Goal: Task Accomplishment & Management: Use online tool/utility

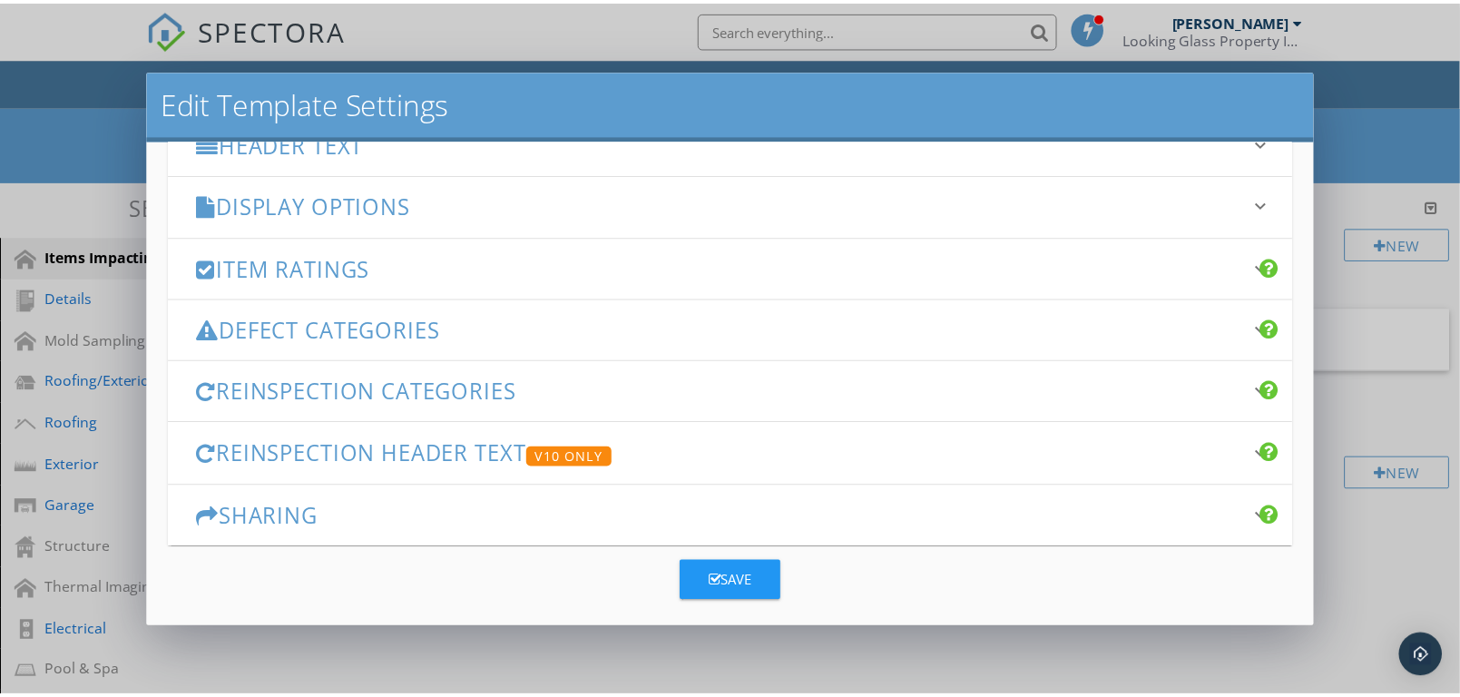
scroll to position [298, 0]
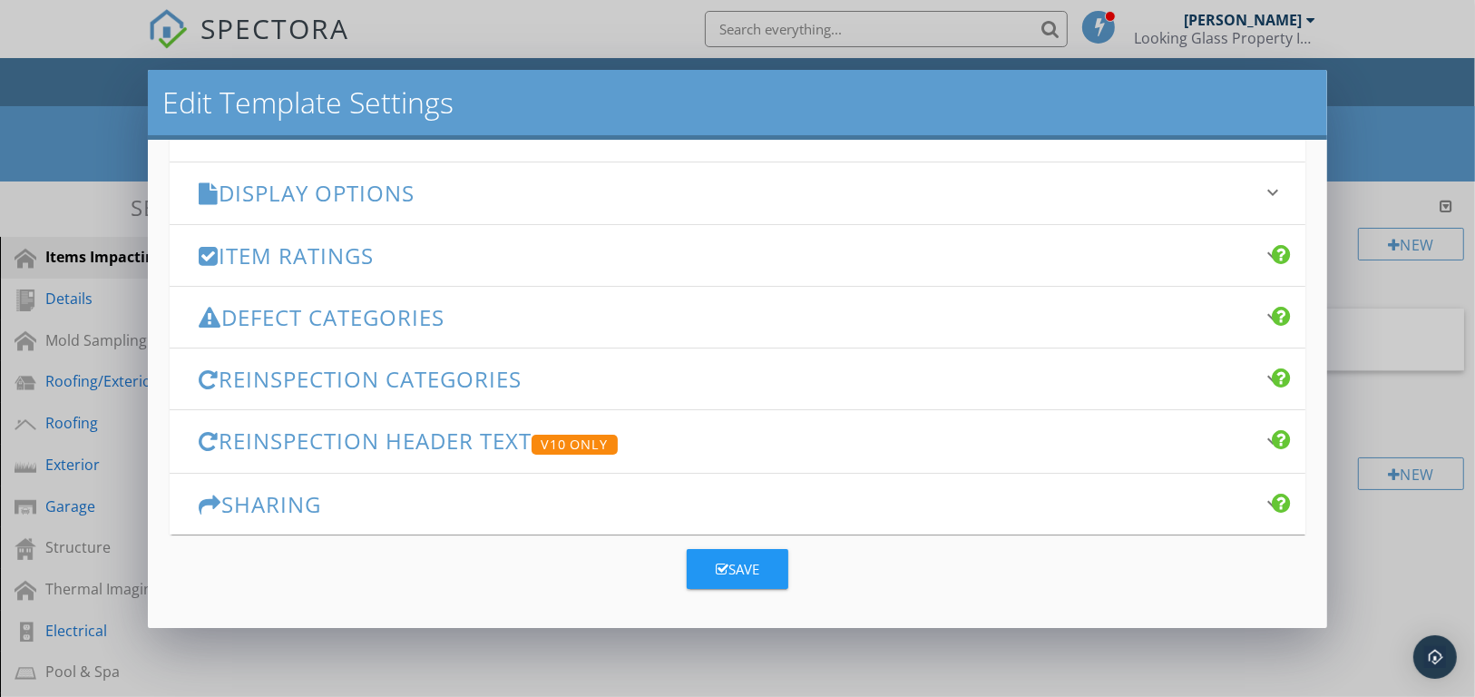
type input "FL - Residential Inspection 2025 - WIP"
click at [716, 563] on icon "button" at bounding box center [722, 570] width 13 height 14
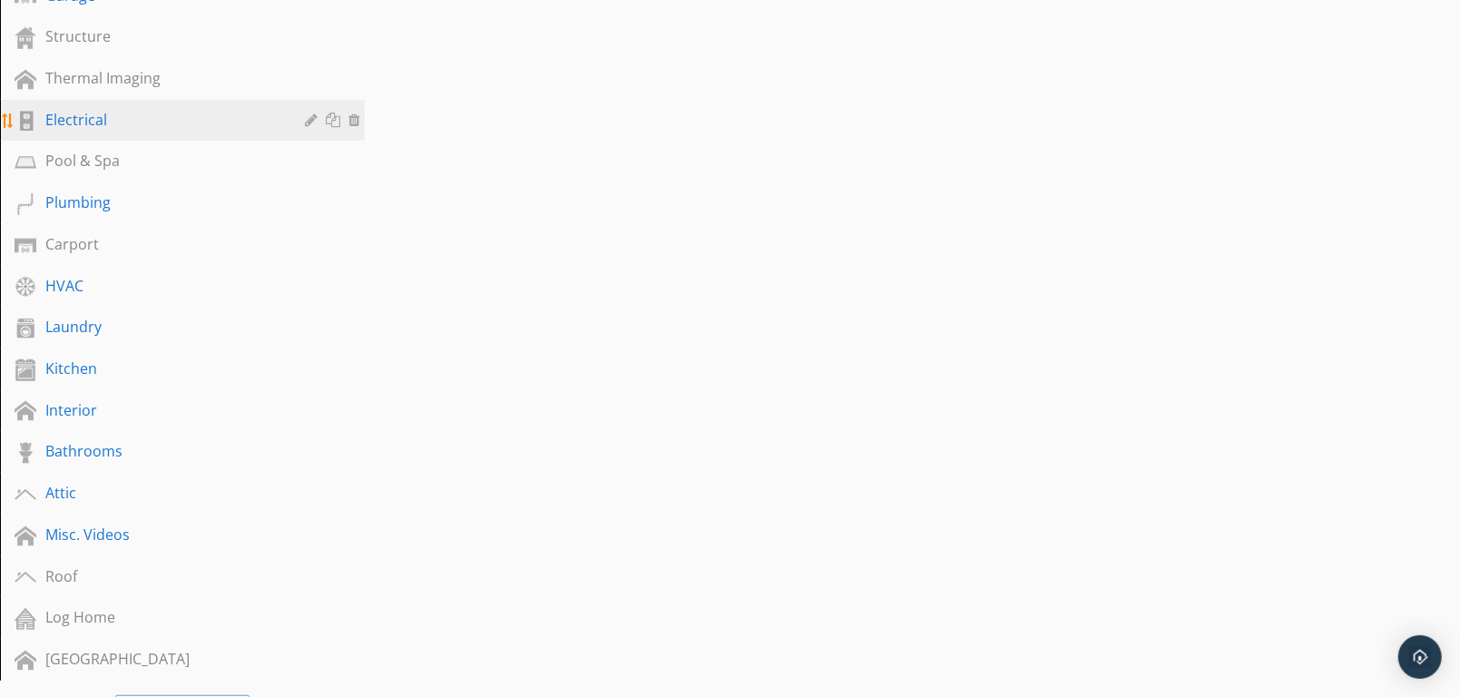
scroll to position [529, 0]
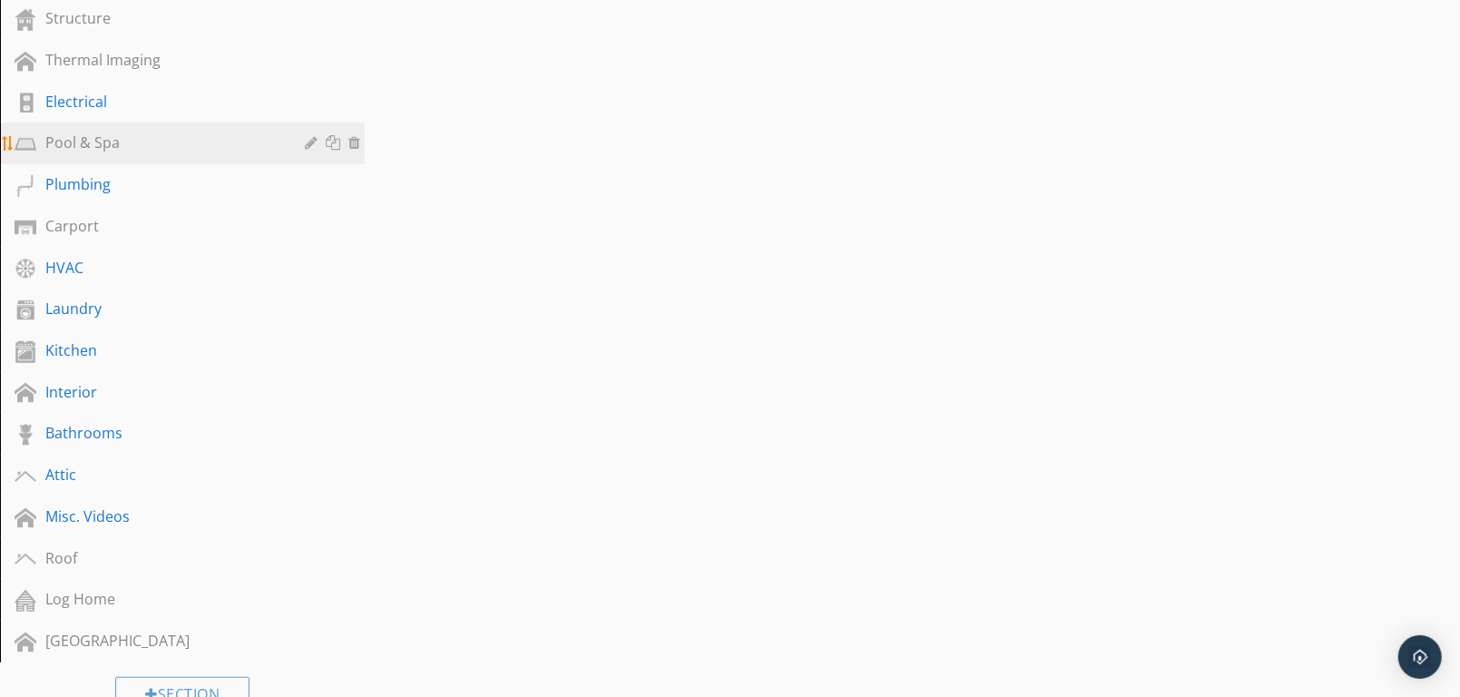
click at [80, 142] on div "Pool & Spa" at bounding box center [161, 143] width 233 height 22
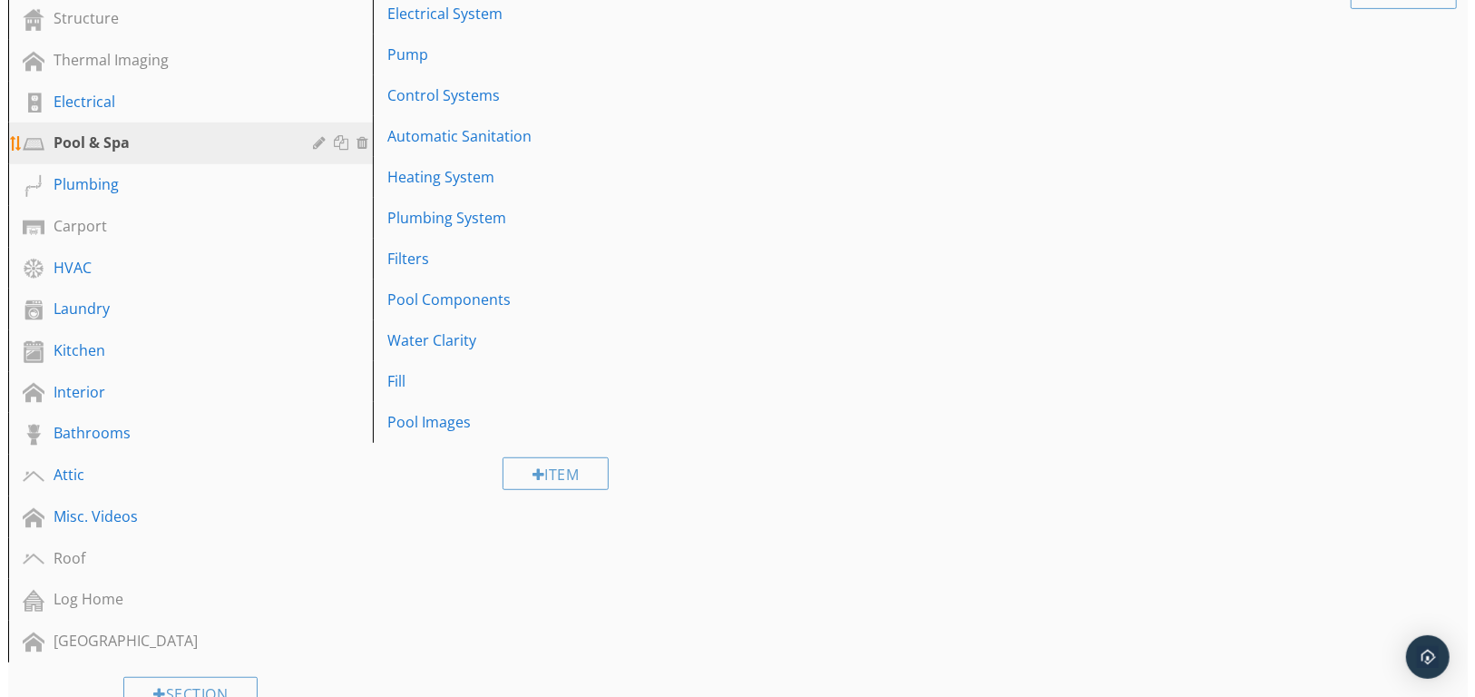
scroll to position [226, 0]
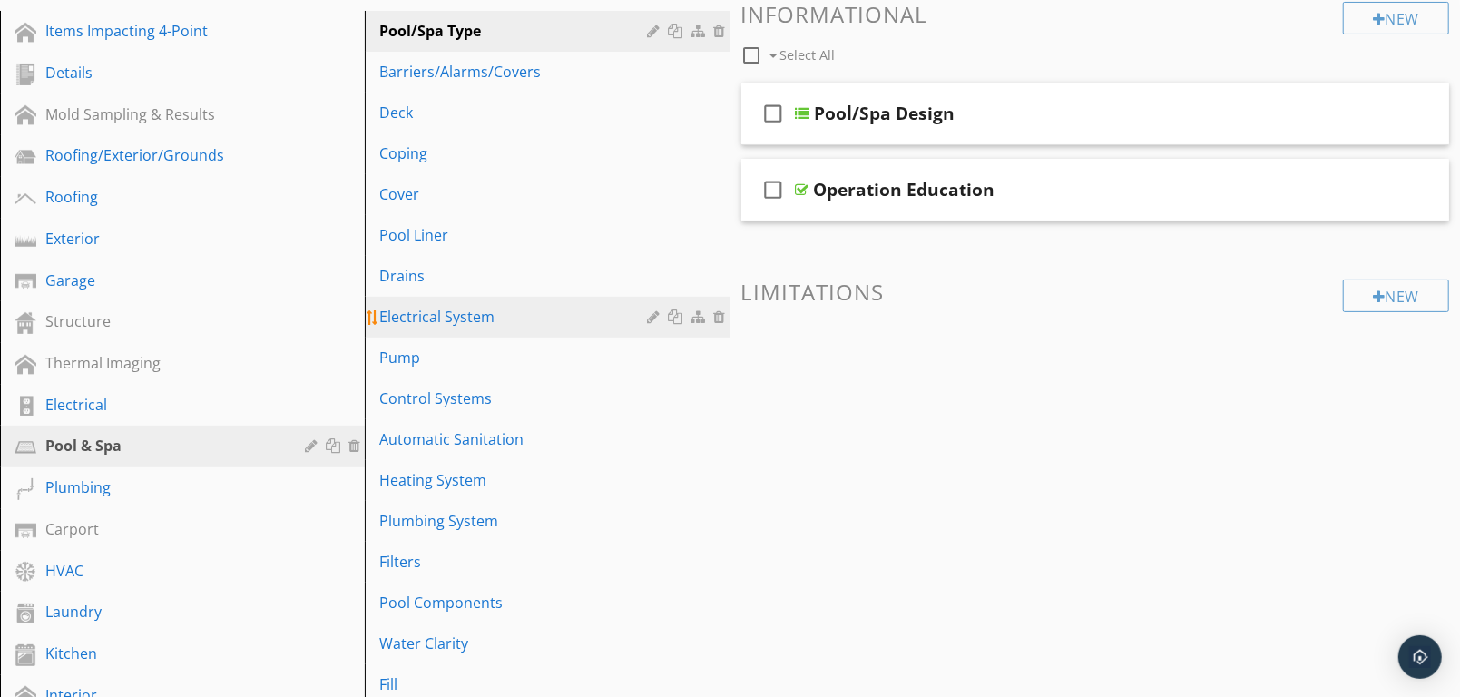
click at [679, 314] on div at bounding box center [678, 316] width 19 height 15
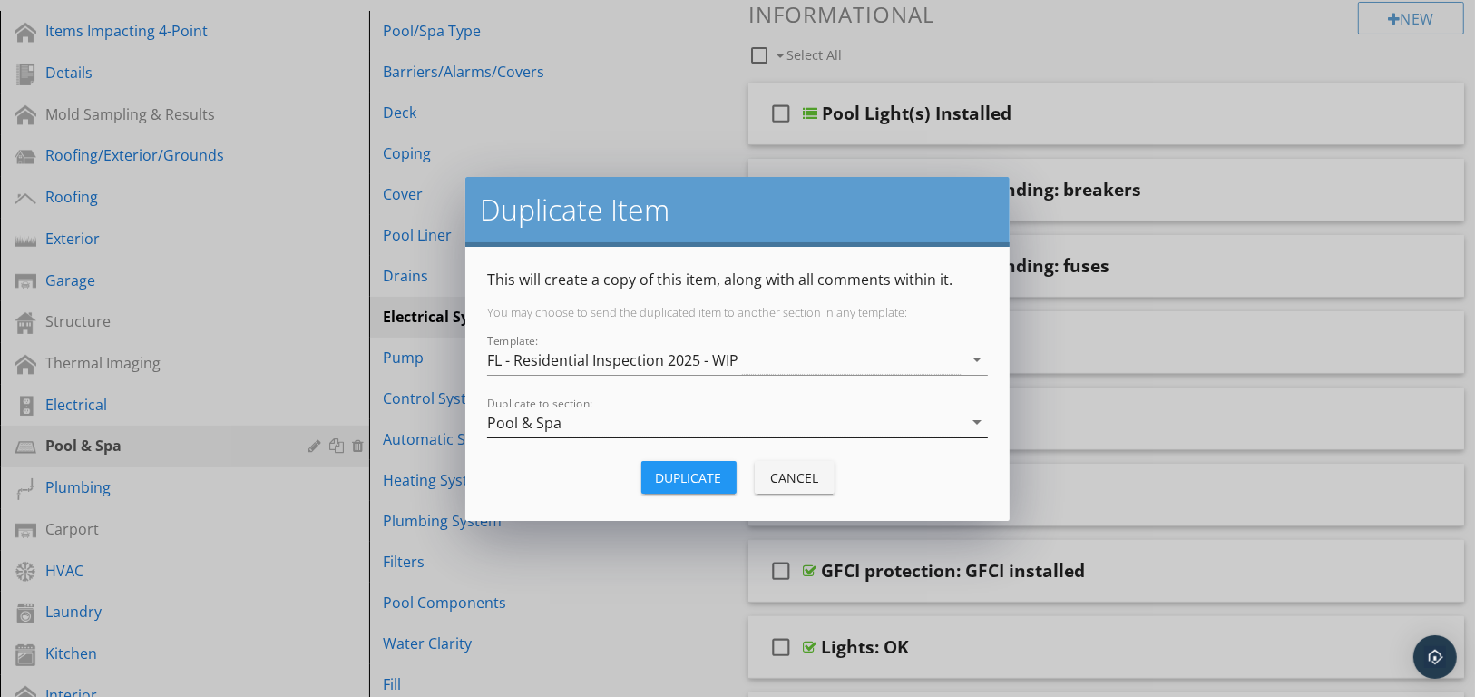
click at [975, 423] on icon "arrow_drop_down" at bounding box center [977, 422] width 22 height 22
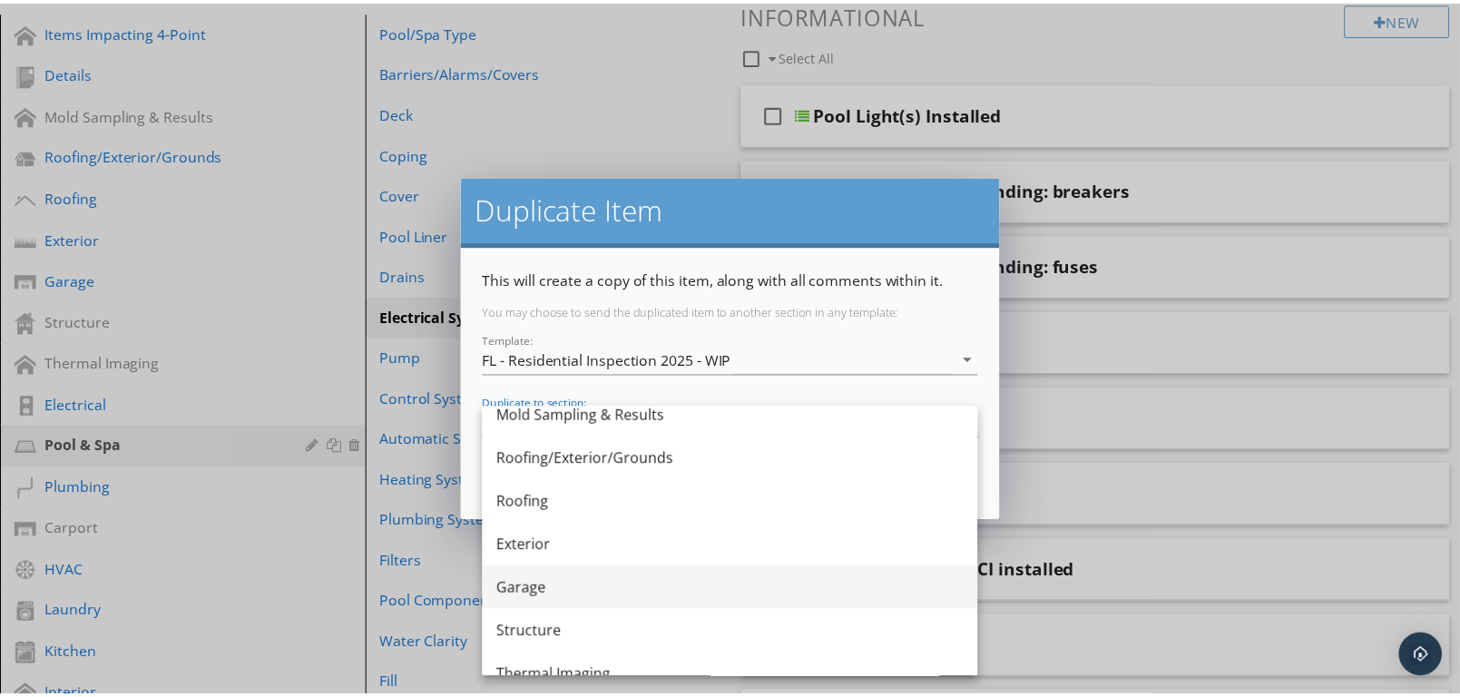
scroll to position [201, 0]
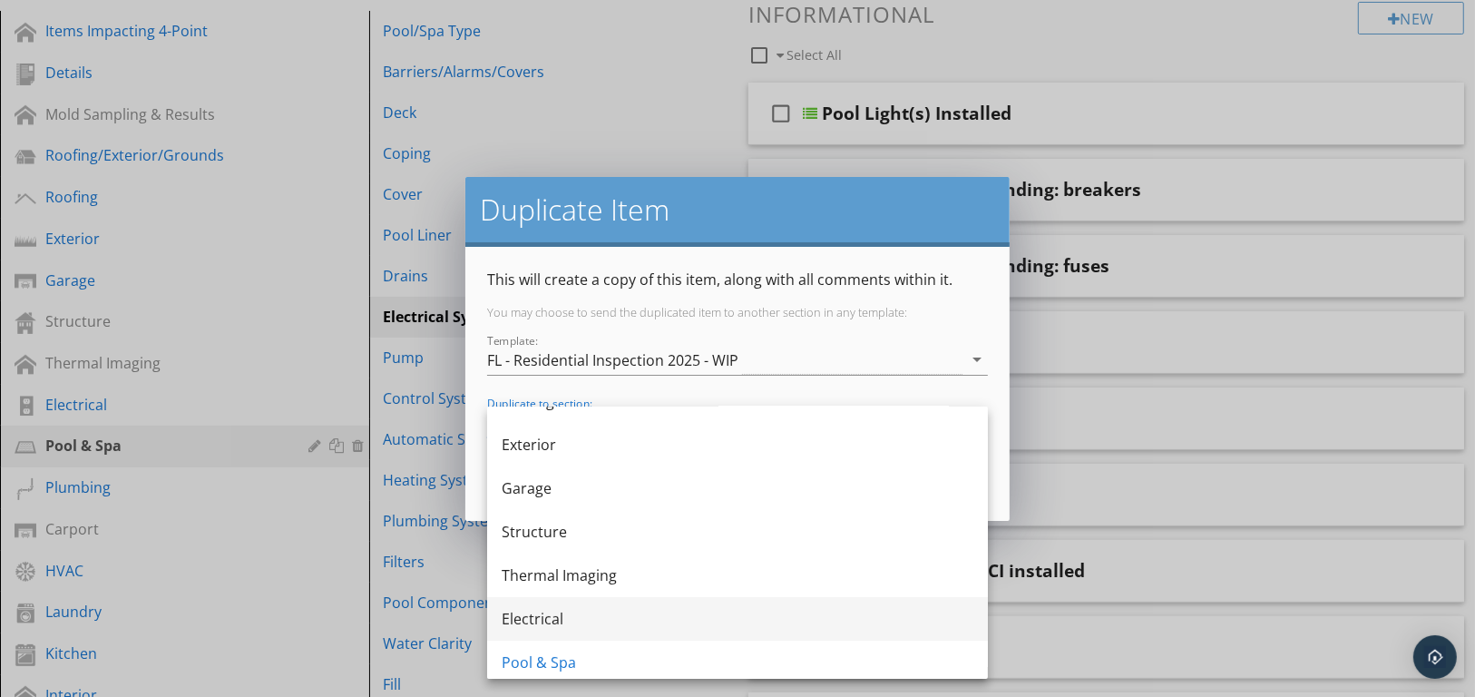
click at [564, 626] on div "Electrical" at bounding box center [738, 619] width 472 height 22
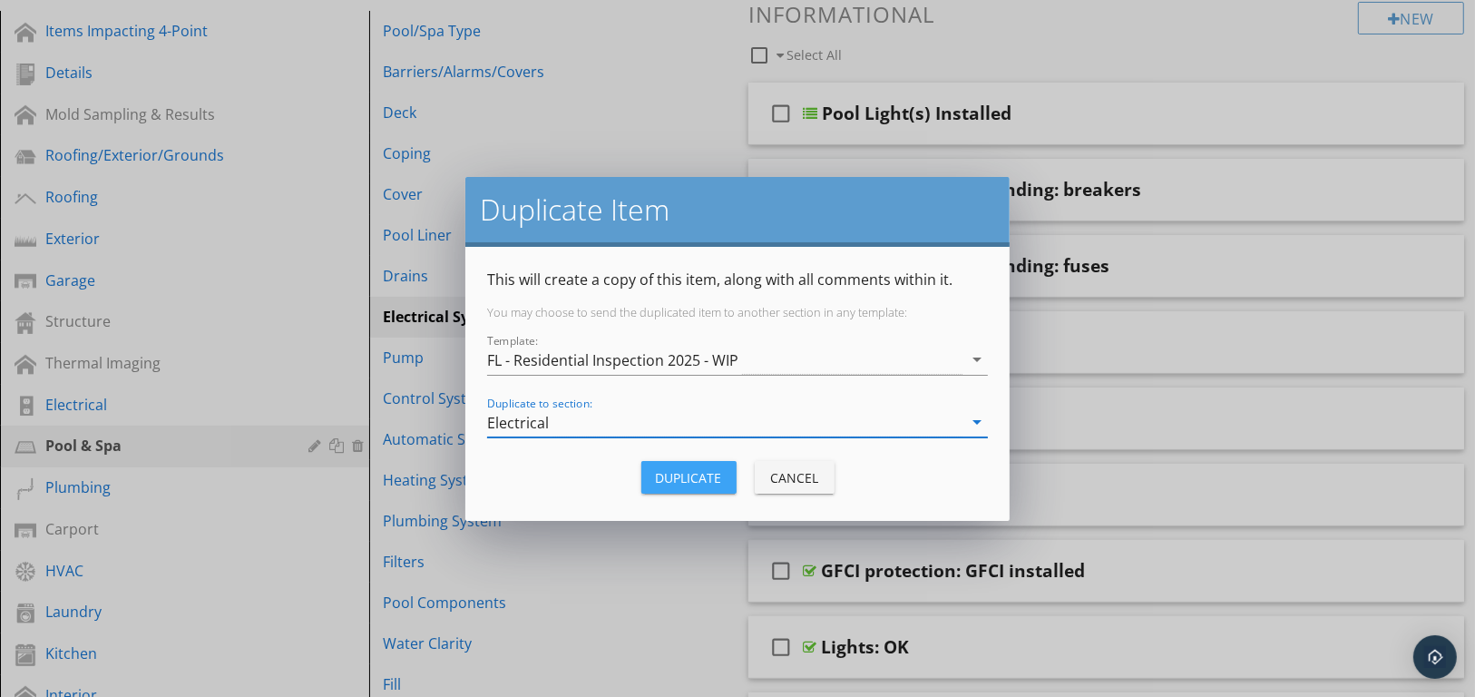
click at [701, 475] on div "Duplicate" at bounding box center [689, 477] width 66 height 19
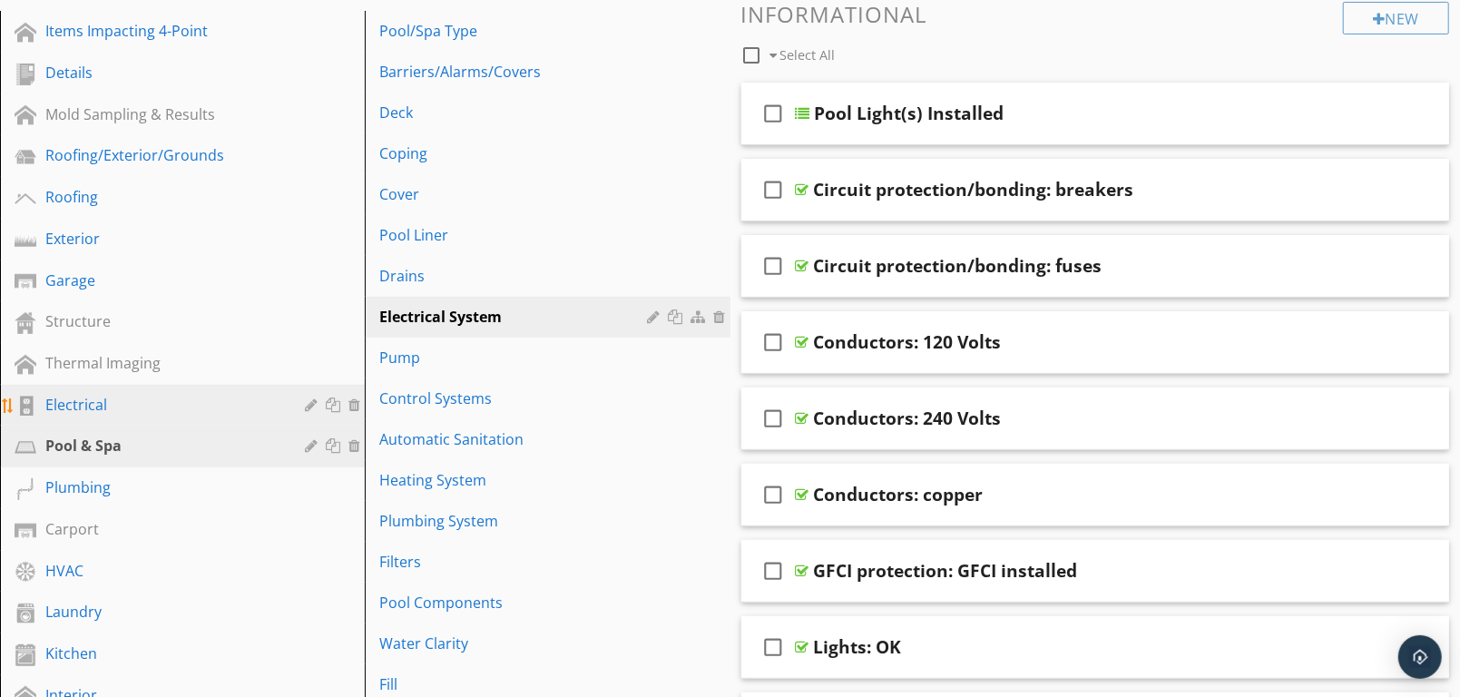
click at [84, 399] on div "Electrical" at bounding box center [161, 405] width 233 height 22
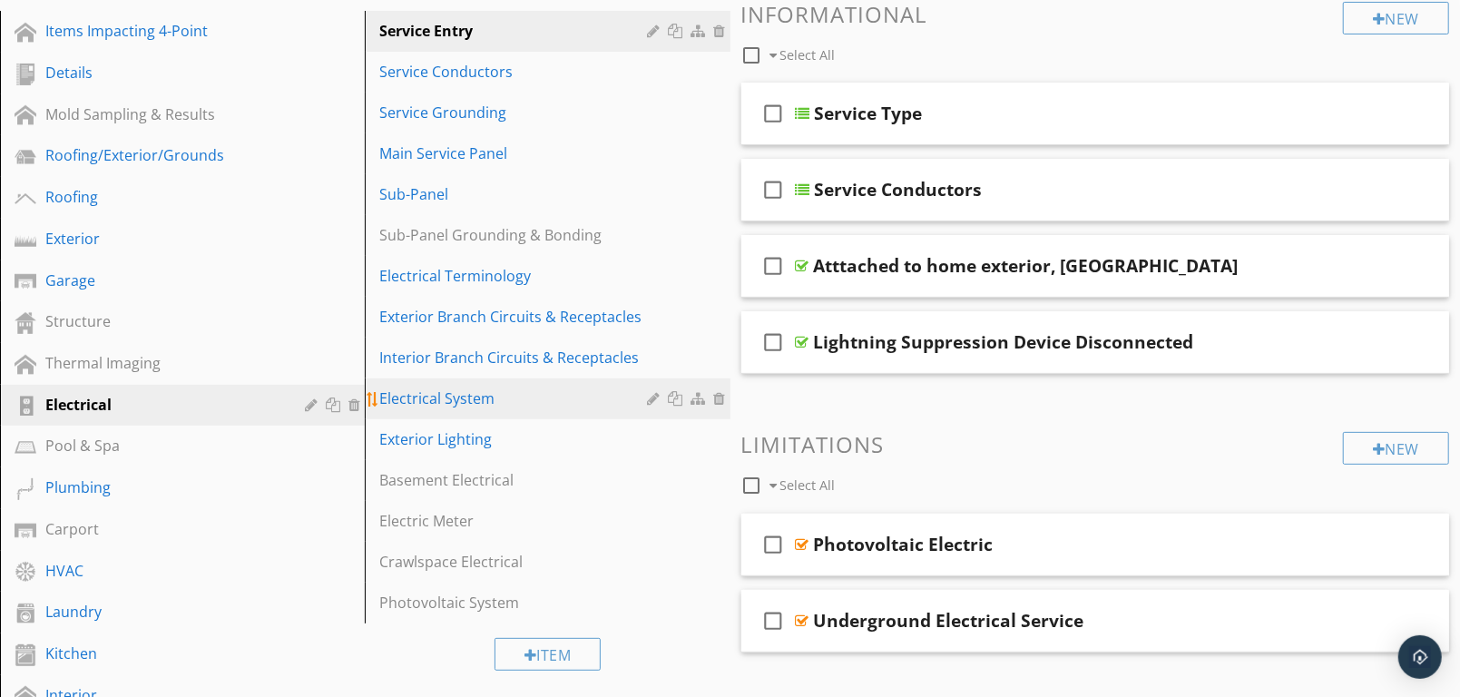
click at [455, 397] on div "Electrical System" at bounding box center [515, 398] width 273 height 22
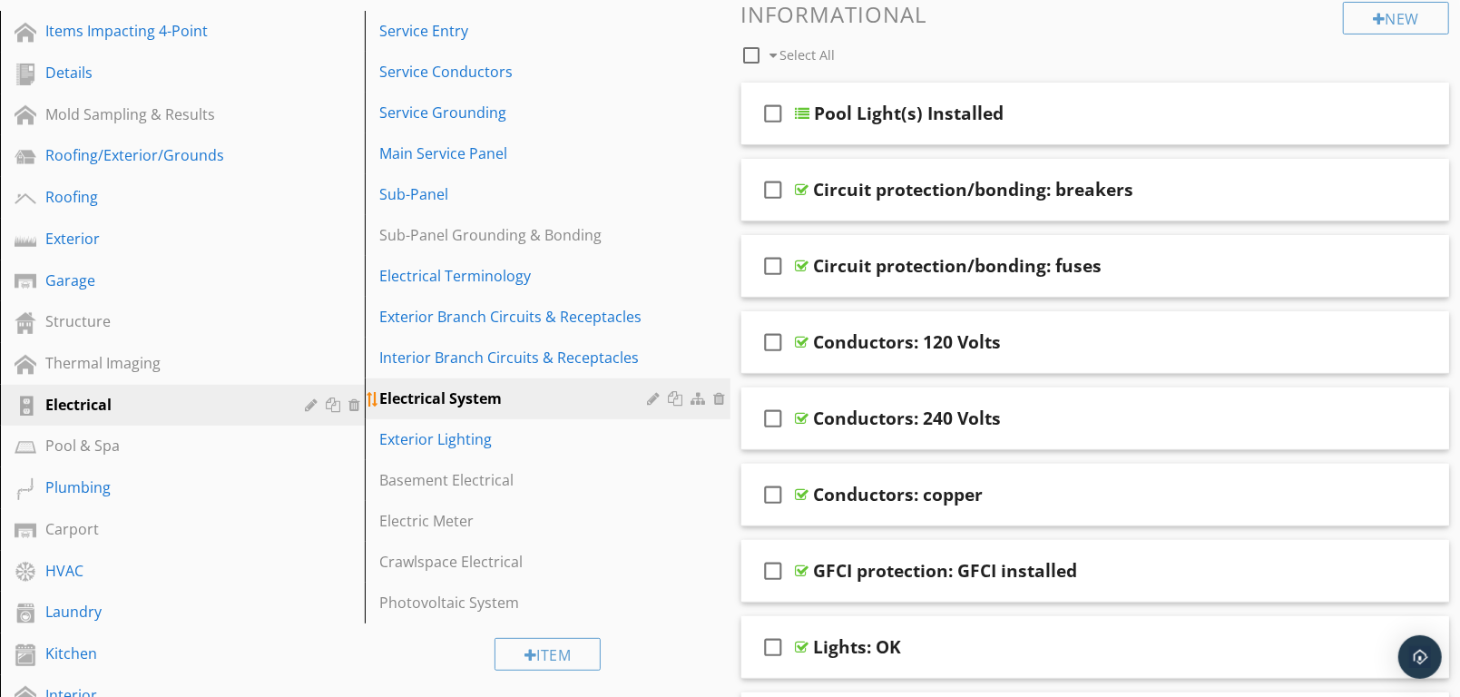
click at [651, 398] on div at bounding box center [656, 398] width 17 height 15
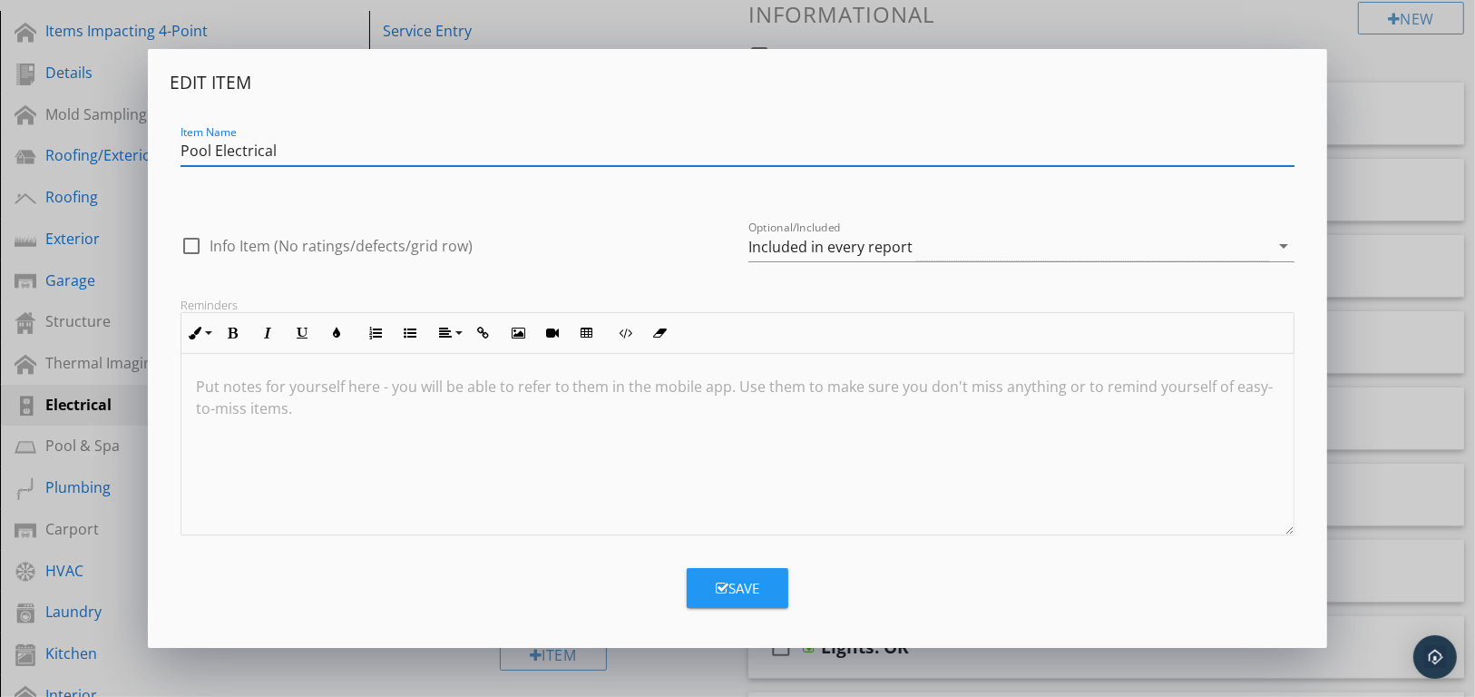
type input "Pool Electrical"
click at [739, 590] on div "Save" at bounding box center [738, 588] width 44 height 21
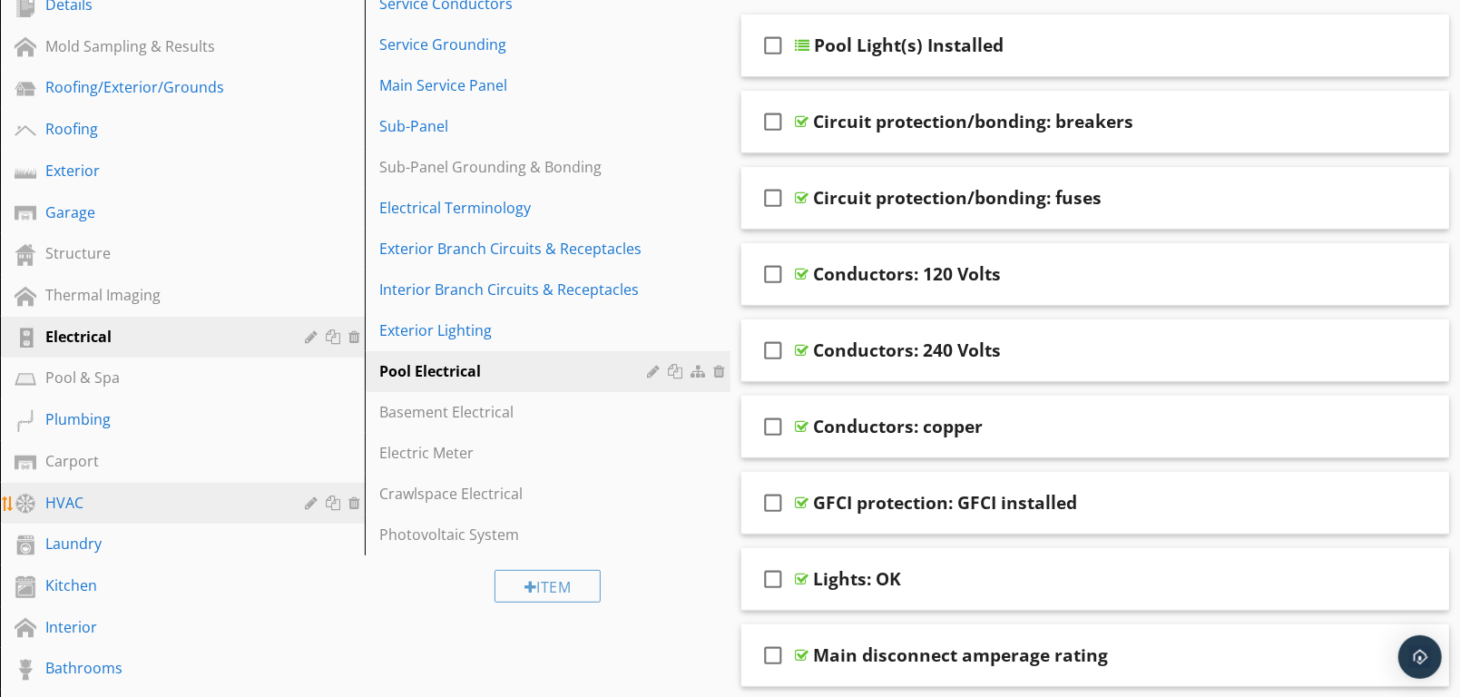
scroll to position [327, 0]
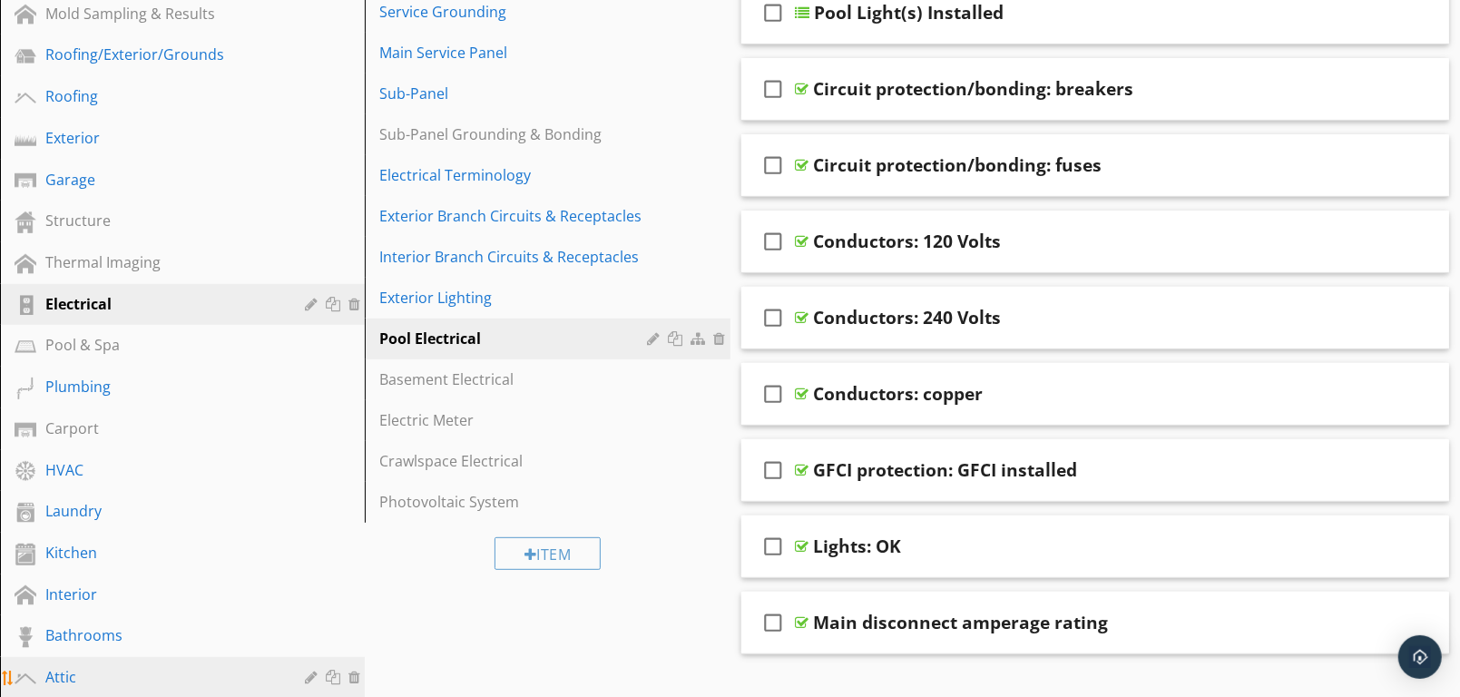
click at [74, 672] on div "Attic" at bounding box center [161, 677] width 233 height 22
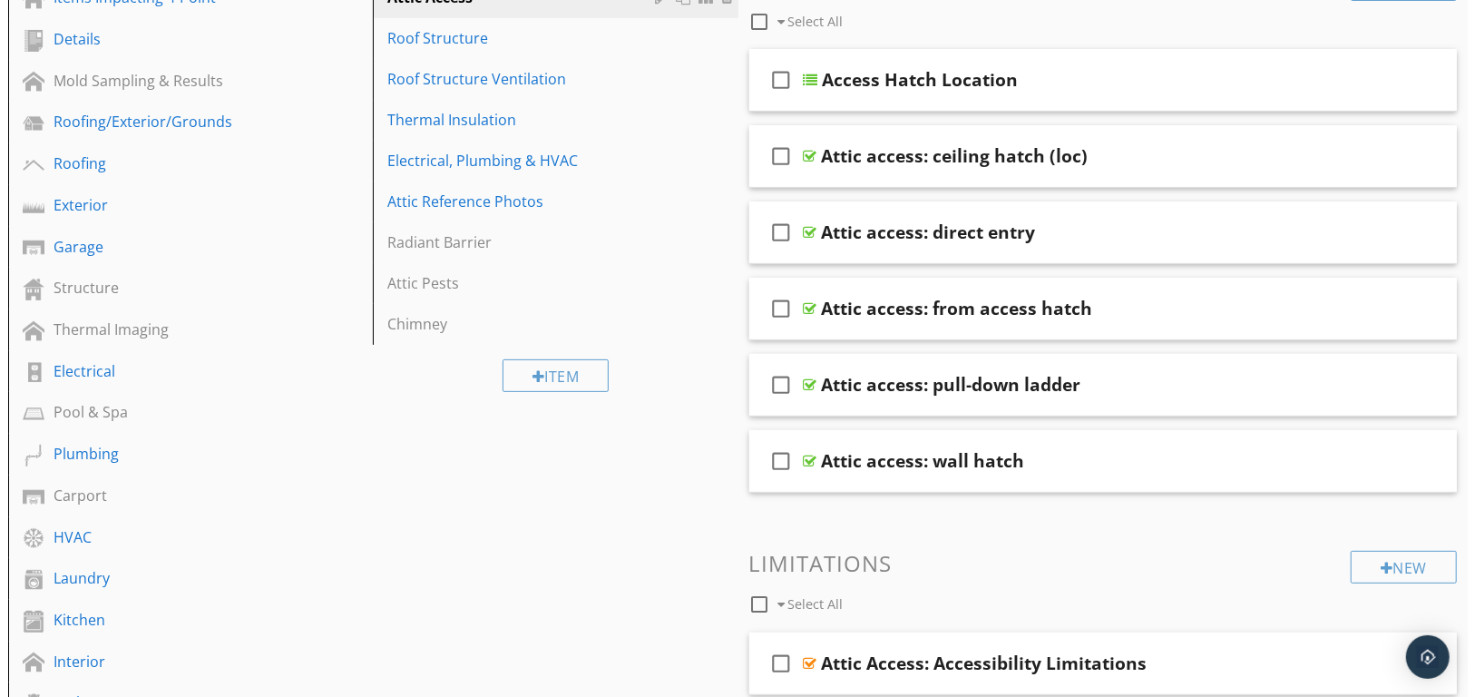
scroll to position [226, 0]
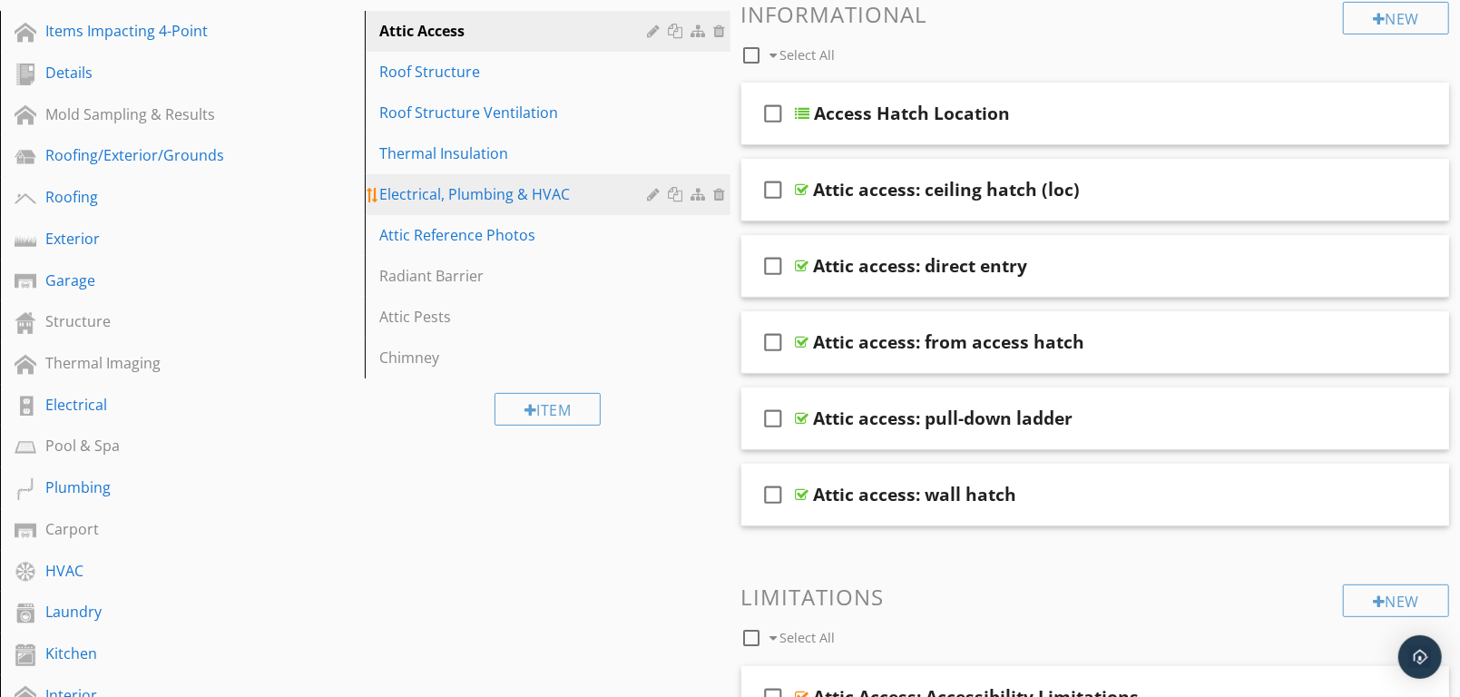
click at [675, 189] on div at bounding box center [678, 194] width 19 height 15
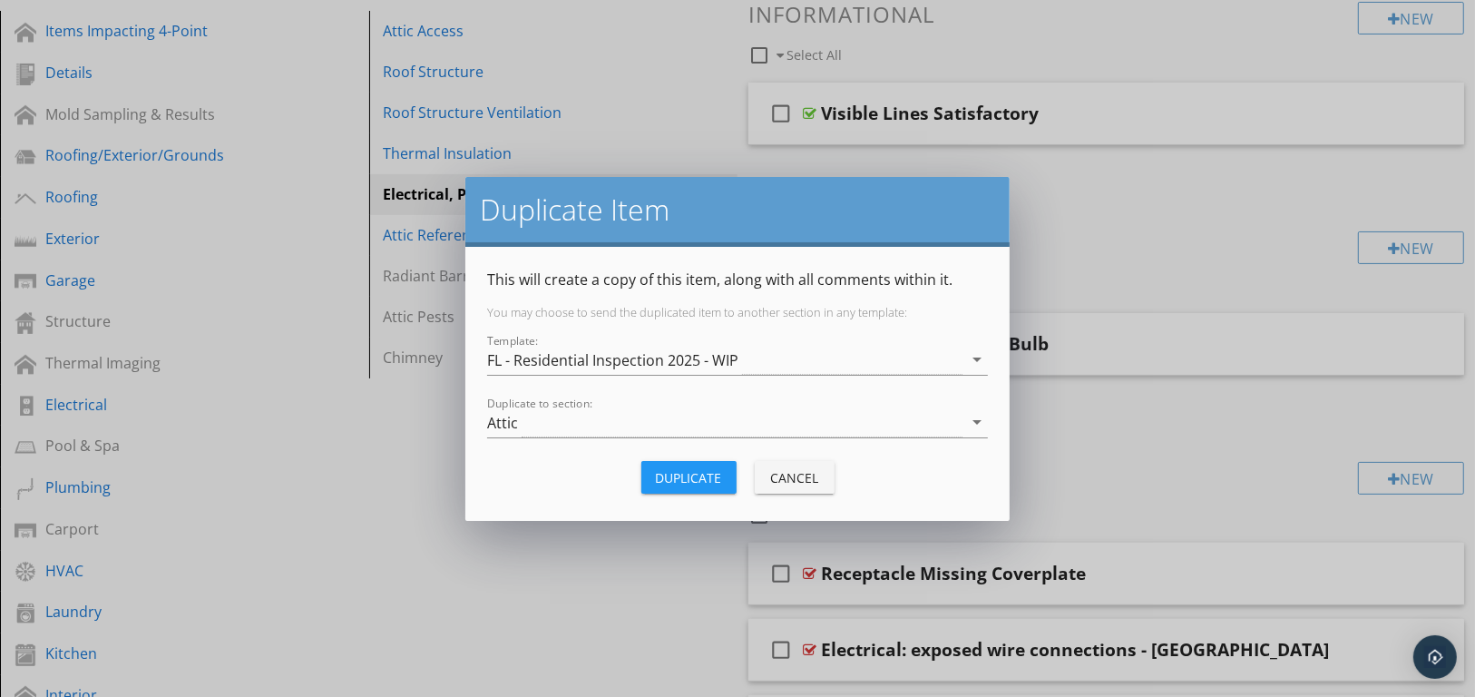
click at [682, 475] on div "Duplicate" at bounding box center [689, 477] width 66 height 19
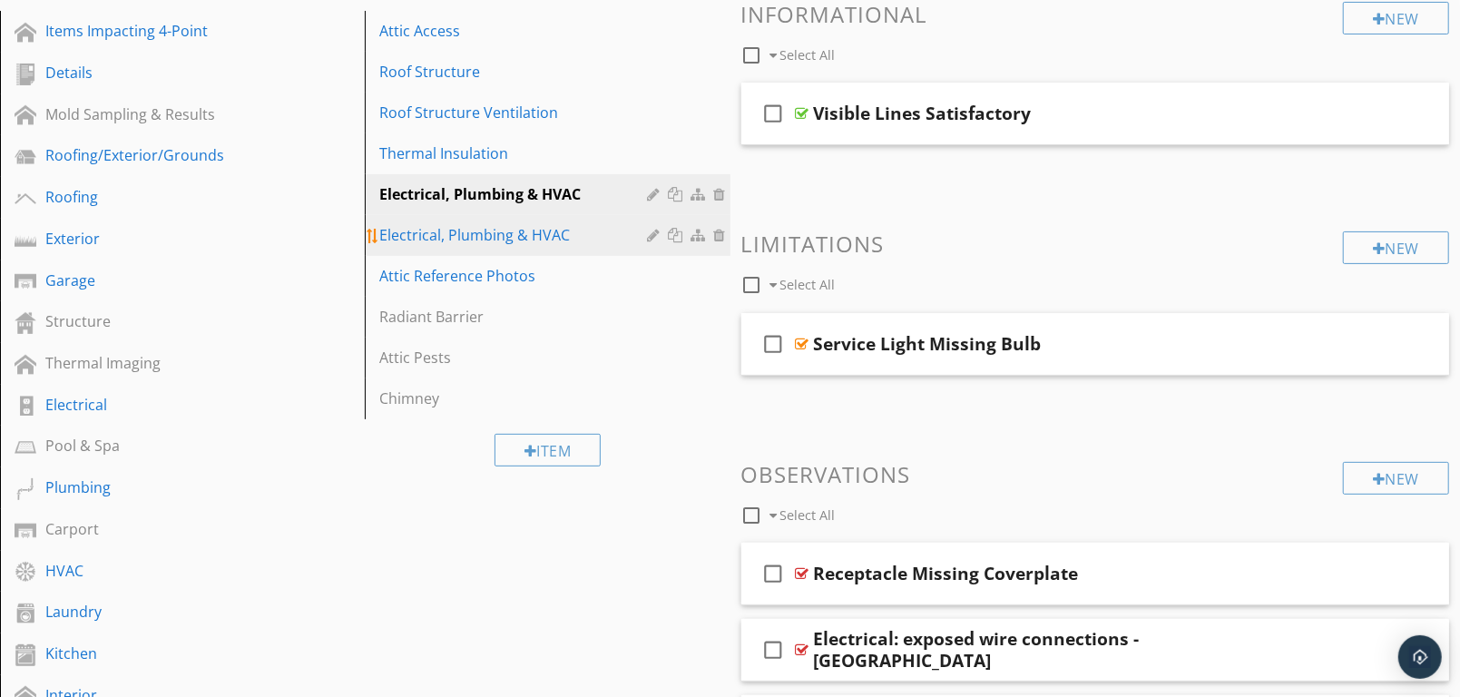
click at [675, 230] on div at bounding box center [678, 235] width 19 height 15
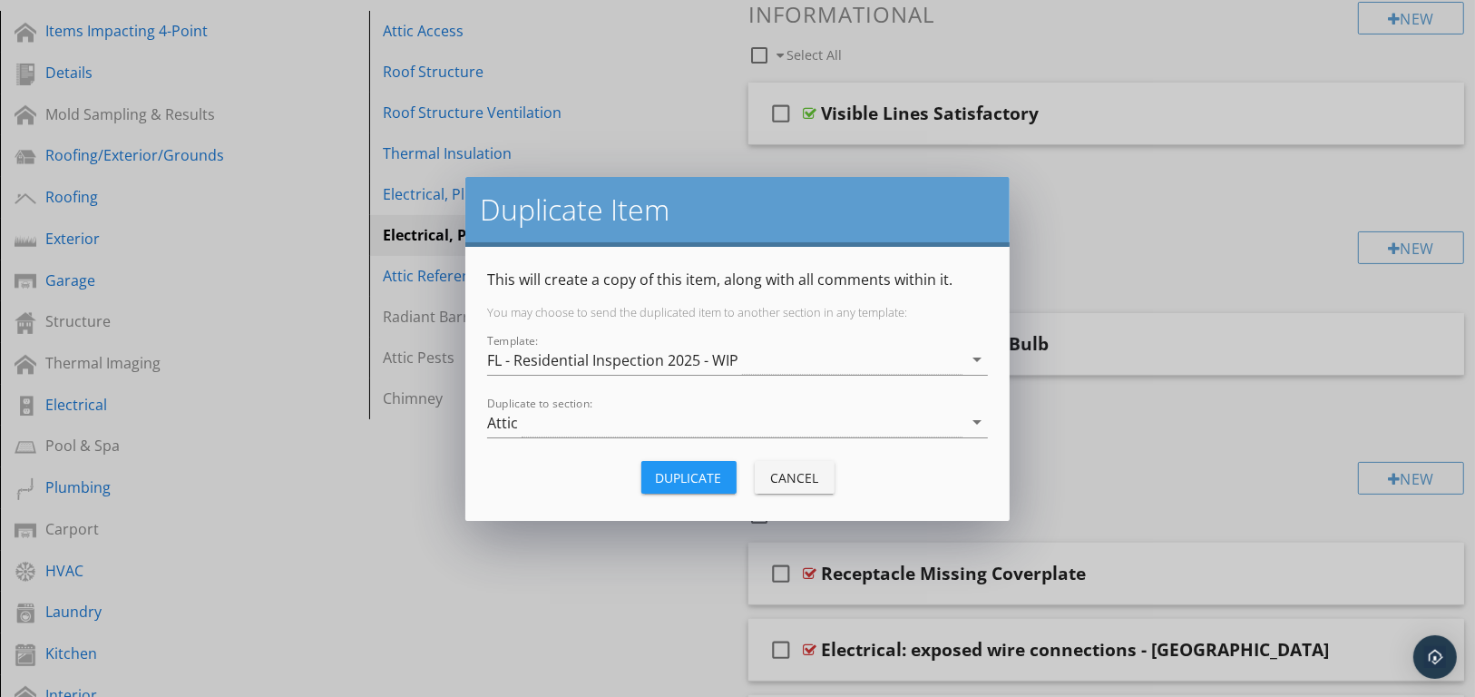
click at [699, 479] on div "Duplicate" at bounding box center [689, 477] width 66 height 19
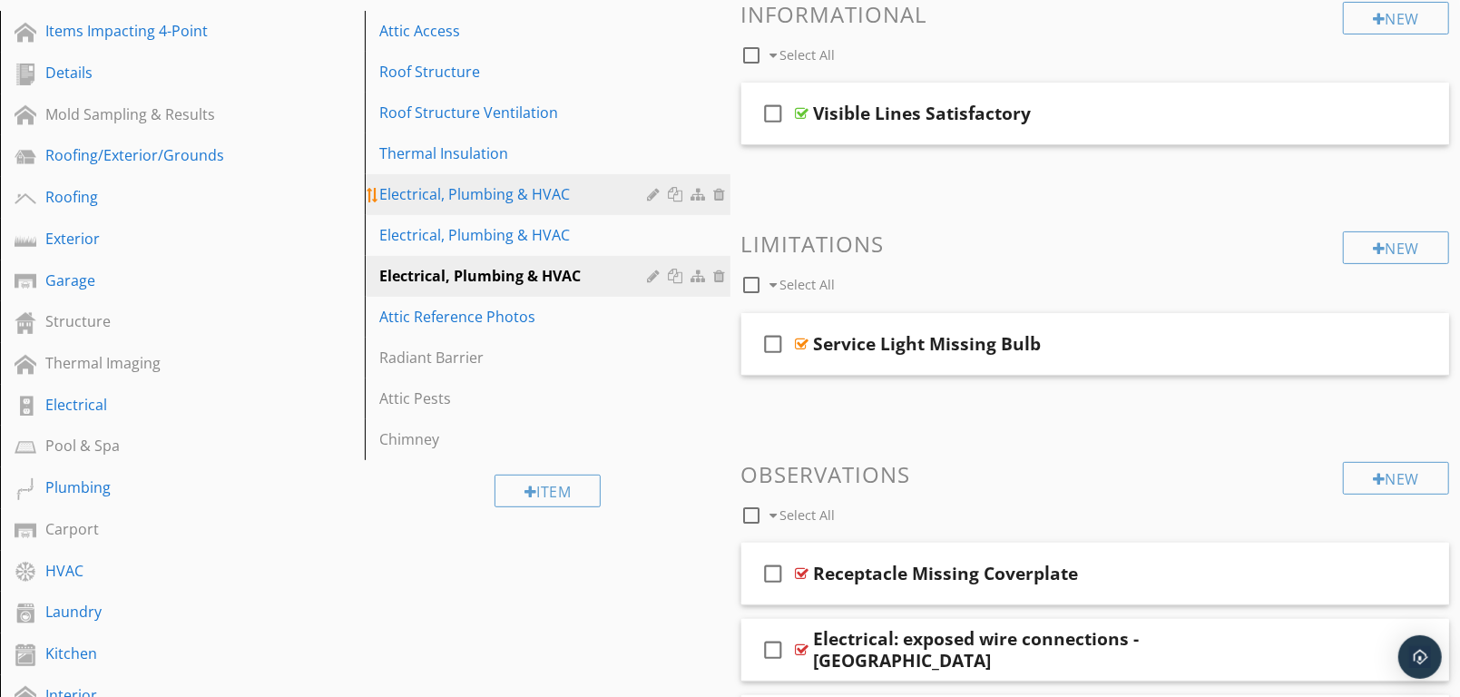
click at [479, 193] on div "Electrical, Plumbing & HVAC" at bounding box center [515, 194] width 273 height 22
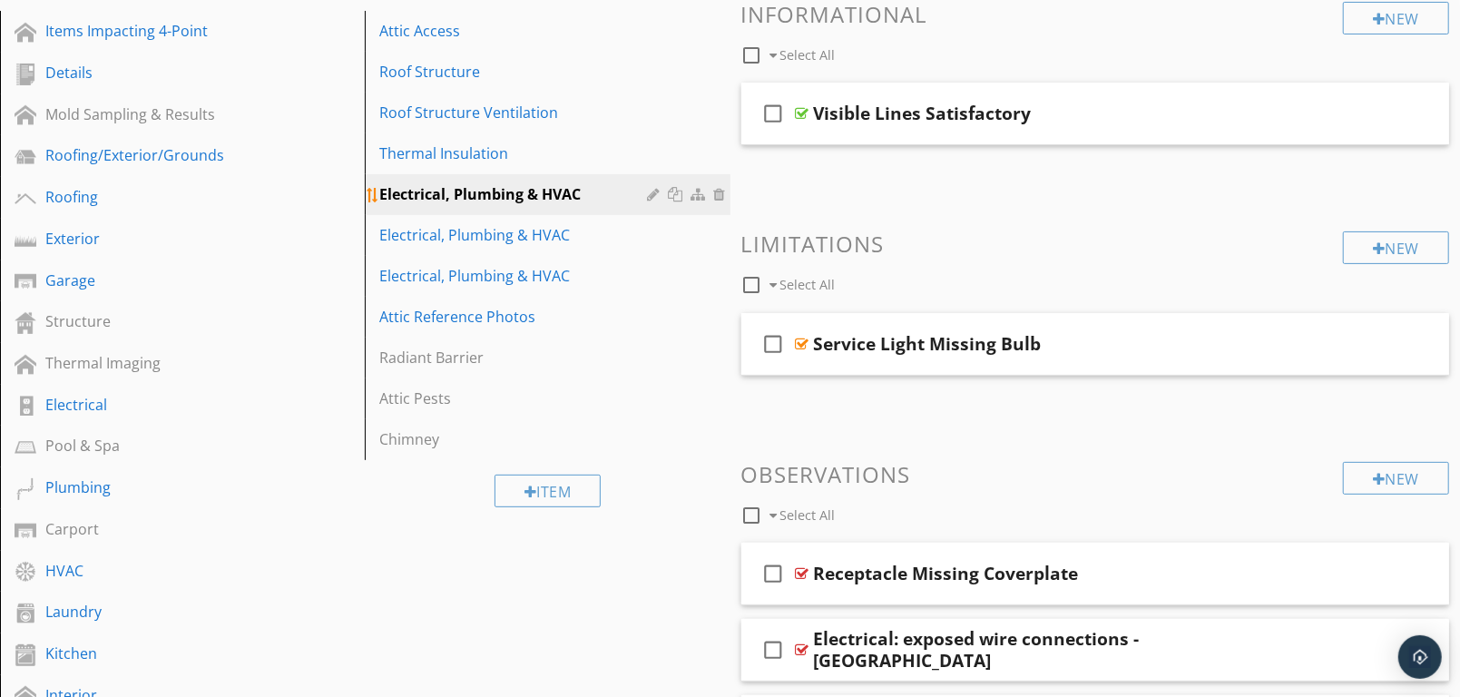
click at [655, 190] on div at bounding box center [656, 194] width 17 height 15
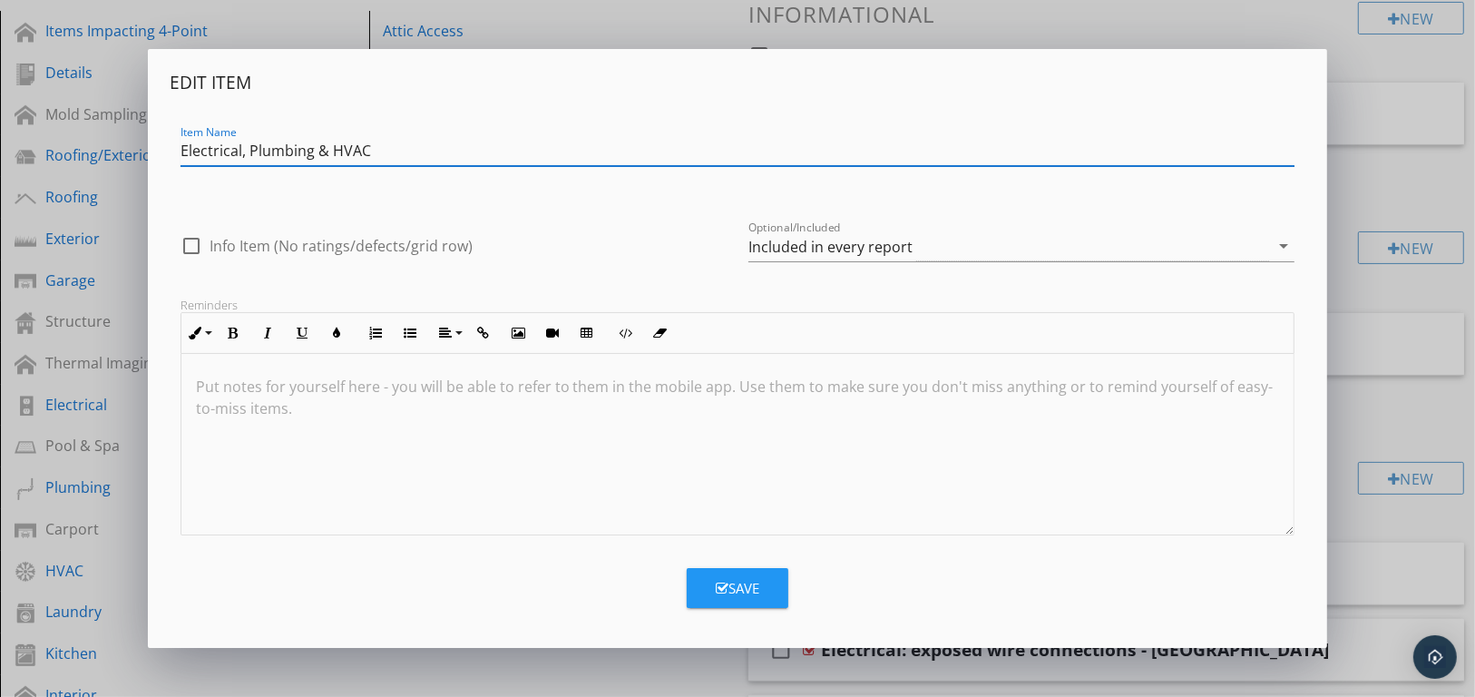
drag, startPoint x: 240, startPoint y: 150, endPoint x: 468, endPoint y: 161, distance: 228.0
click at [468, 161] on input "Electrical, Plumbing & HVAC" at bounding box center [738, 151] width 1115 height 30
click at [181, 150] on input "Electrical" at bounding box center [738, 151] width 1115 height 30
type input "Attic Electrical"
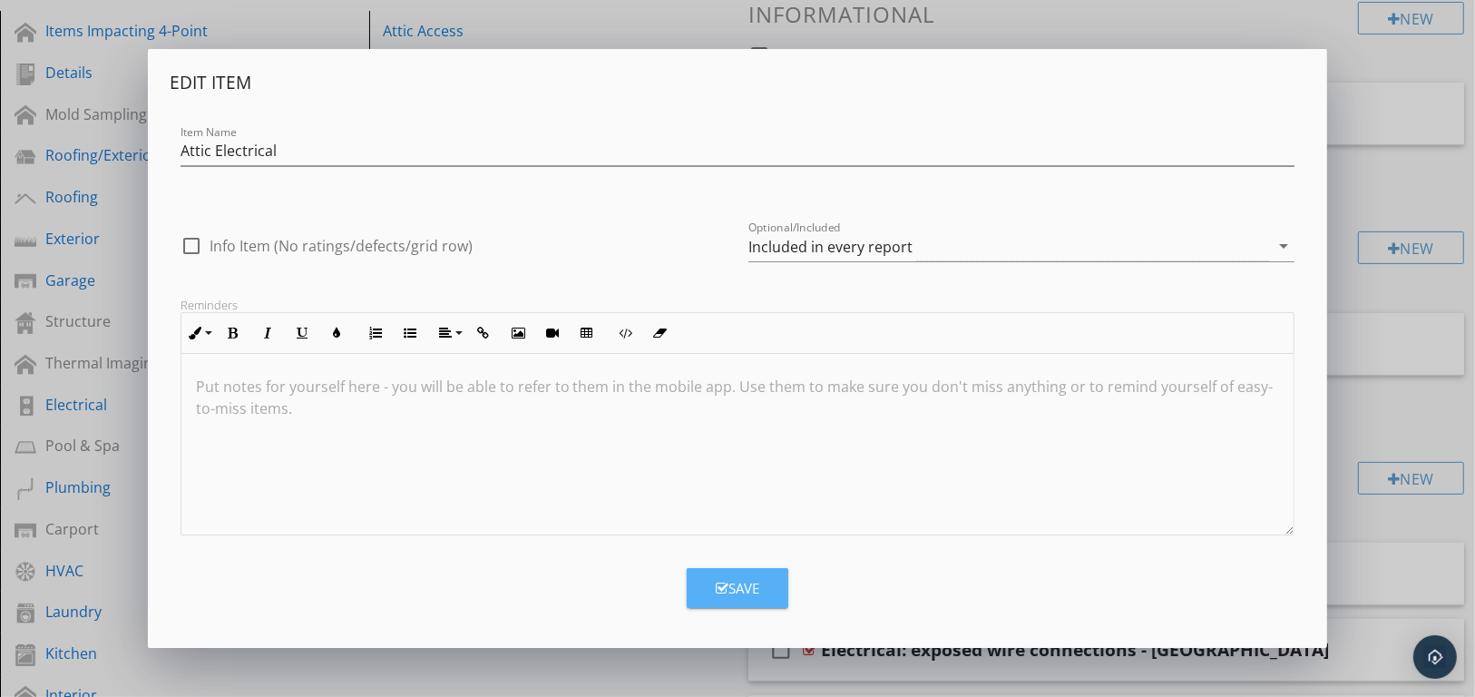
click at [726, 585] on icon "button" at bounding box center [722, 589] width 13 height 14
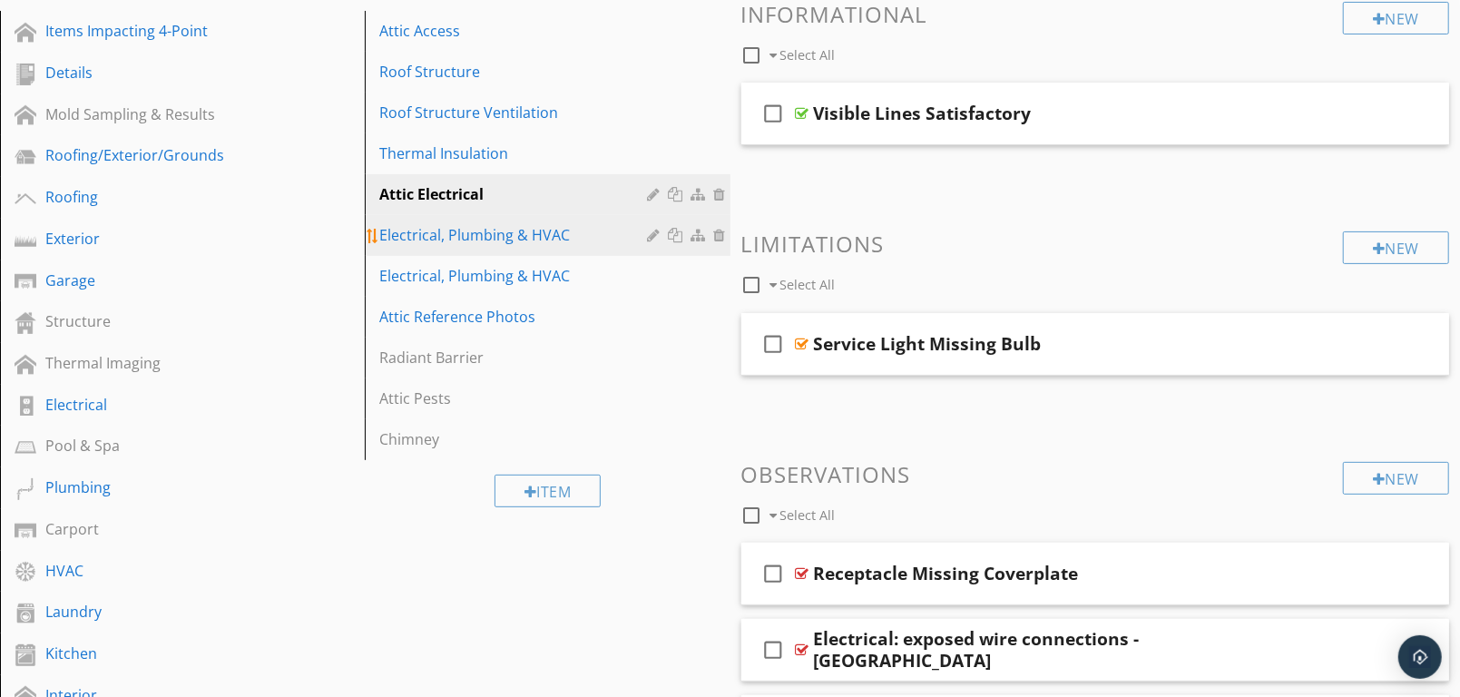
click at [418, 230] on div "Electrical, Plumbing & HVAC" at bounding box center [515, 235] width 273 height 22
click at [651, 230] on div at bounding box center [656, 235] width 17 height 15
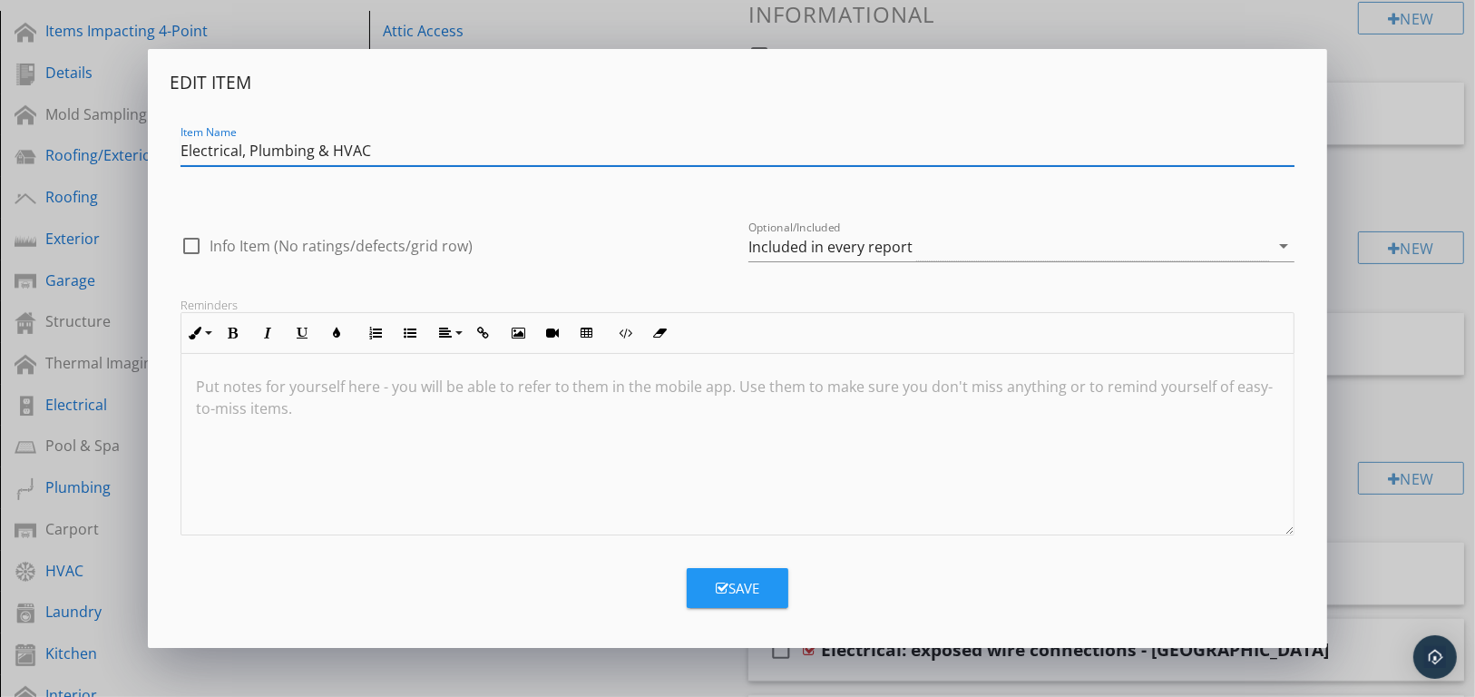
drag, startPoint x: 247, startPoint y: 149, endPoint x: 172, endPoint y: 150, distance: 74.4
click at [172, 150] on div "Item Name Electrical, Plumbing & HVAC" at bounding box center [738, 153] width 1137 height 63
drag, startPoint x: 279, startPoint y: 144, endPoint x: 410, endPoint y: 150, distance: 130.8
click at [410, 150] on input "Attic Plumbing & HVAC" at bounding box center [738, 151] width 1115 height 30
type input "Attic Plumbing"
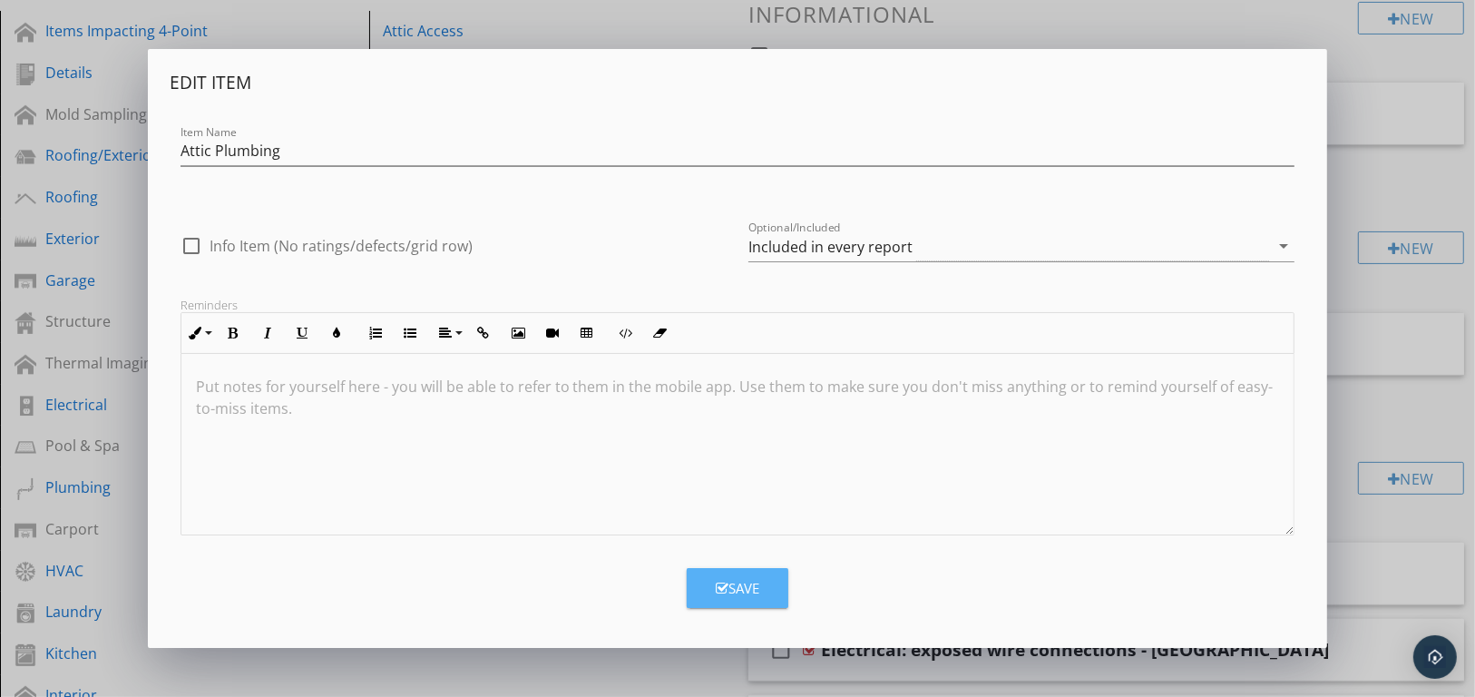
click at [749, 587] on div "Save" at bounding box center [738, 588] width 44 height 21
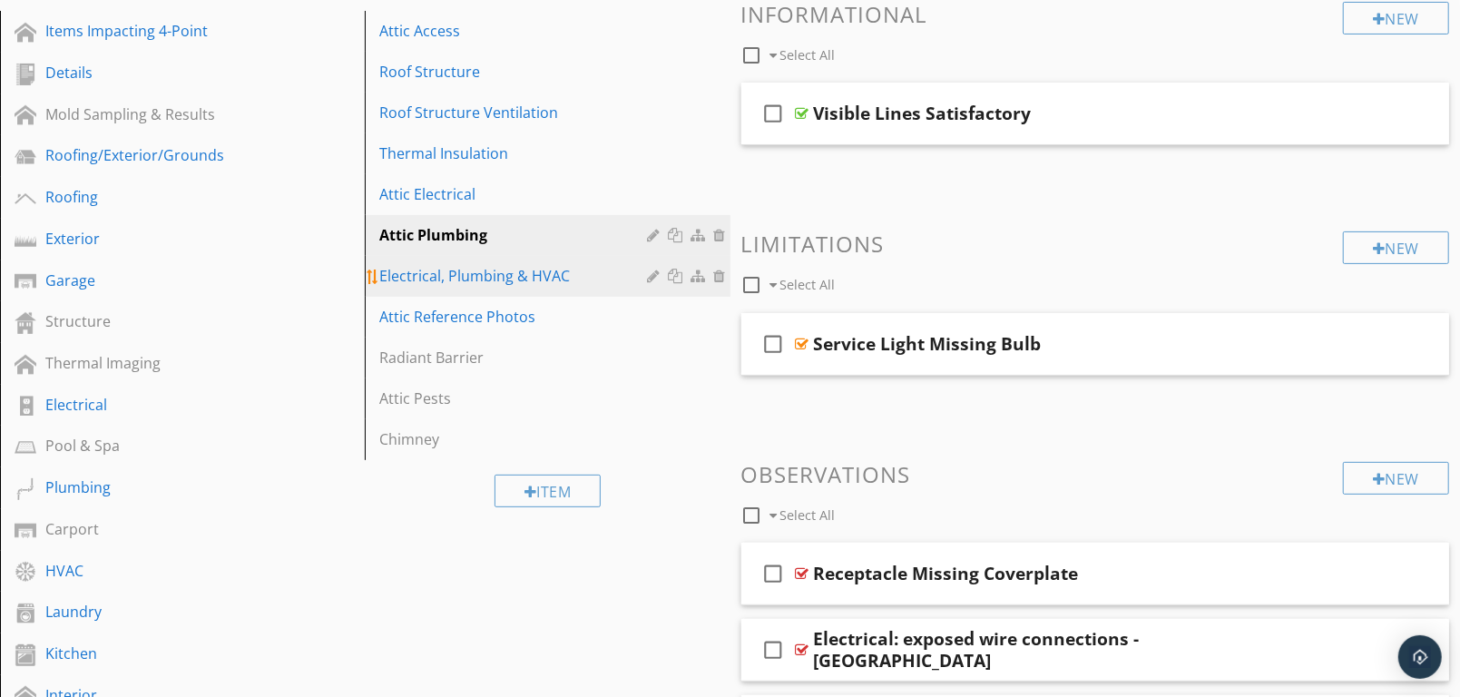
click at [651, 272] on div at bounding box center [656, 276] width 17 height 15
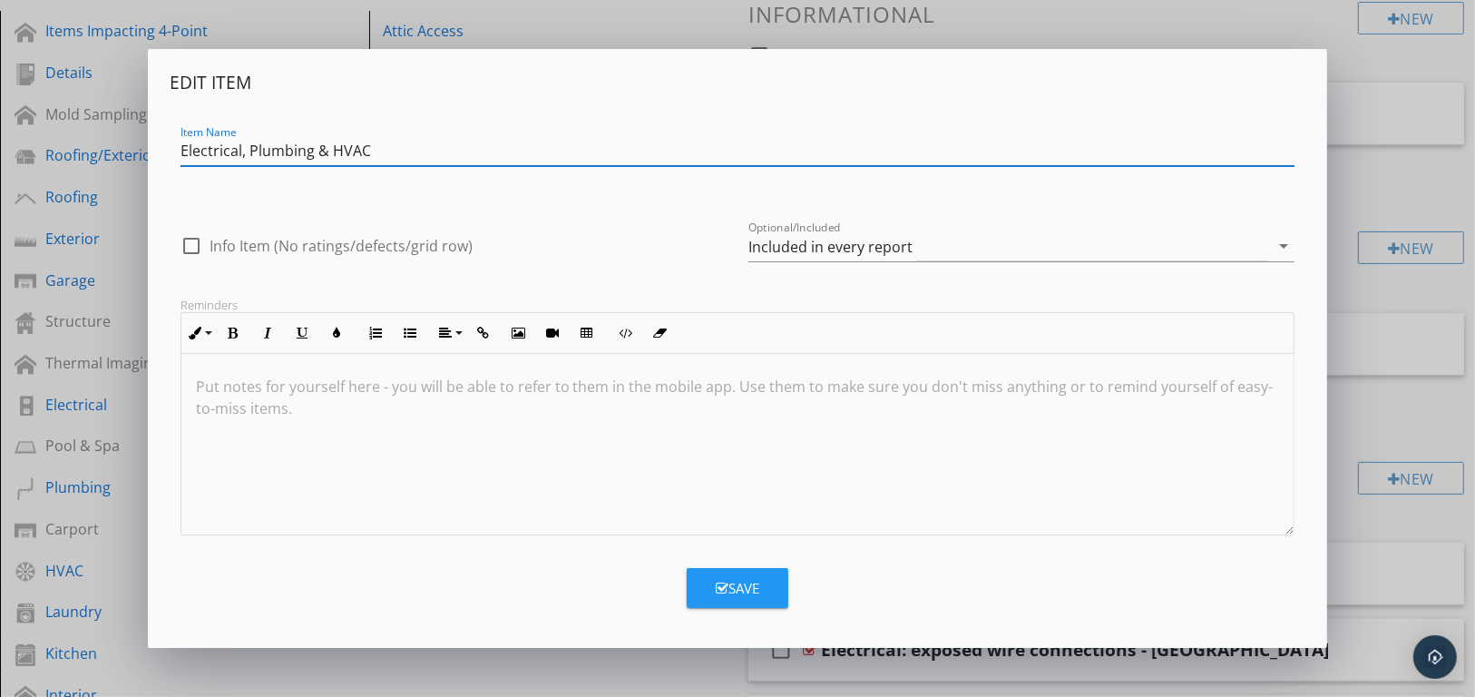
drag, startPoint x: 330, startPoint y: 148, endPoint x: 142, endPoint y: 144, distance: 187.8
click at [142, 144] on div "Edit Item Item Name Electrical, Plumbing & HVAC check_box_outline_blank Info It…" at bounding box center [737, 348] width 1475 height 697
type input "Attic HVAC Lines & Other"
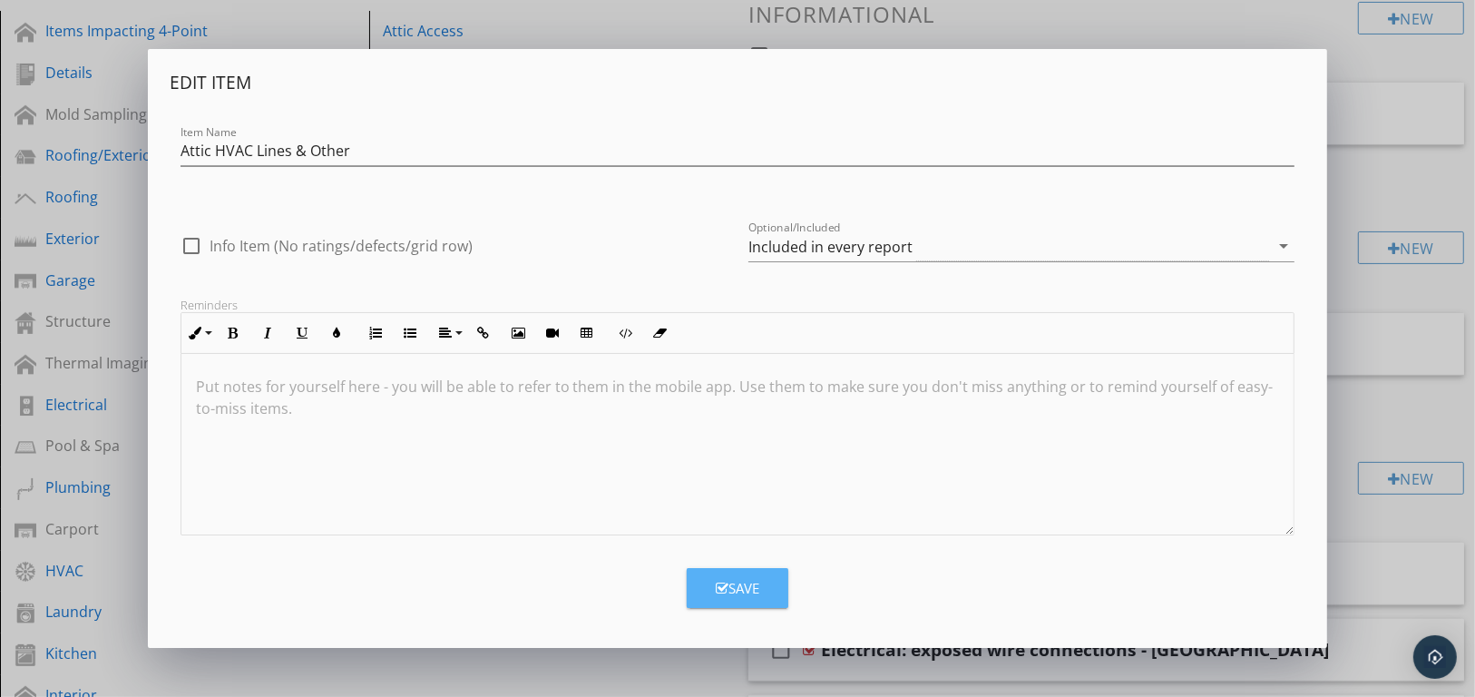
click at [734, 592] on div "Save" at bounding box center [738, 588] width 44 height 21
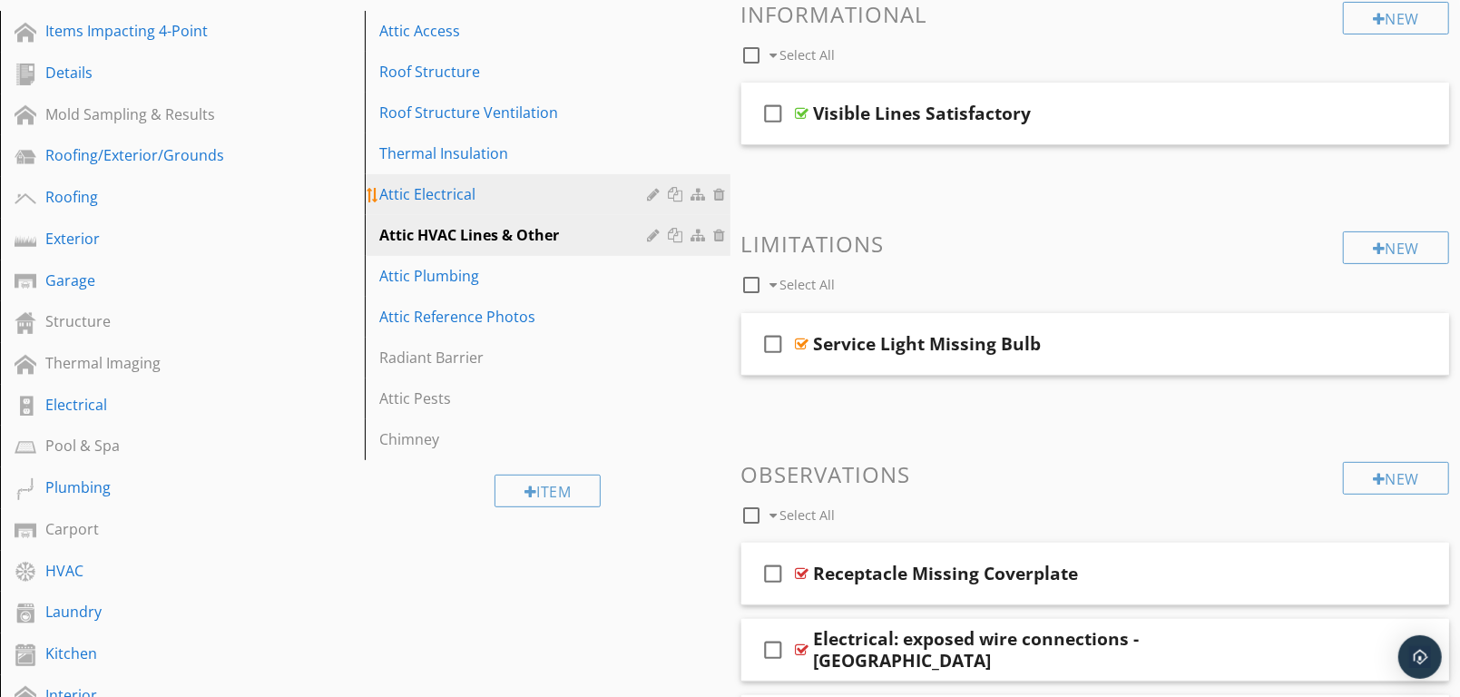
click at [464, 194] on div "Attic Electrical" at bounding box center [515, 194] width 273 height 22
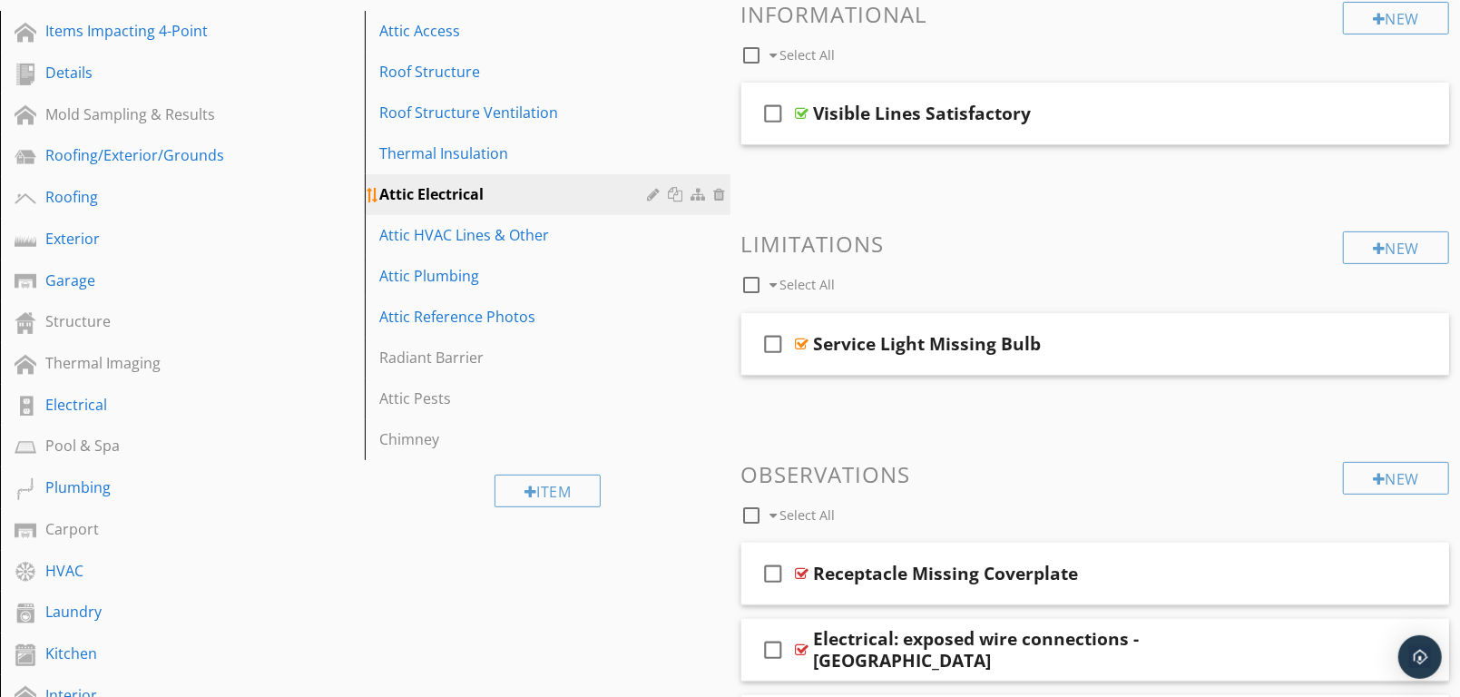
click at [676, 191] on div at bounding box center [678, 194] width 19 height 15
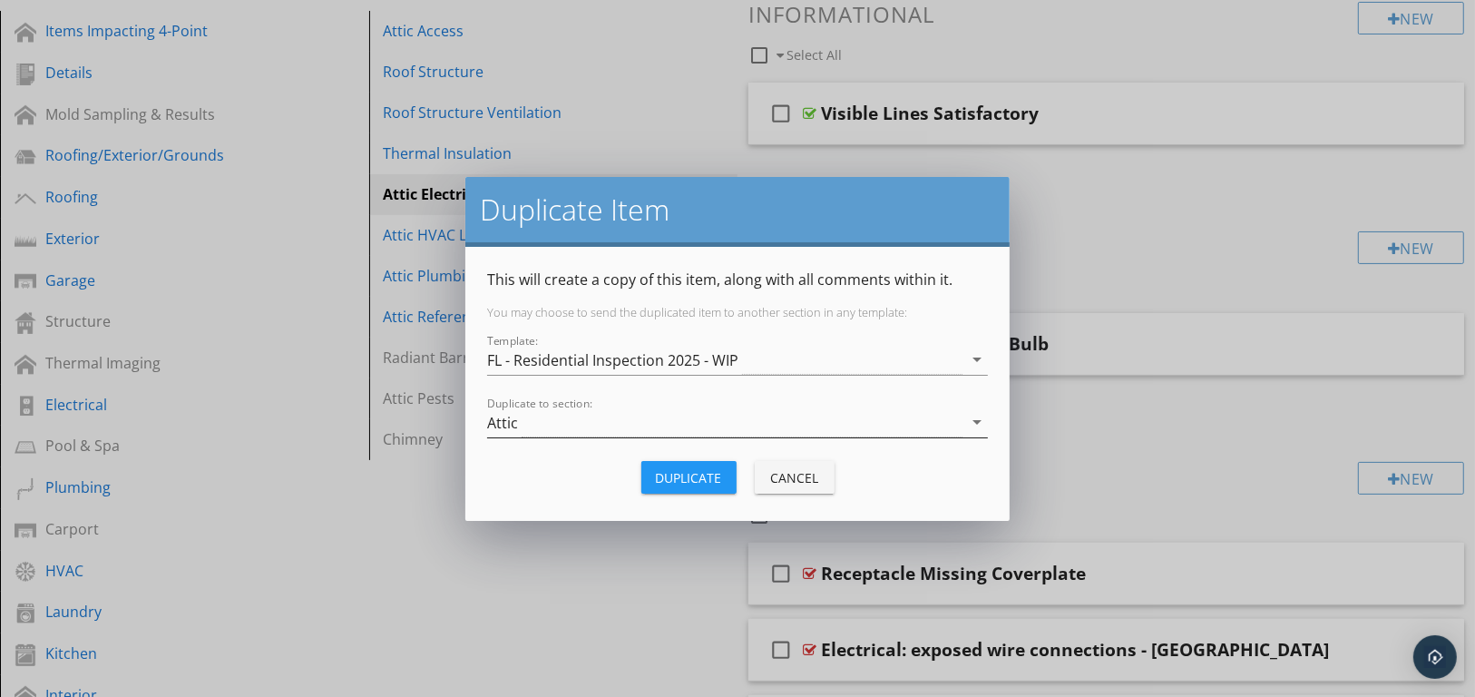
click at [974, 419] on icon "arrow_drop_down" at bounding box center [977, 422] width 22 height 22
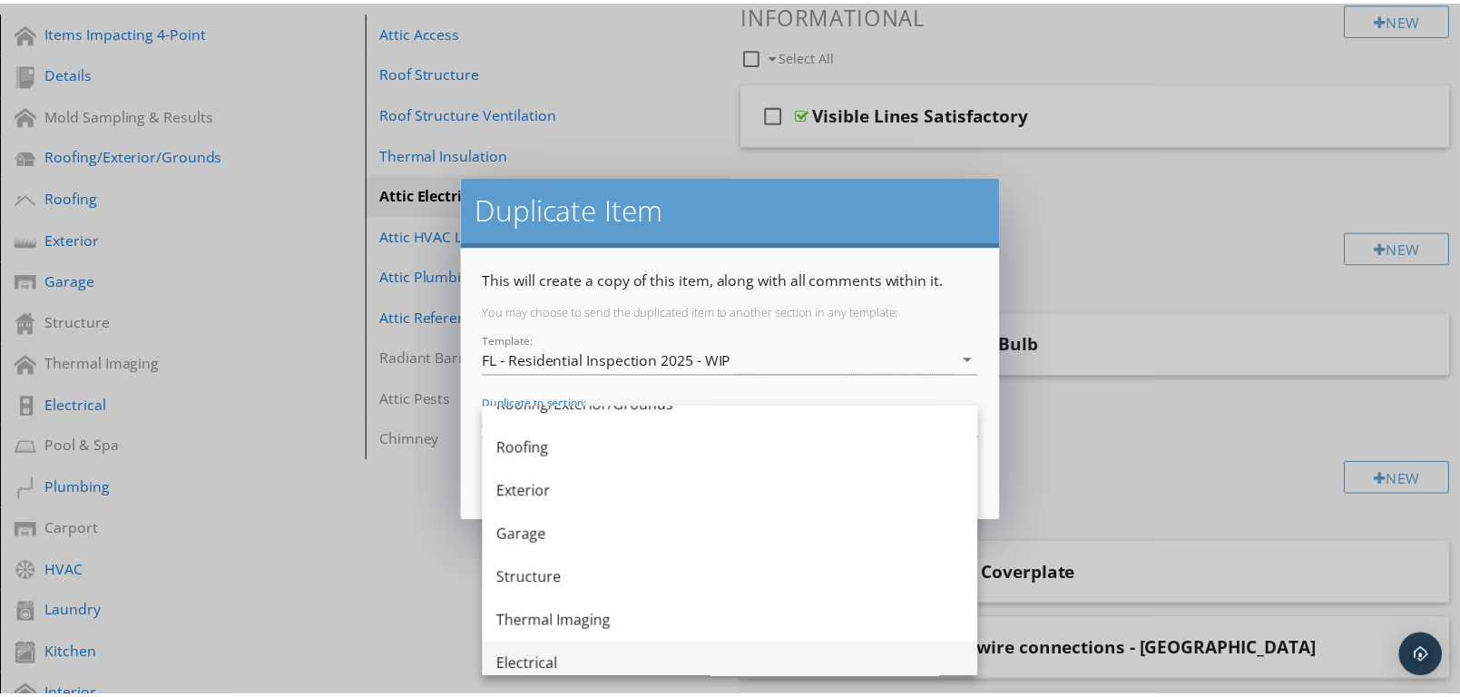
scroll to position [201, 0]
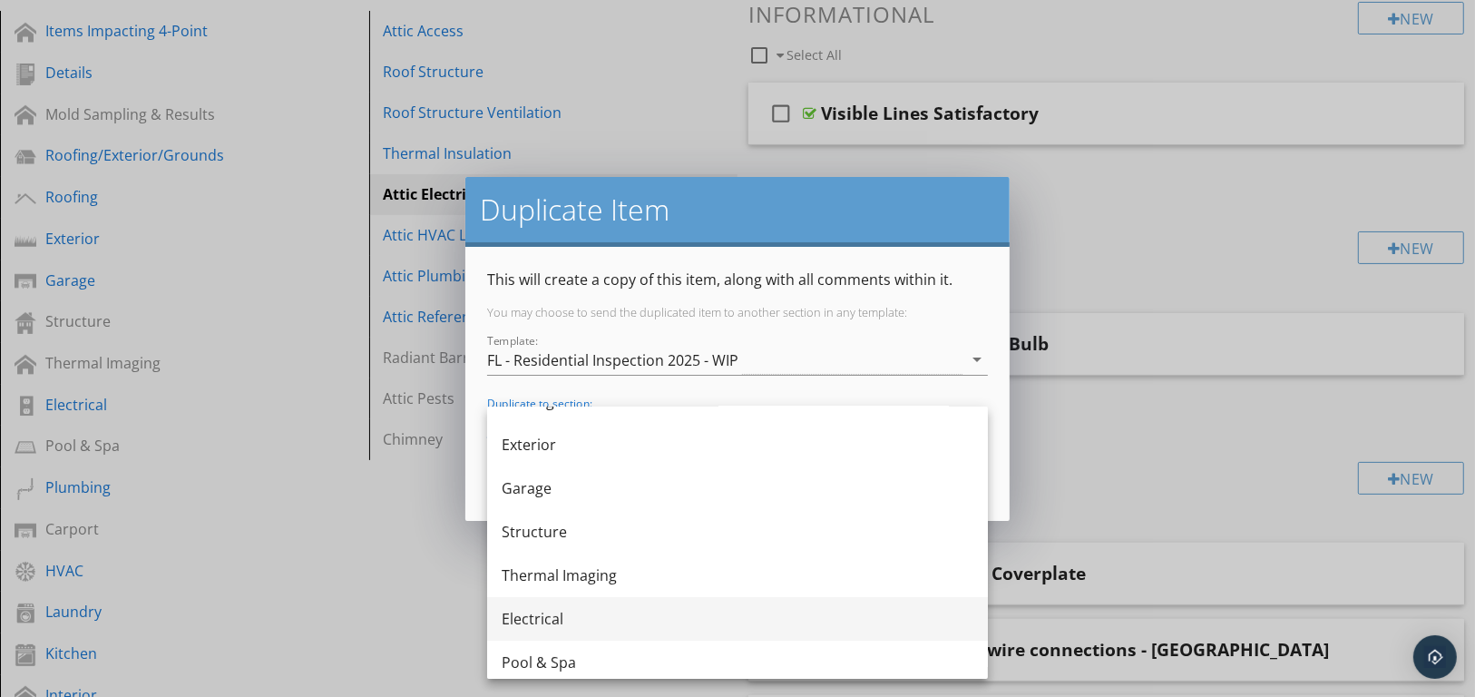
click at [584, 616] on div "Electrical" at bounding box center [738, 619] width 472 height 22
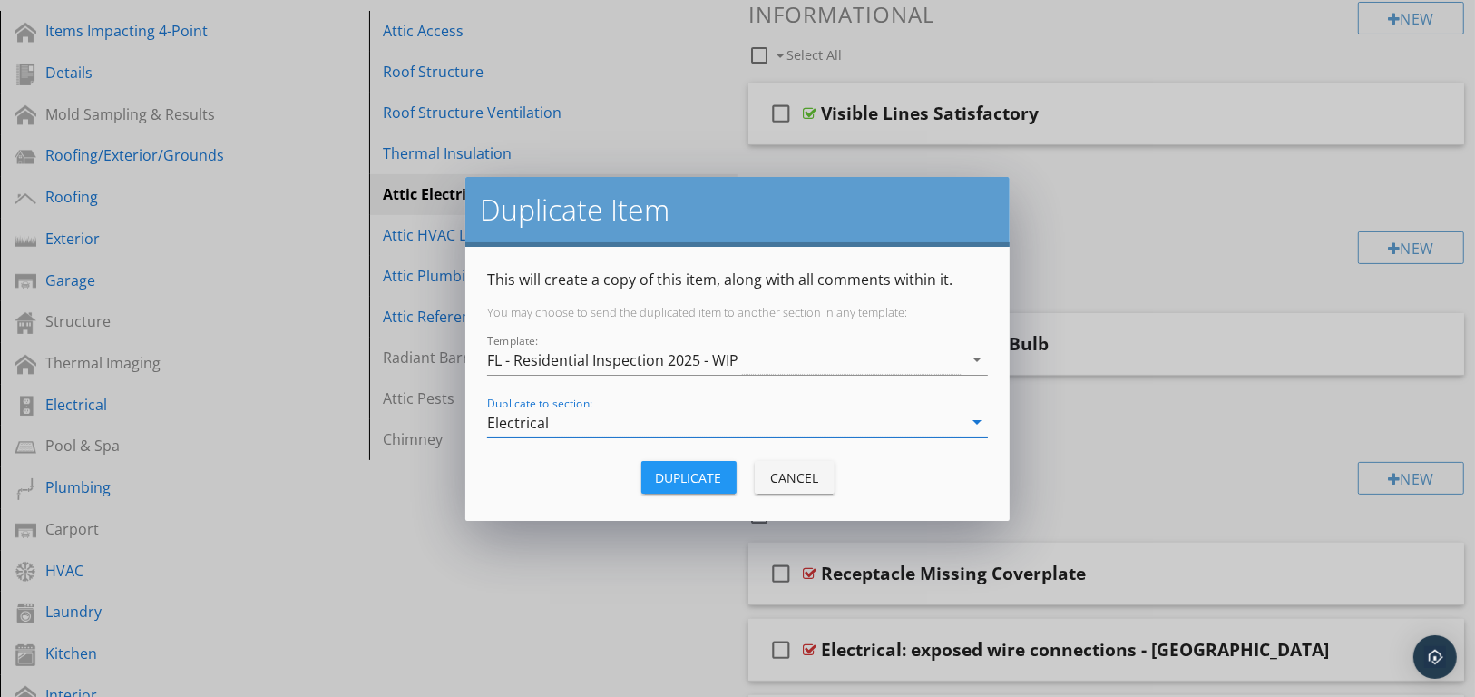
click at [699, 472] on div "Duplicate" at bounding box center [689, 477] width 66 height 19
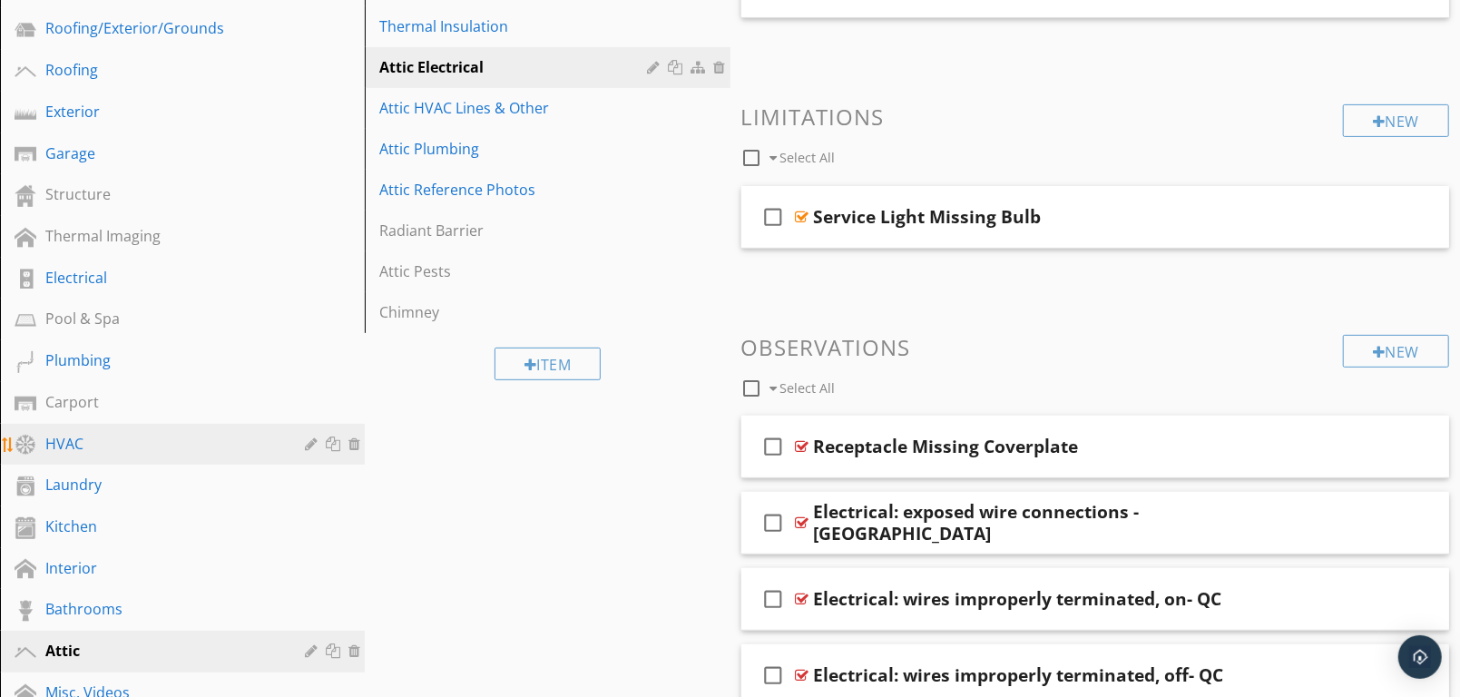
scroll to position [327, 0]
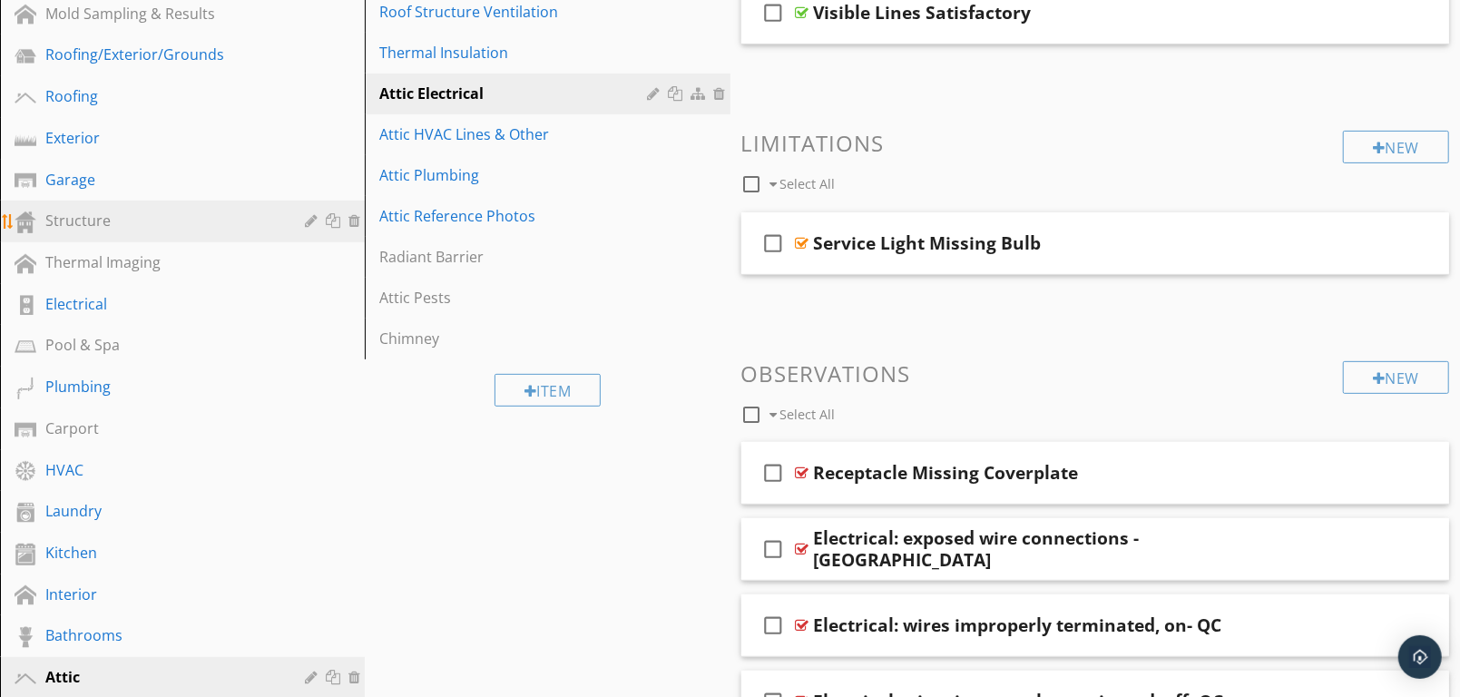
click at [119, 221] on div "Structure" at bounding box center [161, 221] width 233 height 22
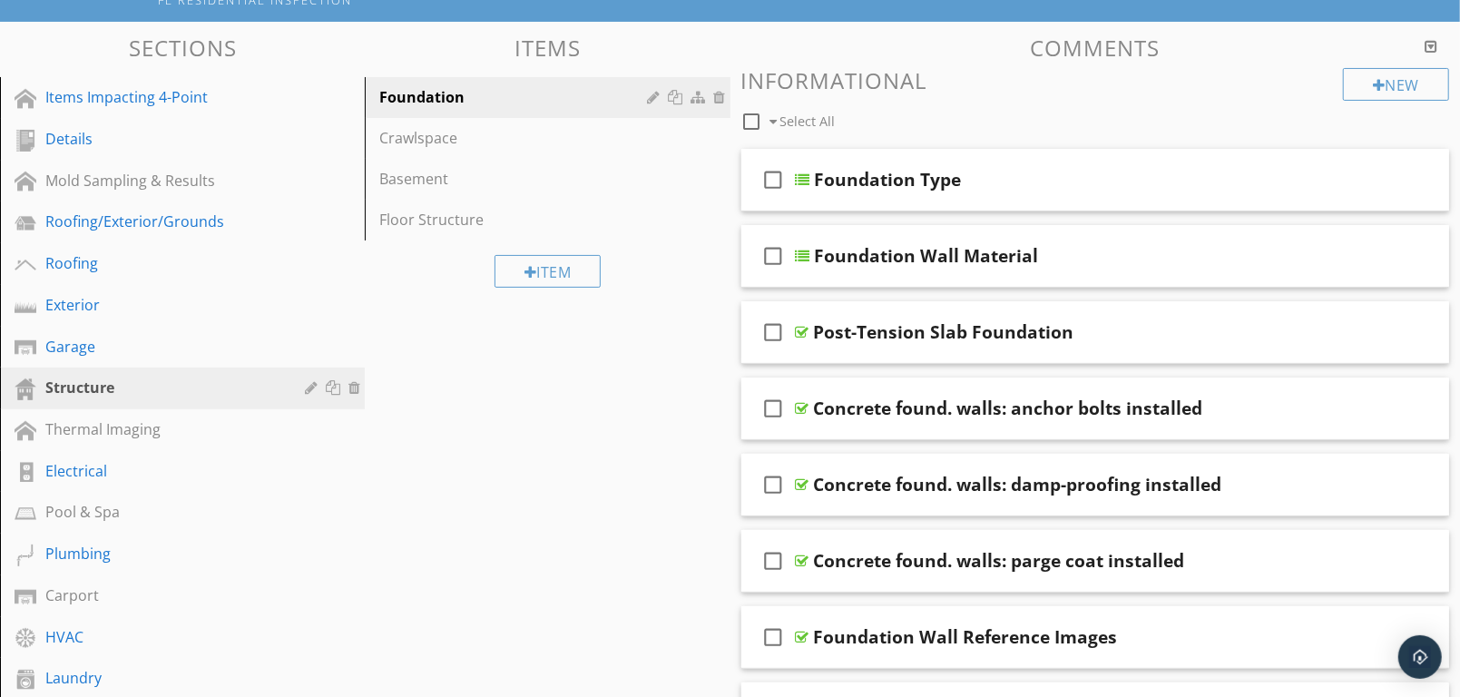
scroll to position [125, 0]
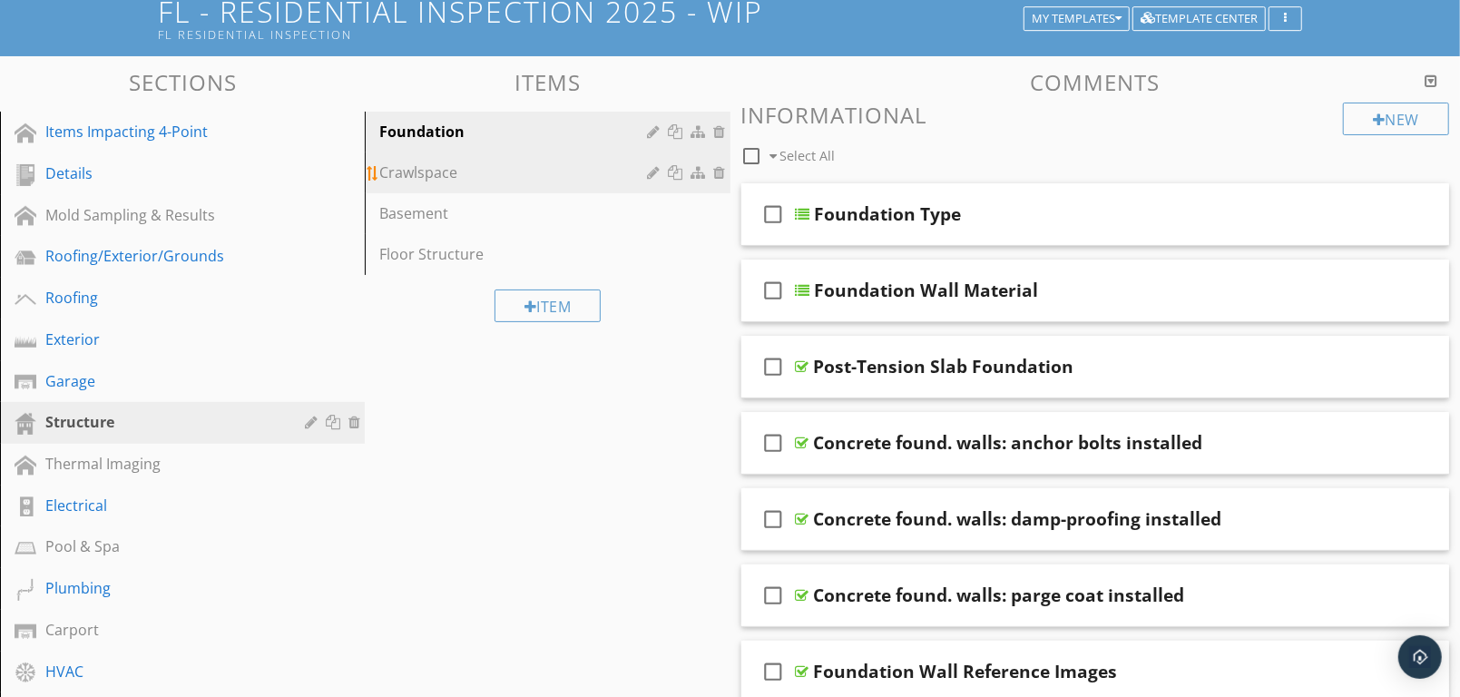
click at [449, 176] on div "Crawlspace" at bounding box center [515, 172] width 273 height 22
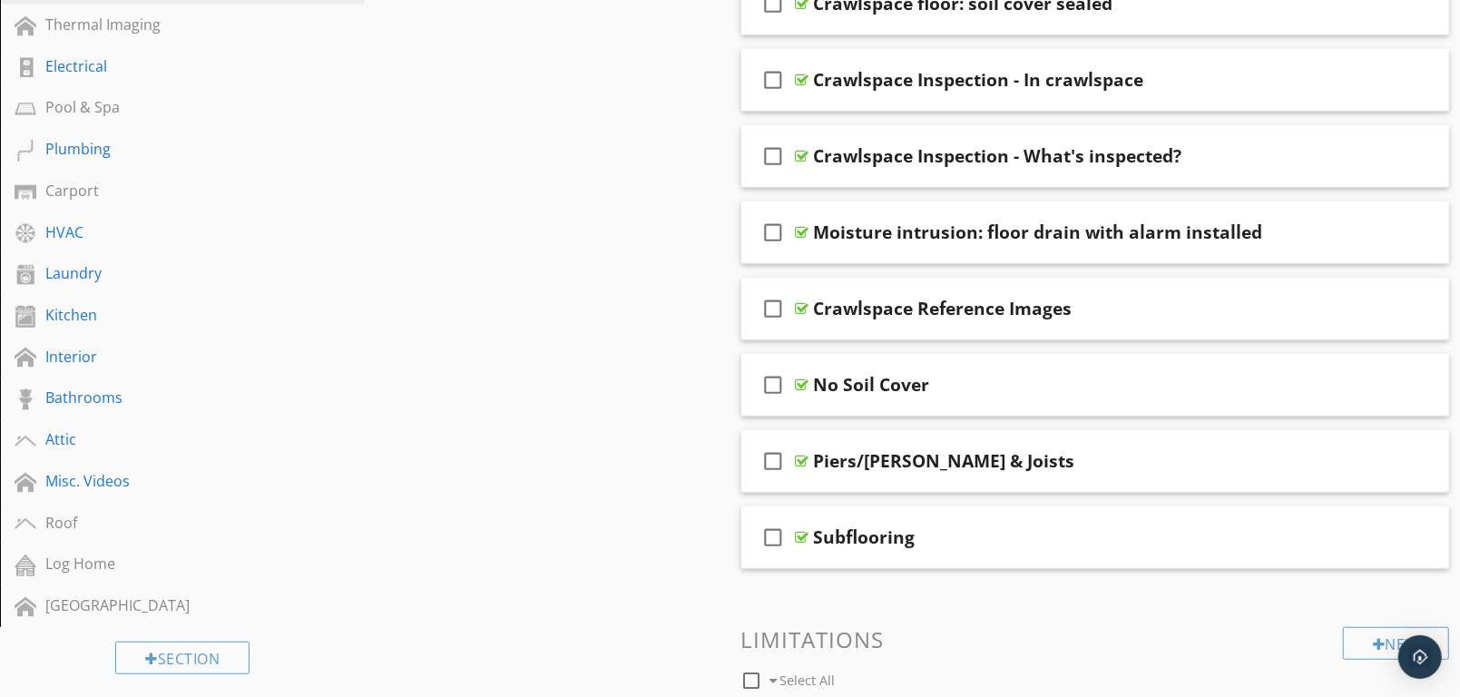
scroll to position [327, 0]
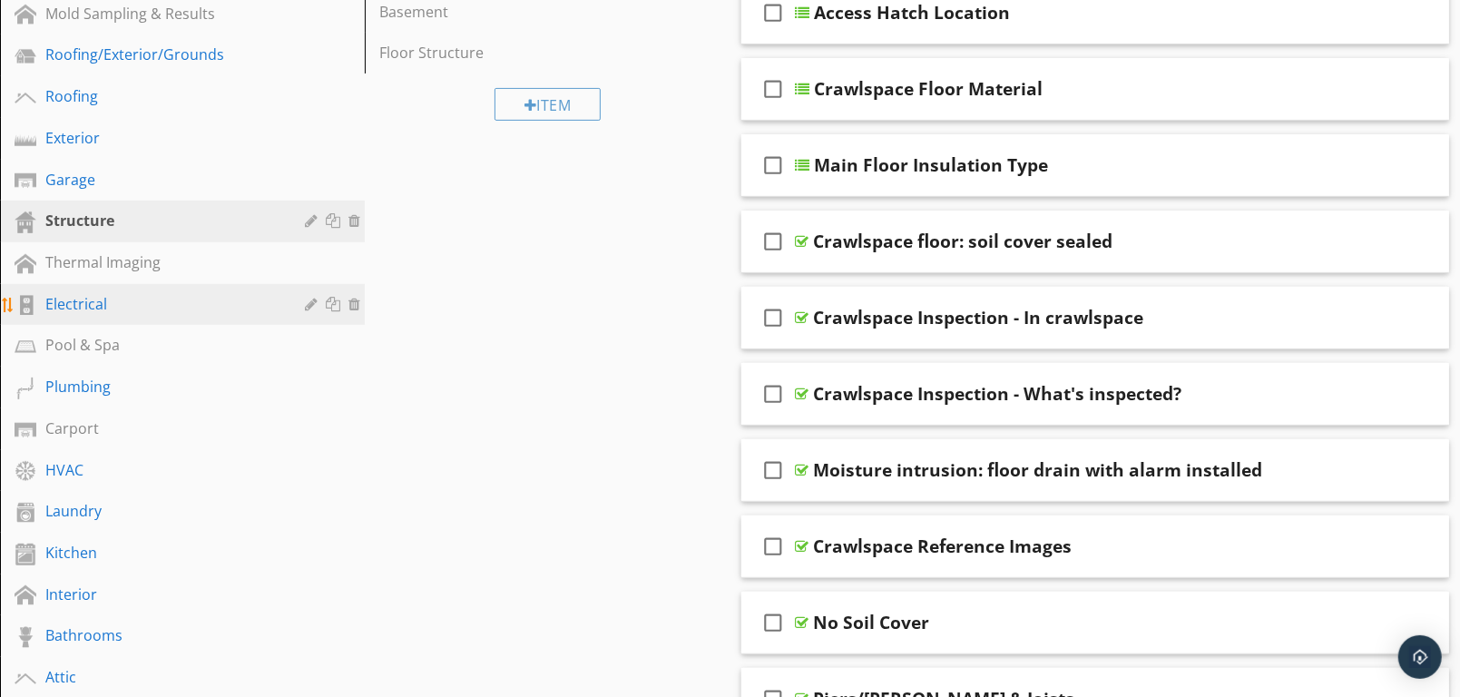
click at [78, 302] on div "Electrical" at bounding box center [161, 304] width 233 height 22
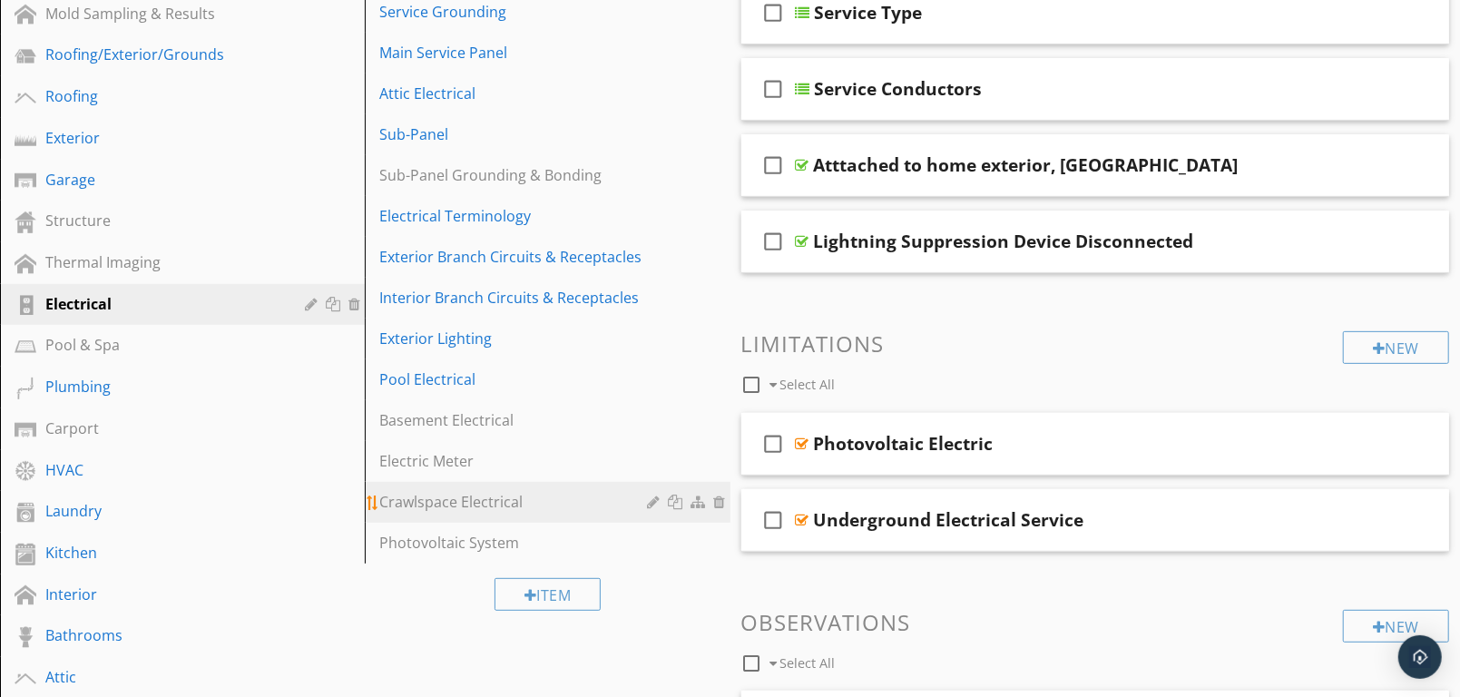
click at [418, 500] on div "Crawlspace Electrical" at bounding box center [515, 502] width 273 height 22
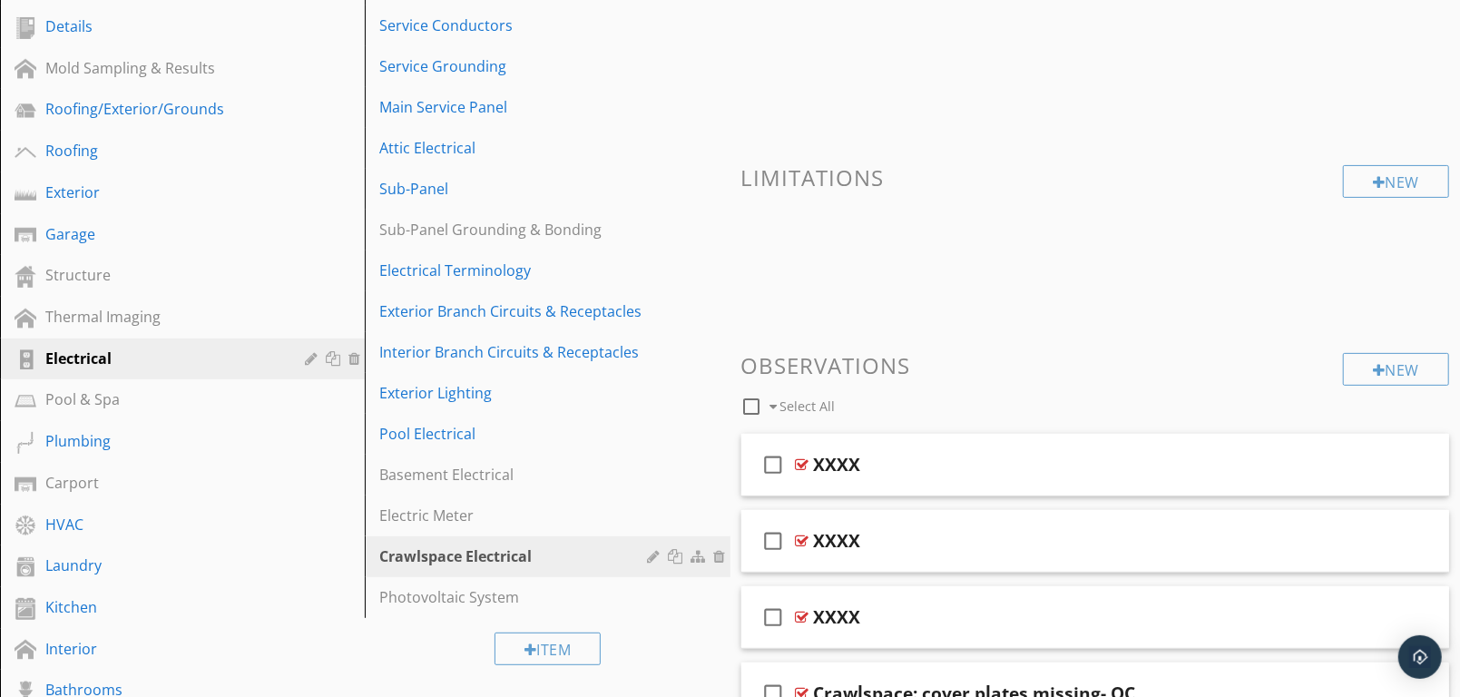
scroll to position [427, 0]
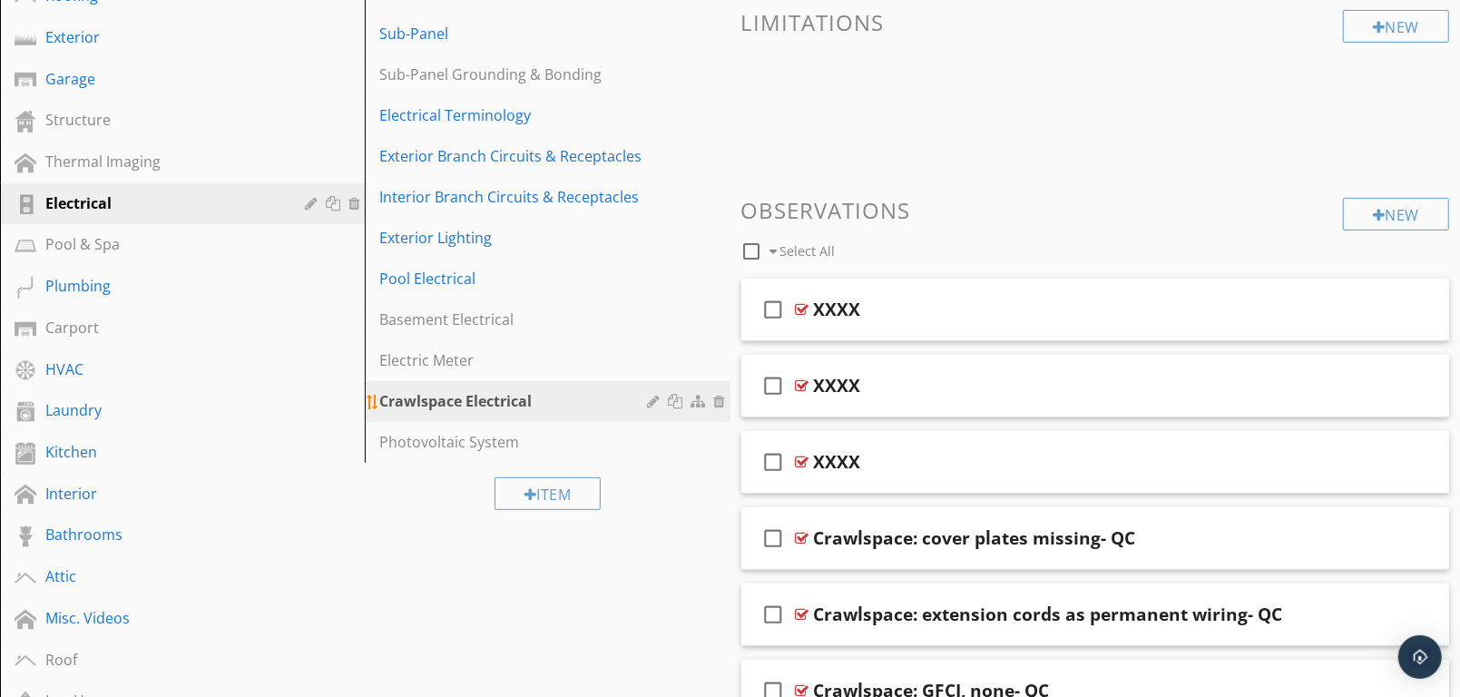
click at [650, 404] on div at bounding box center [656, 401] width 17 height 15
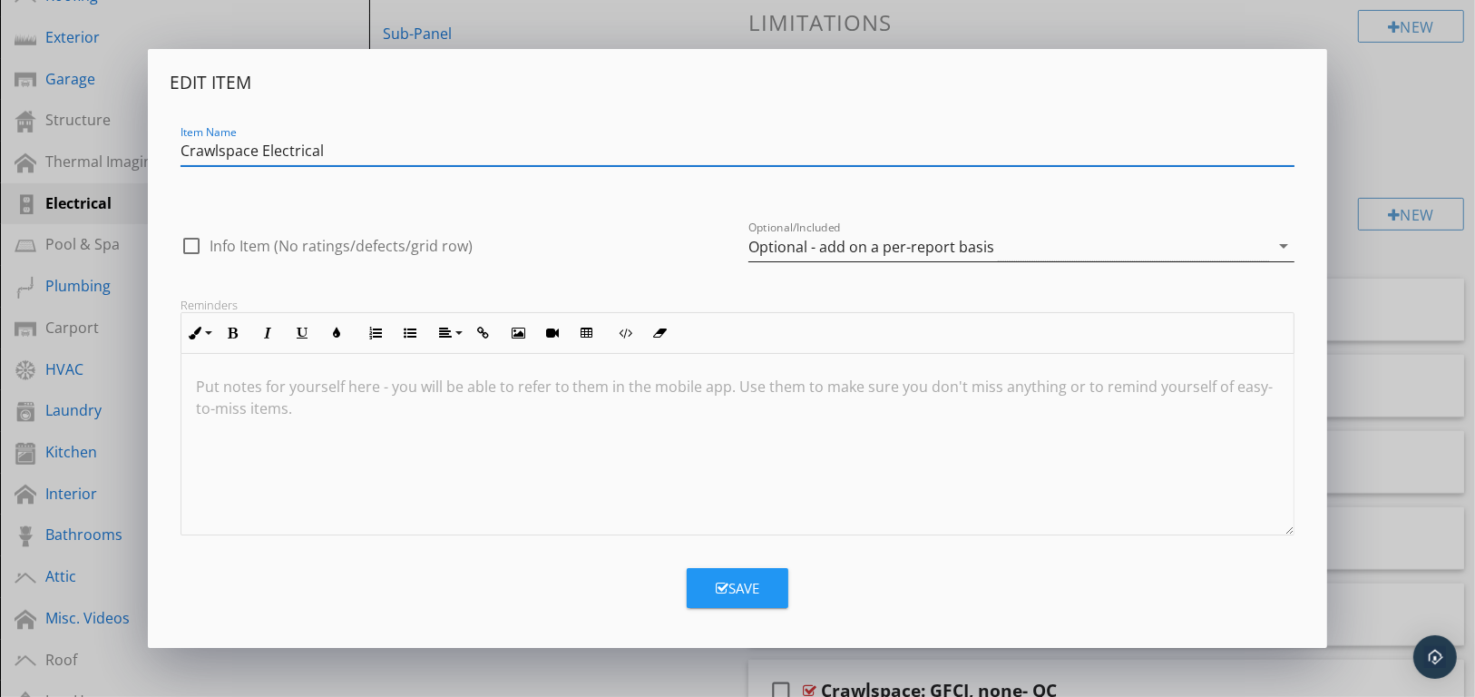
click at [1283, 243] on icon "arrow_drop_down" at bounding box center [1284, 246] width 22 height 22
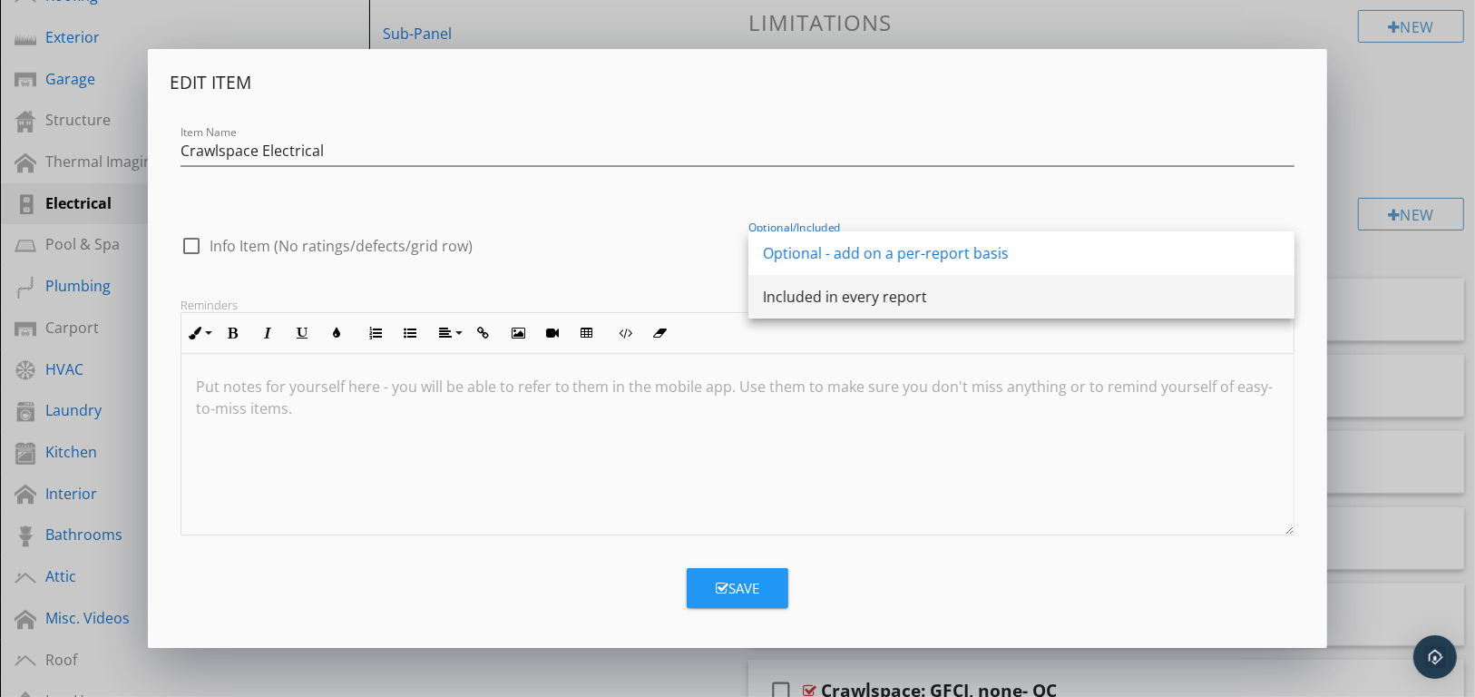
click at [868, 295] on div "Included in every report" at bounding box center [1021, 297] width 517 height 22
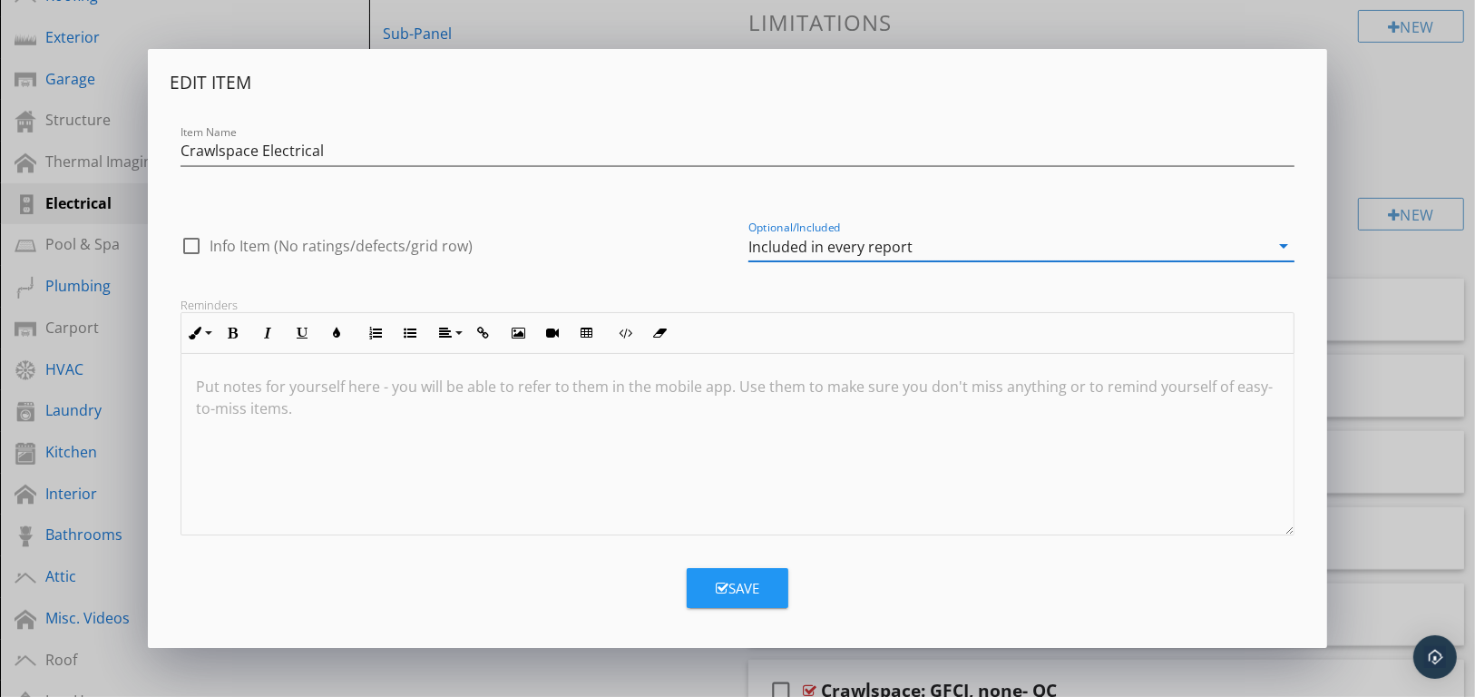
click at [739, 585] on div "Save" at bounding box center [738, 588] width 44 height 21
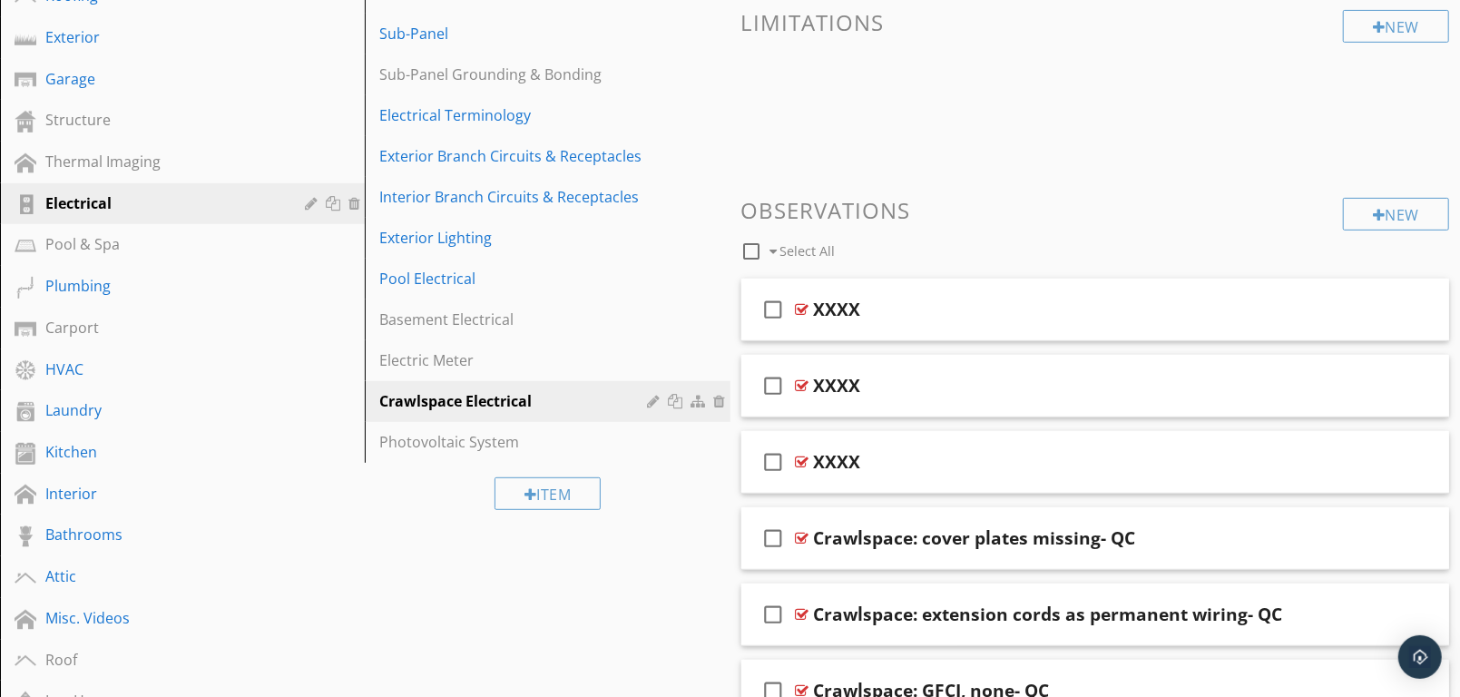
click at [570, 596] on div "Sections Items Impacting 4-Point Details Mold Sampling & Results Roofing/Exteri…" at bounding box center [730, 495] width 1460 height 1483
click at [503, 361] on div "Electric Meter" at bounding box center [515, 360] width 273 height 22
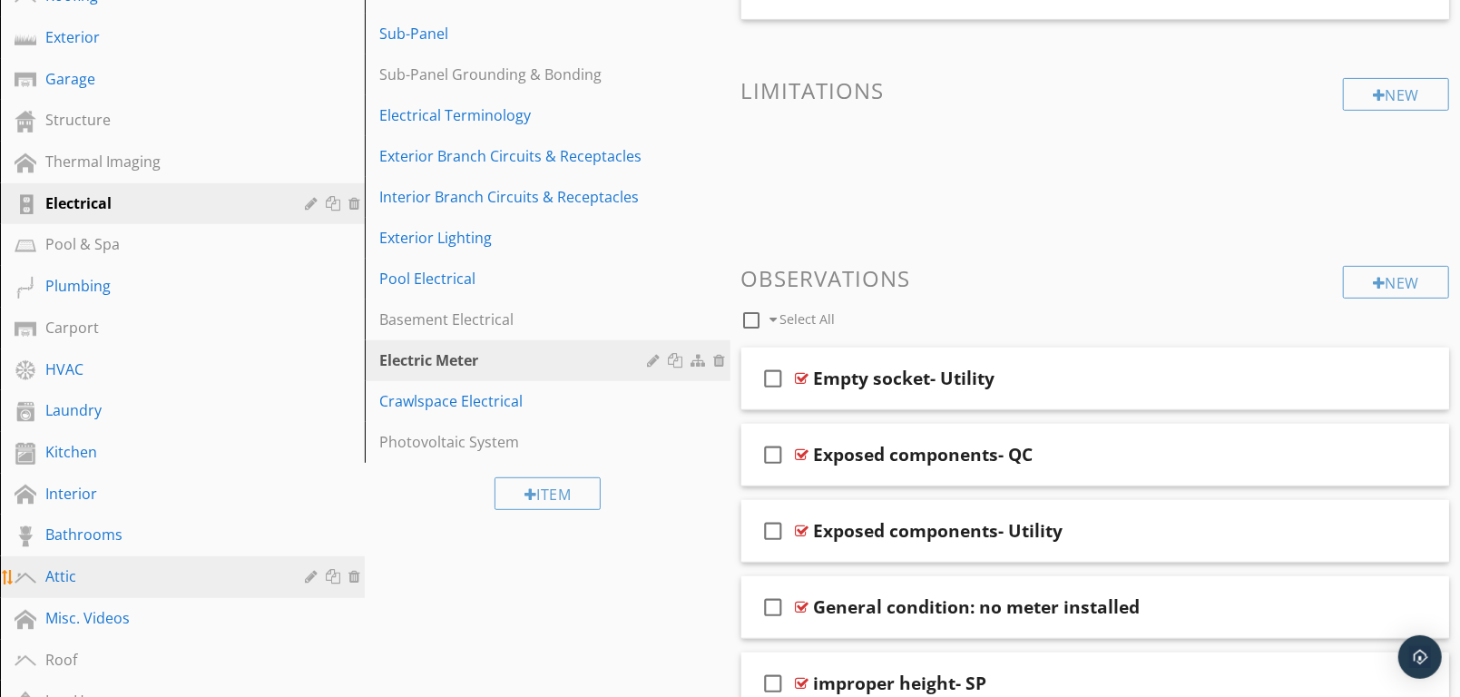
click at [65, 575] on div "Attic" at bounding box center [161, 576] width 233 height 22
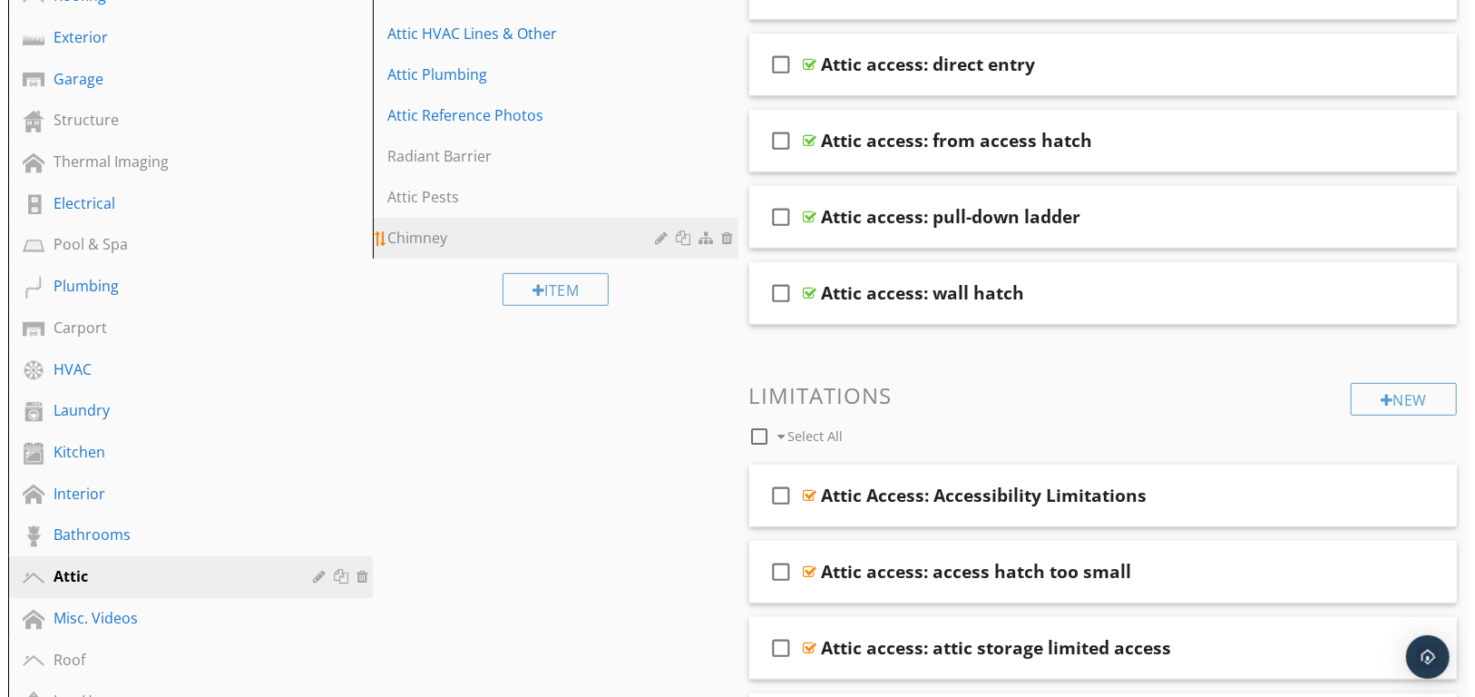
scroll to position [327, 0]
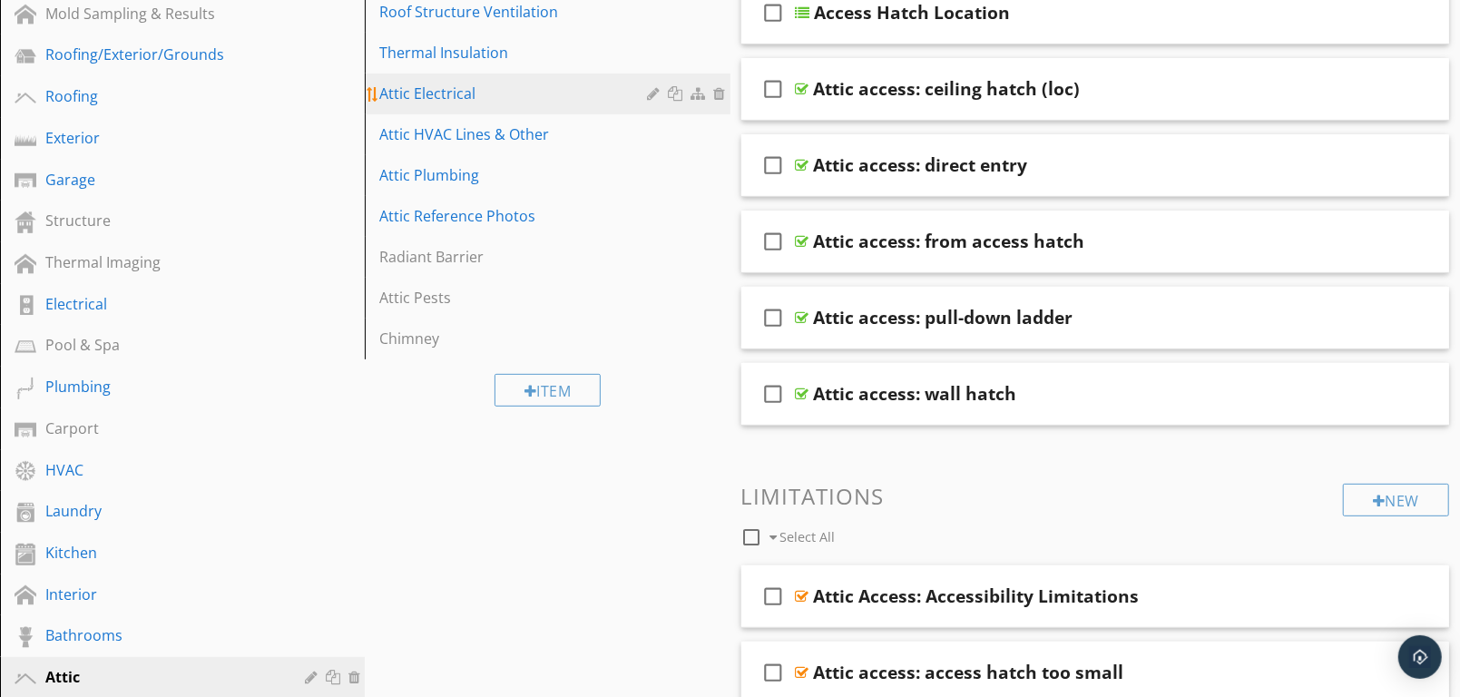
click at [674, 91] on div at bounding box center [678, 93] width 19 height 15
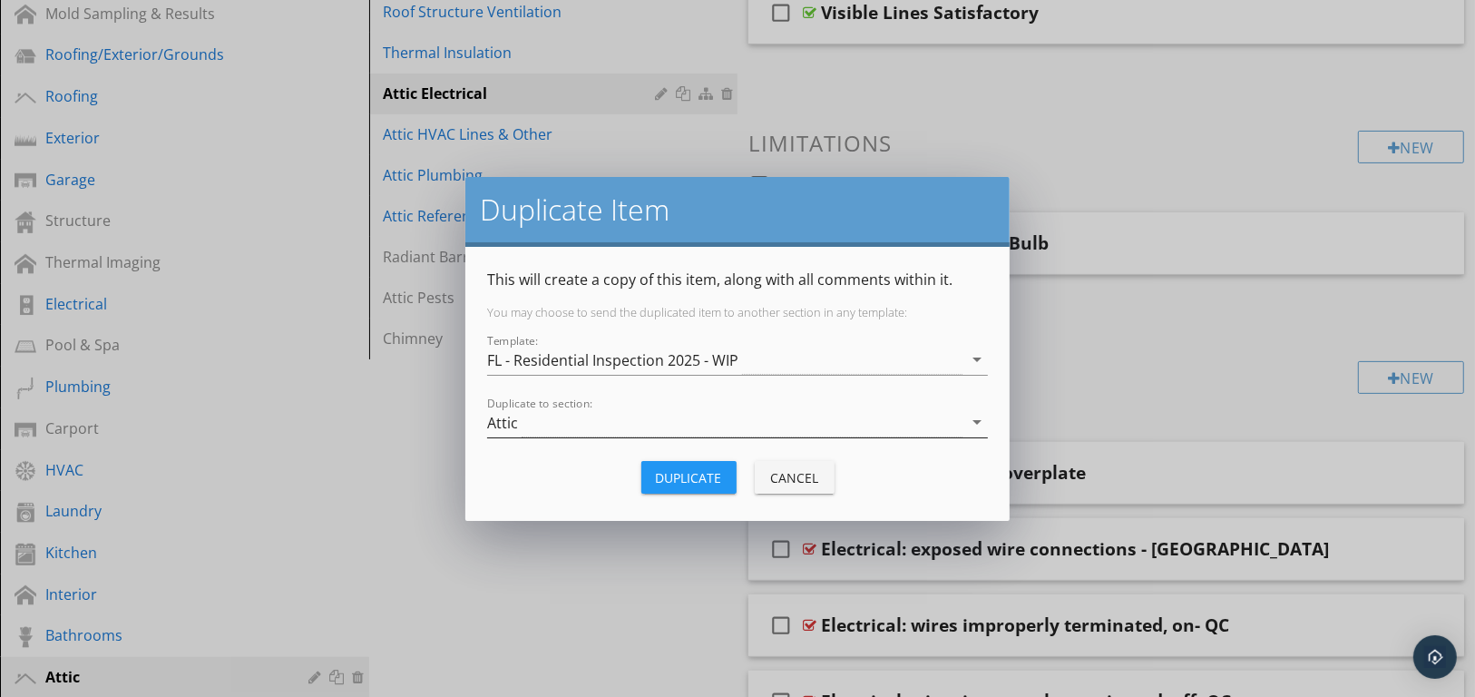
click at [974, 416] on icon "arrow_drop_down" at bounding box center [977, 422] width 22 height 22
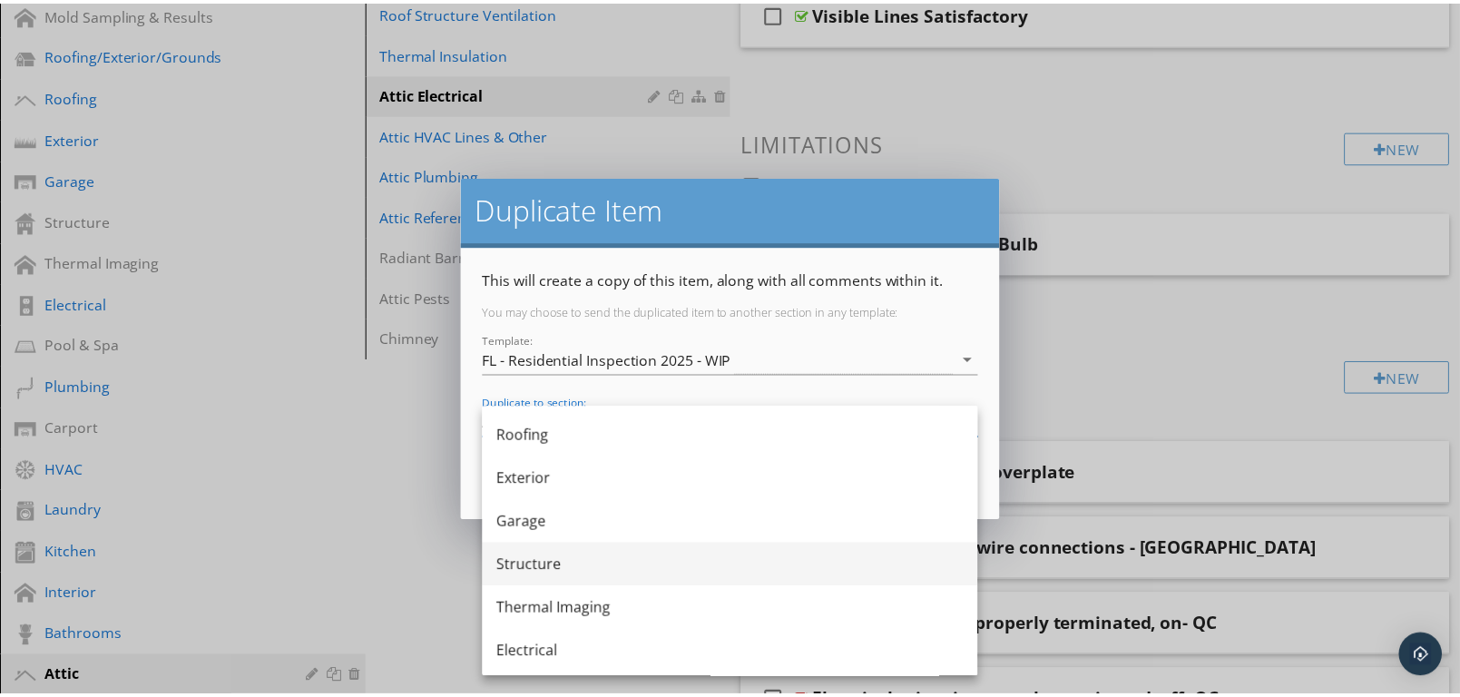
scroll to position [201, 0]
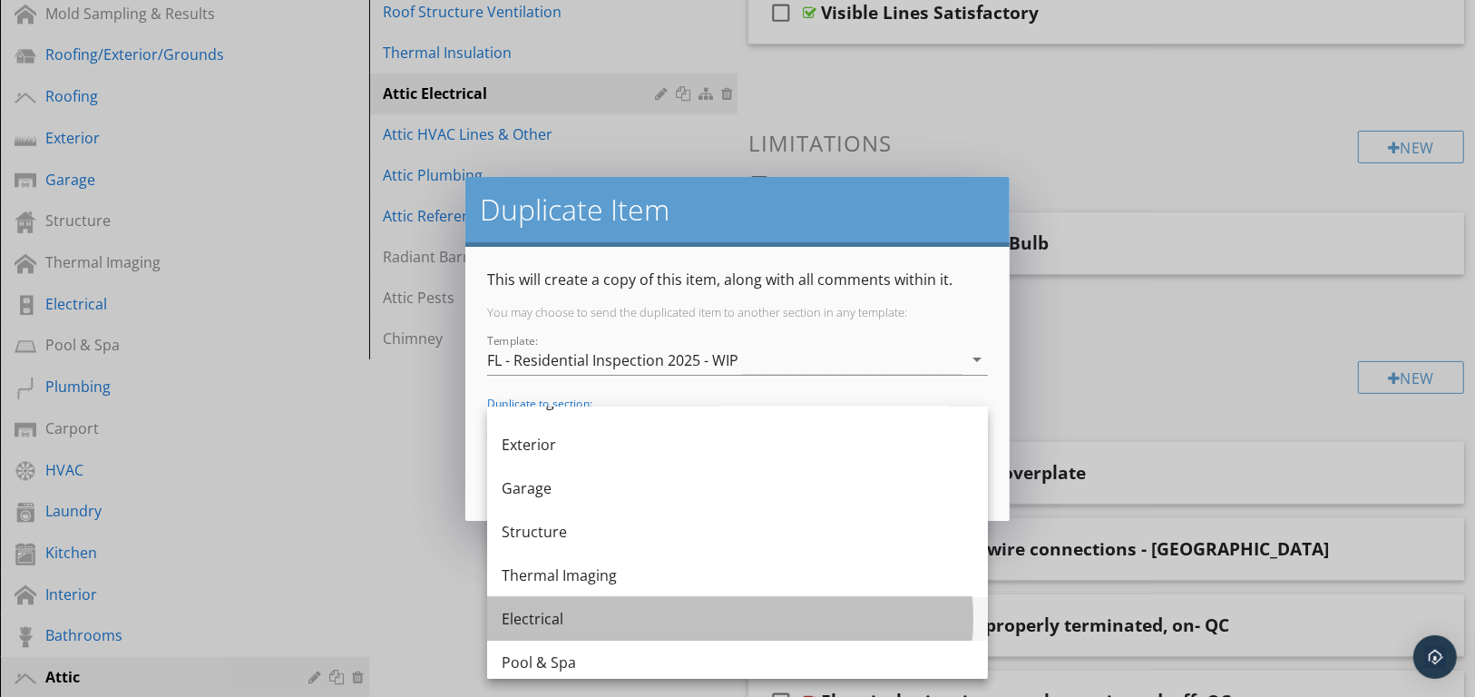
click at [600, 614] on div "Electrical" at bounding box center [738, 619] width 472 height 22
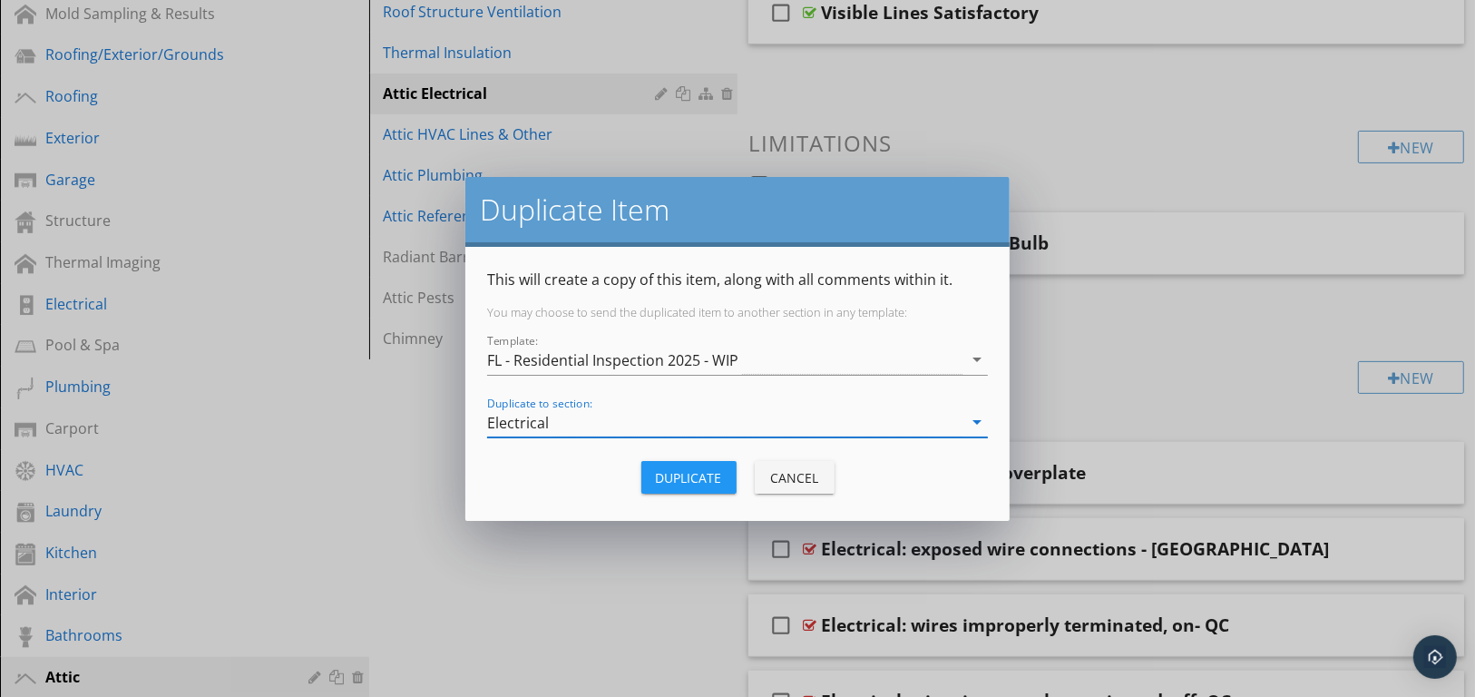
click at [698, 468] on div "Duplicate" at bounding box center [689, 477] width 66 height 19
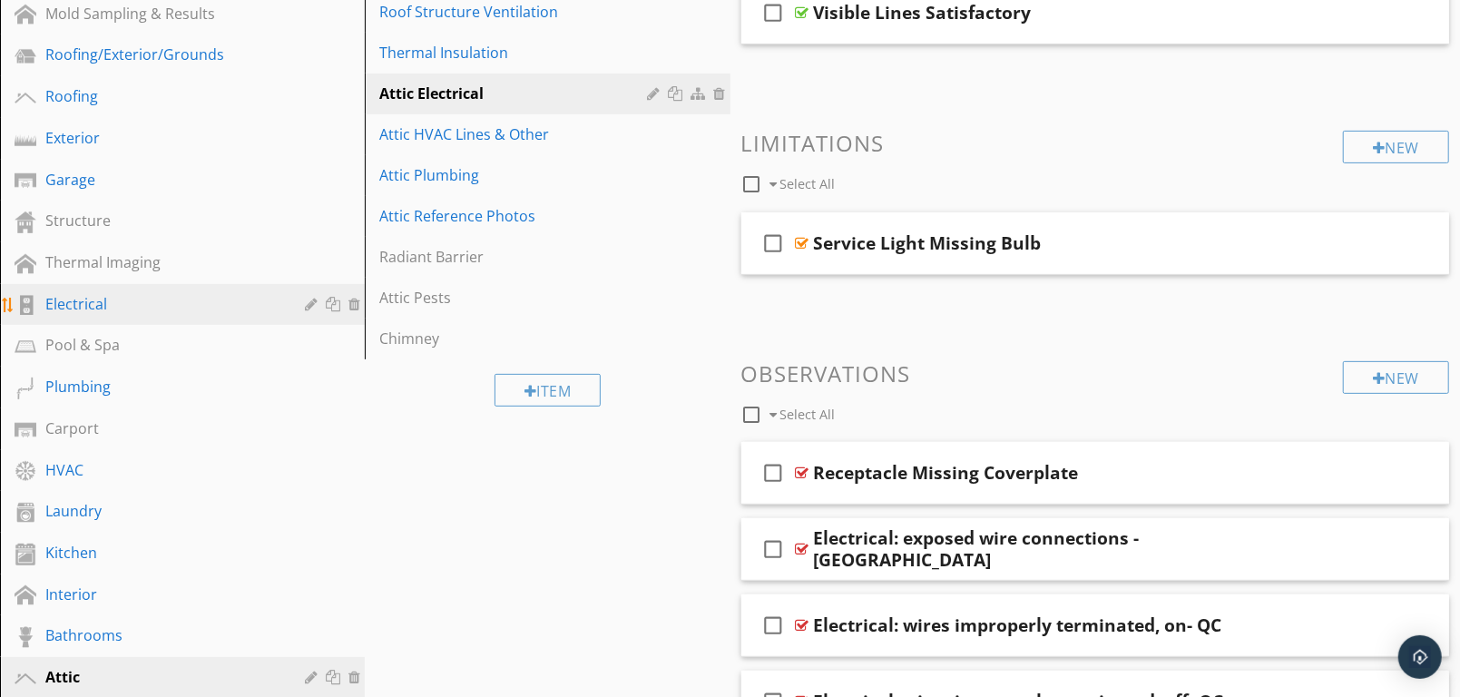
click at [83, 304] on div "Electrical" at bounding box center [161, 304] width 233 height 22
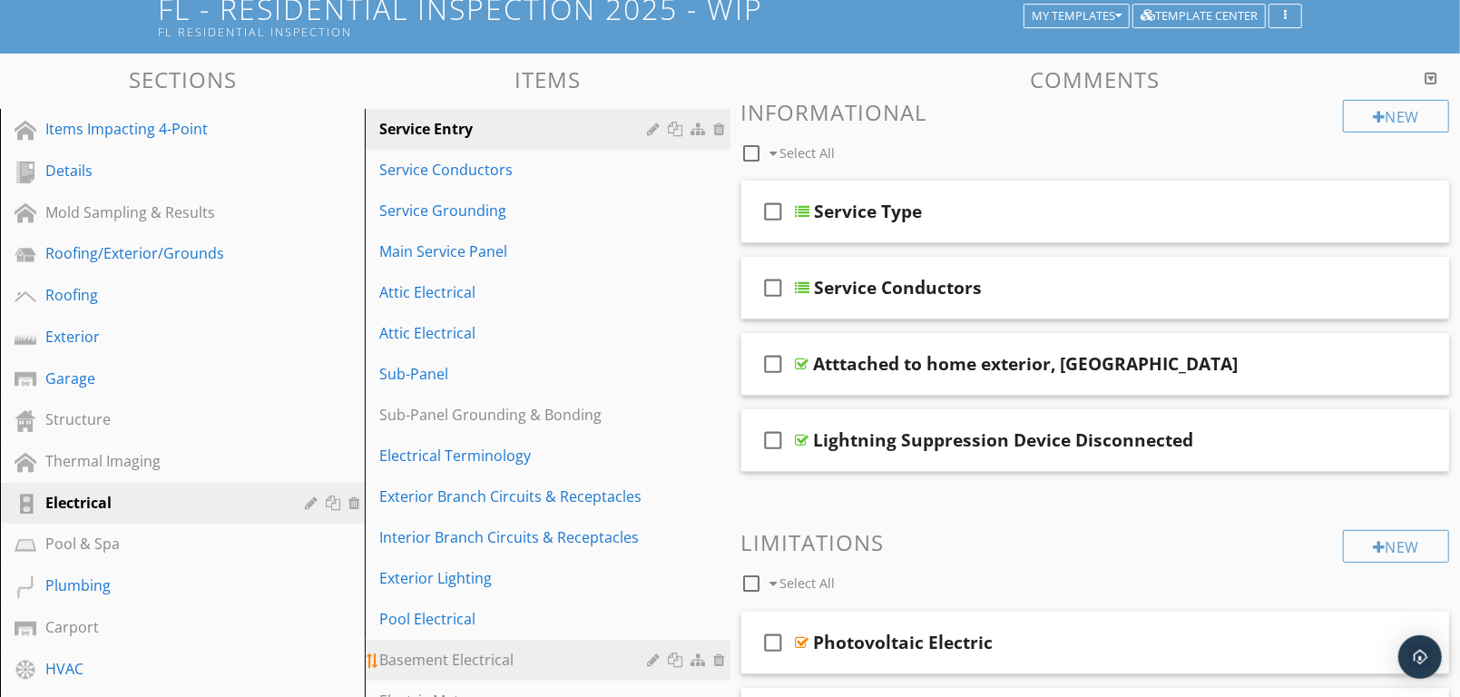
scroll to position [125, 0]
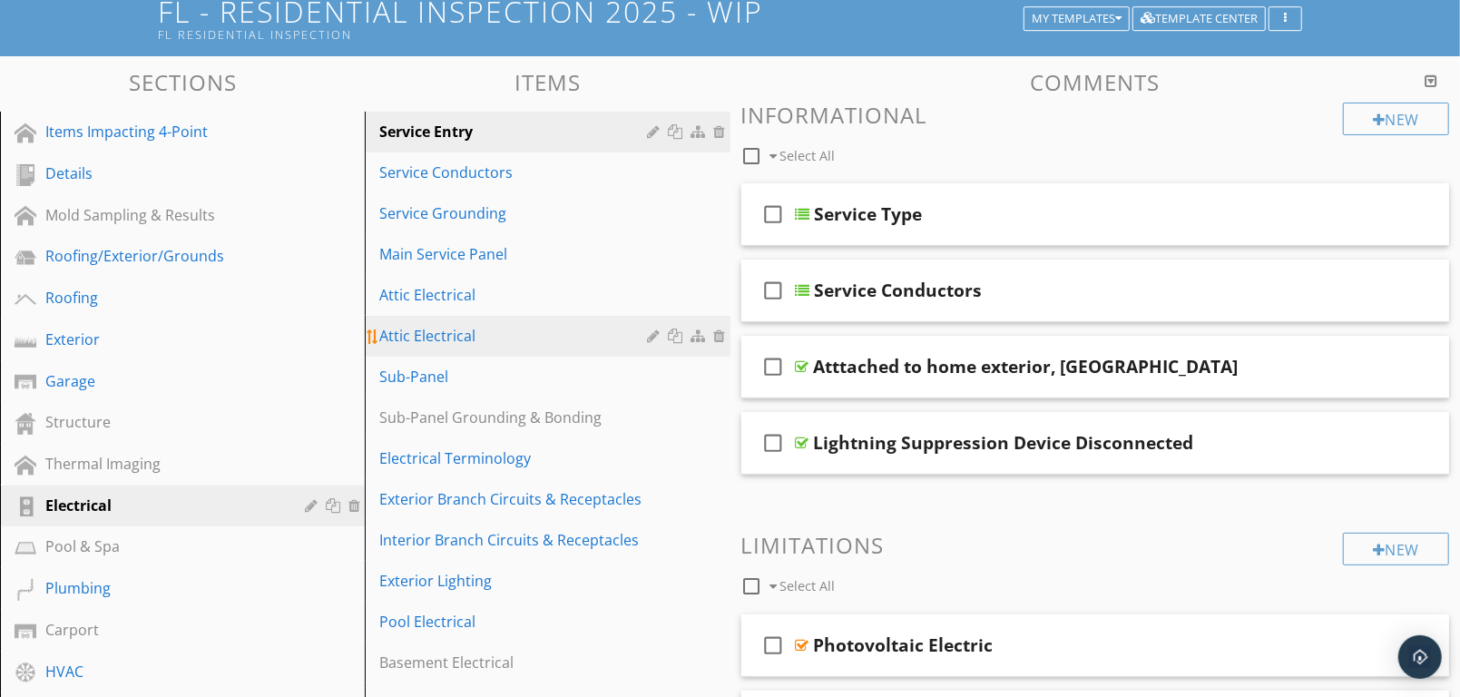
click at [715, 332] on div at bounding box center [722, 335] width 16 height 15
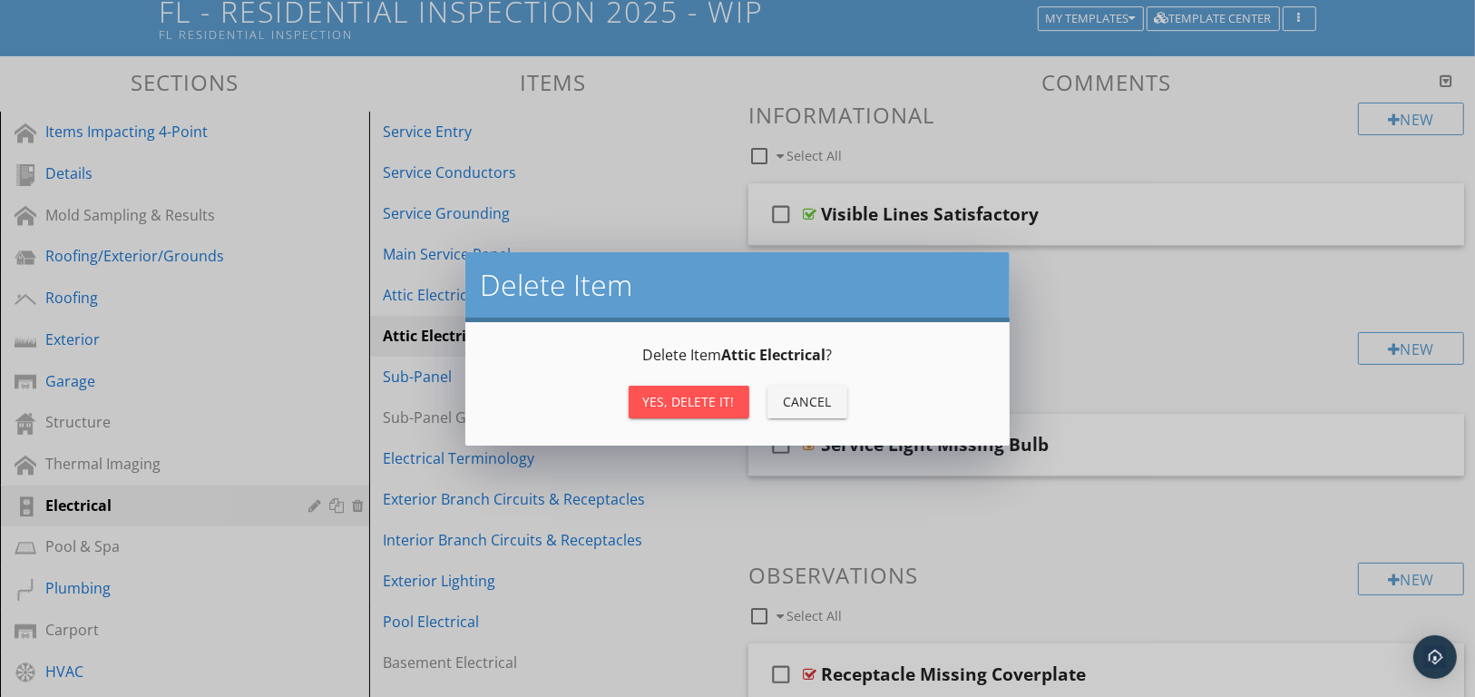
click at [705, 400] on div "Yes, Delete it!" at bounding box center [689, 401] width 92 height 19
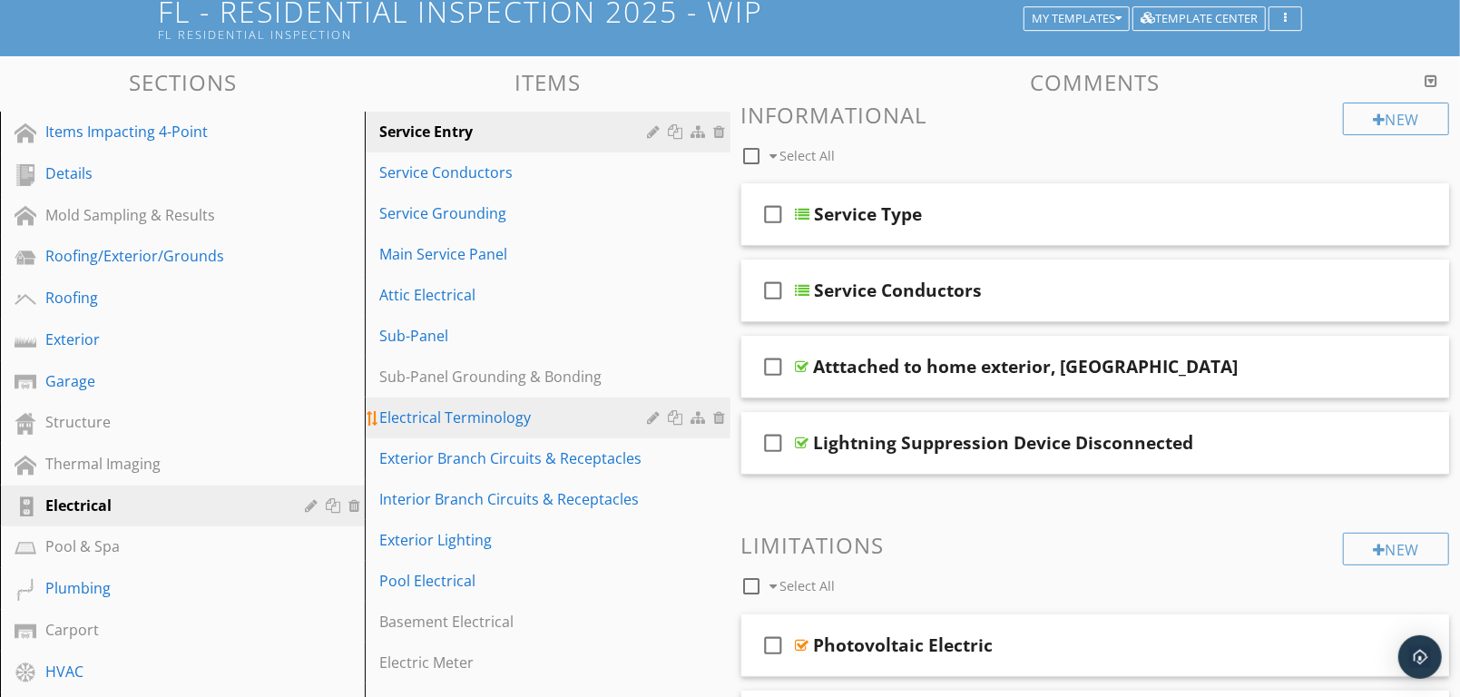
click at [544, 421] on div "Electrical Terminology" at bounding box center [515, 417] width 273 height 22
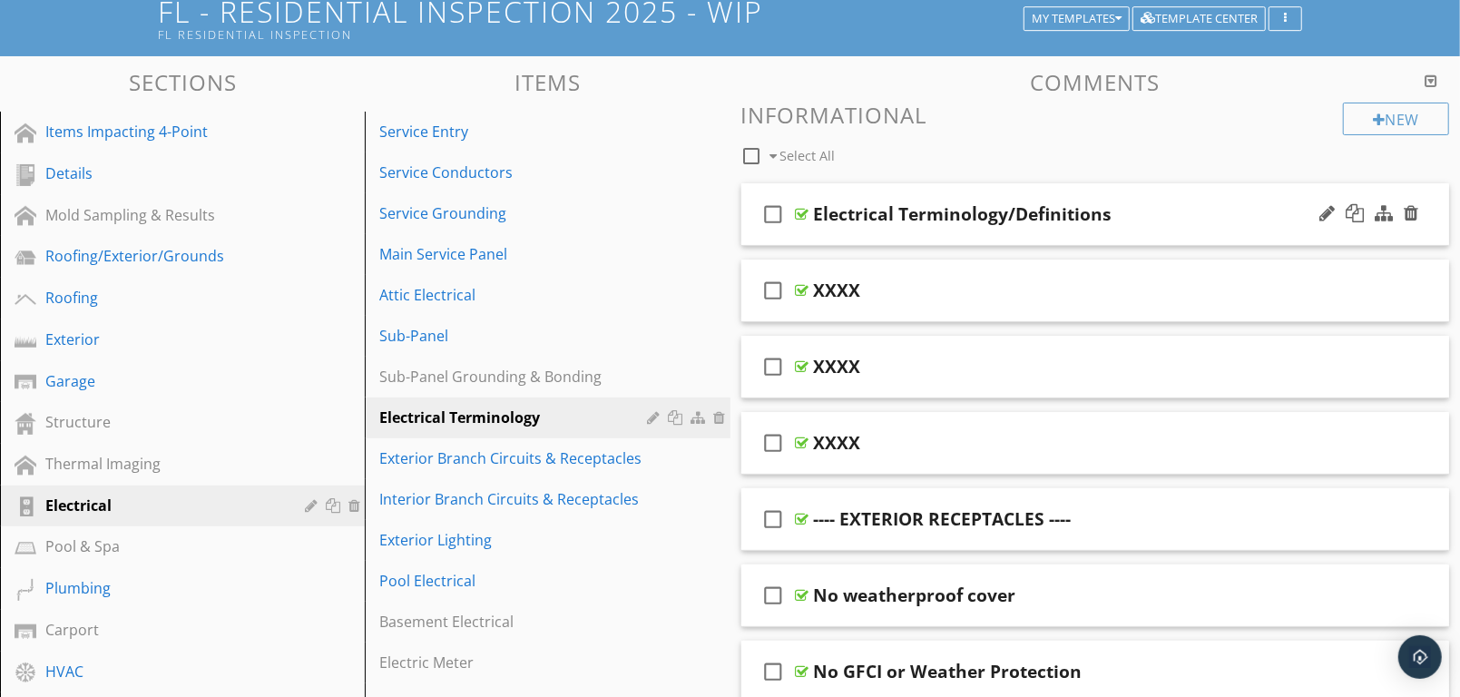
click at [771, 213] on icon "check_box_outline_blank" at bounding box center [773, 214] width 29 height 44
click at [1328, 212] on div at bounding box center [1326, 213] width 15 height 18
click at [1320, 209] on div at bounding box center [1326, 213] width 15 height 18
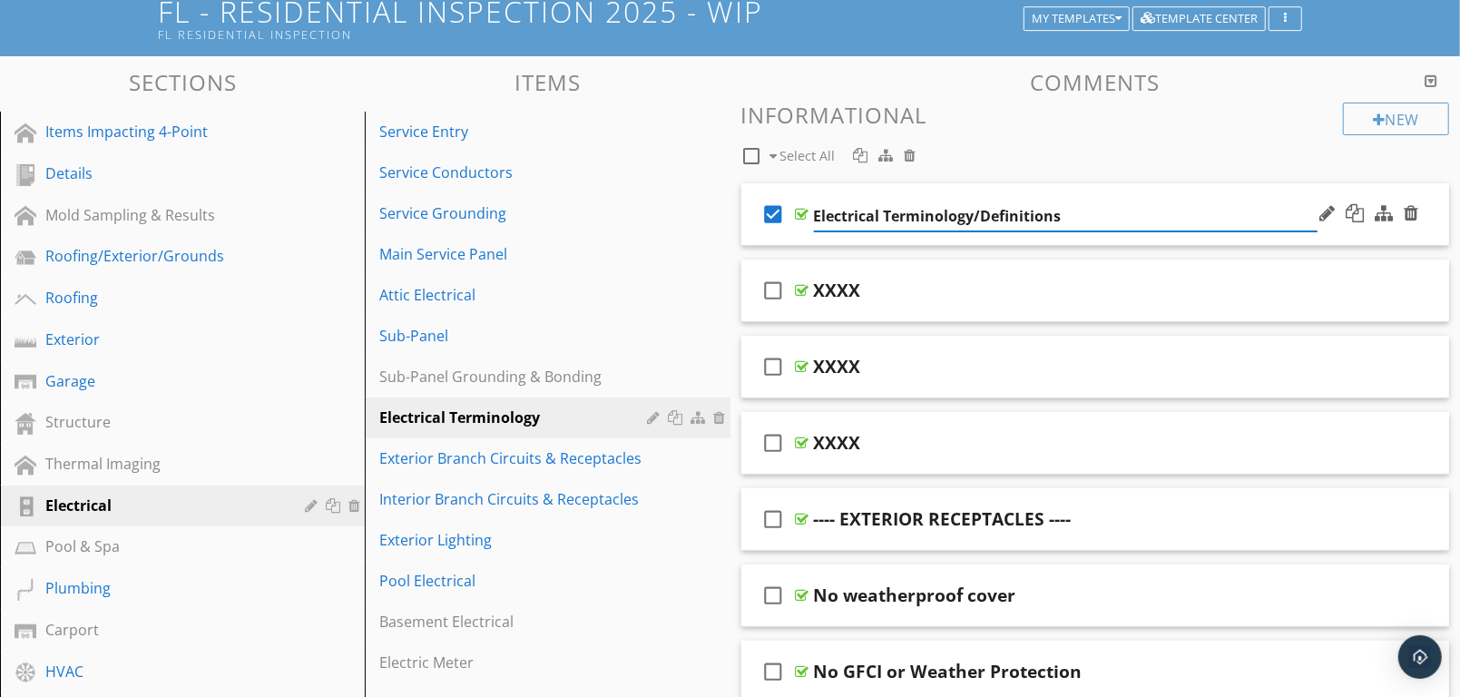
click at [1248, 196] on div "check_box Electrical Terminology/Definitions" at bounding box center [1095, 214] width 709 height 63
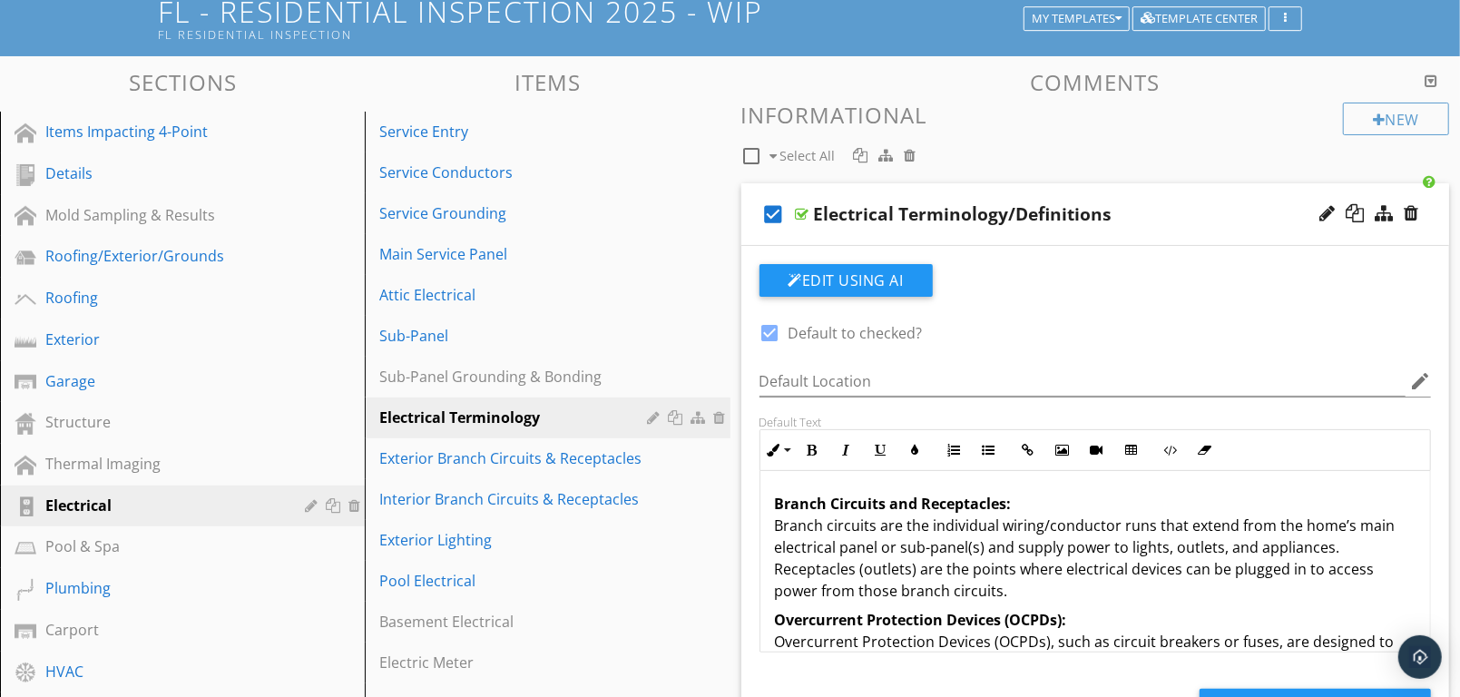
click at [1173, 207] on div "Electrical Terminology/Definitions" at bounding box center [1066, 214] width 504 height 22
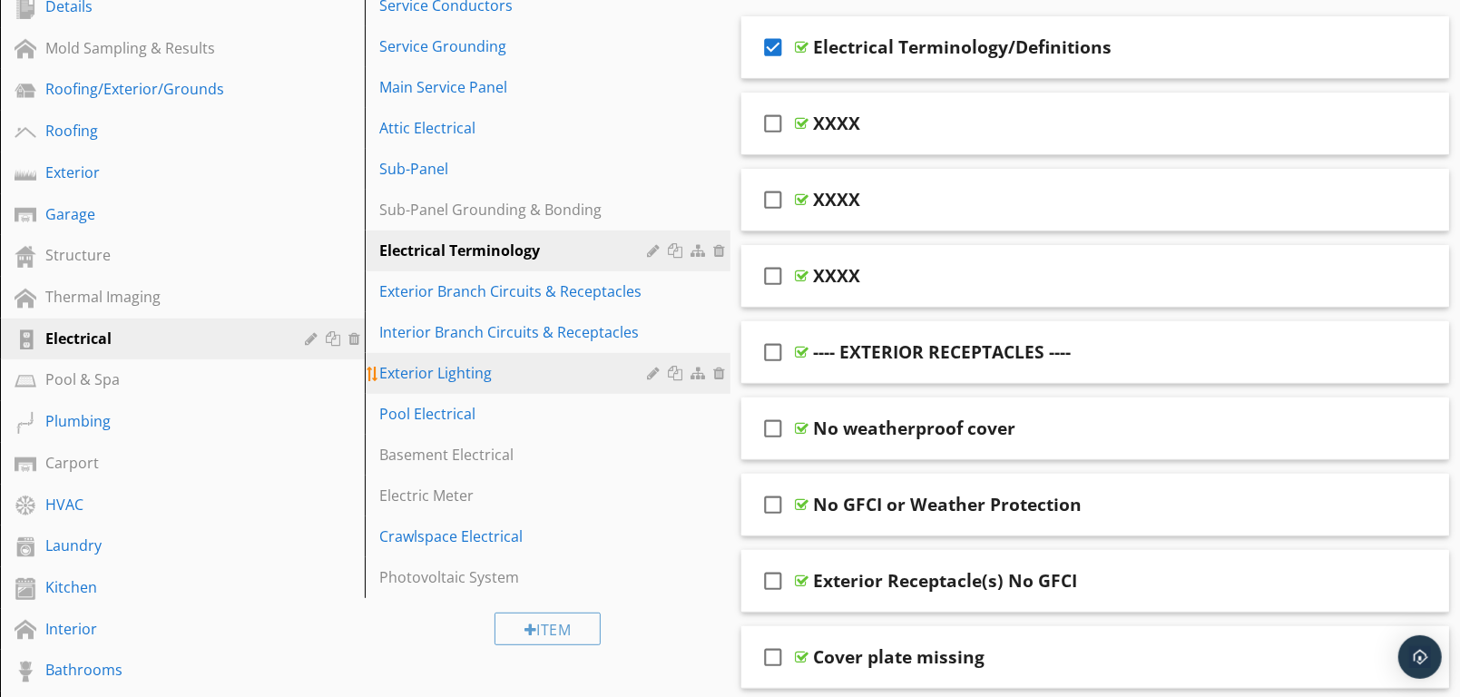
scroll to position [327, 0]
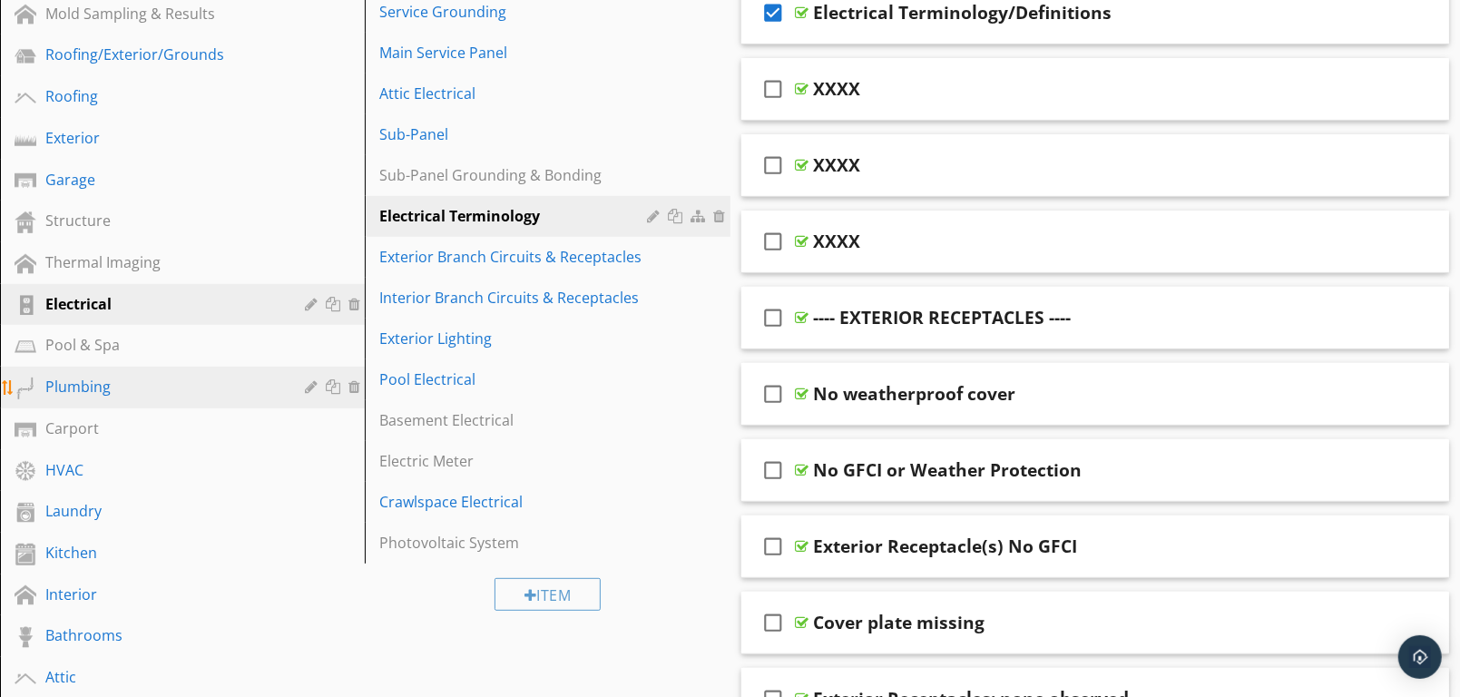
click at [70, 380] on div "Plumbing" at bounding box center [161, 387] width 233 height 22
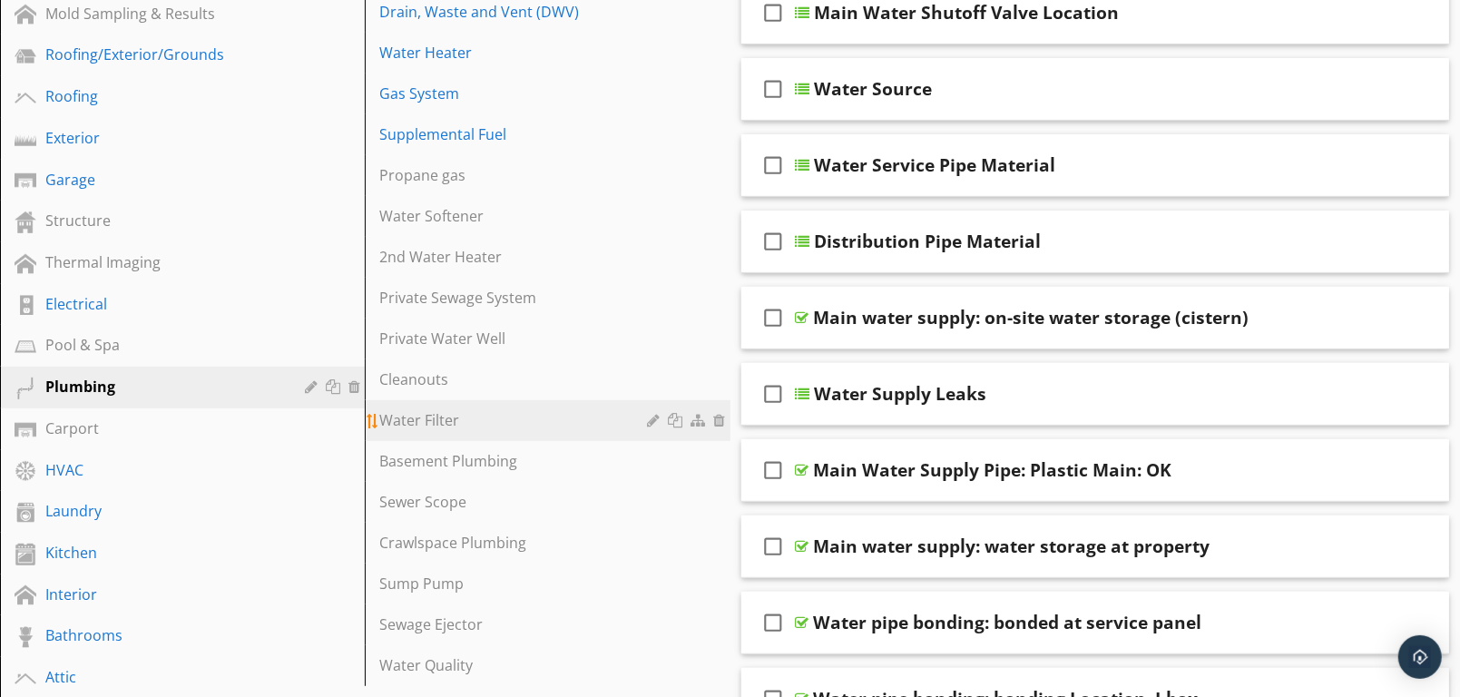
scroll to position [427, 0]
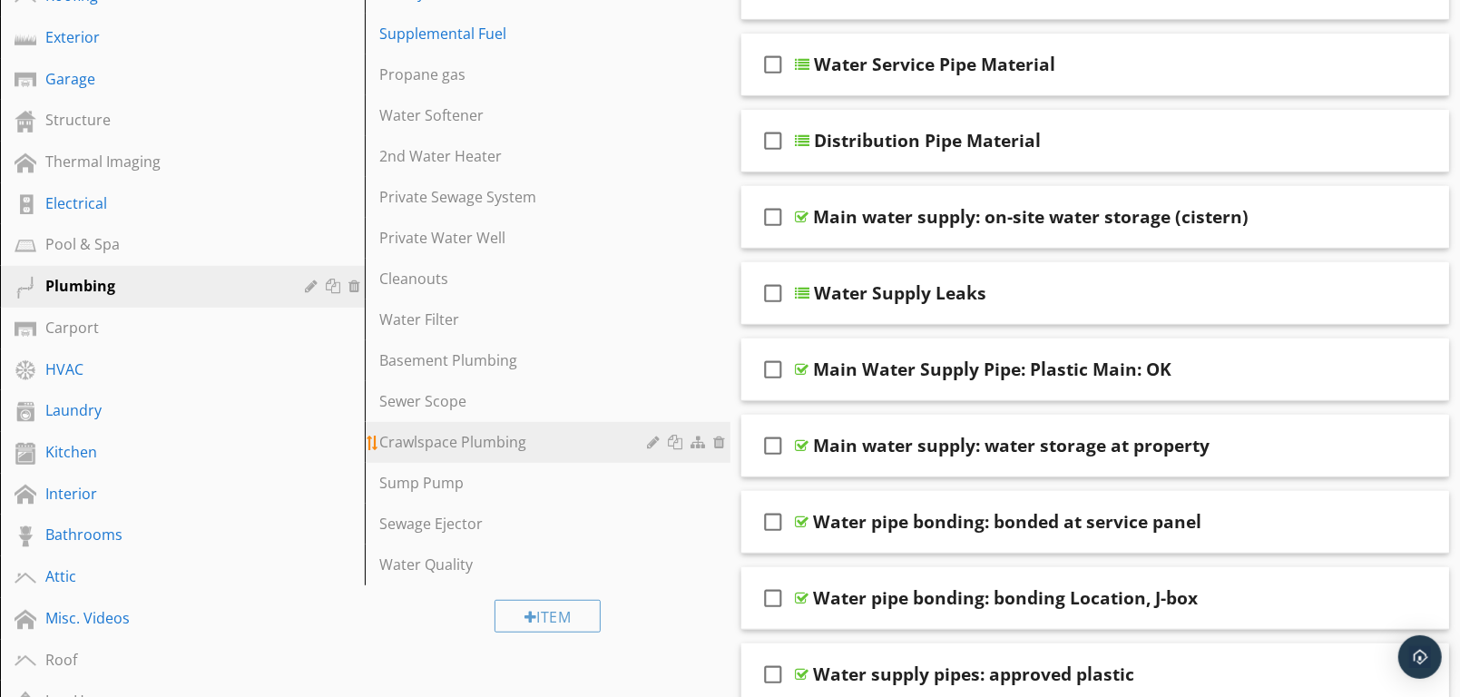
click at [457, 445] on div "Crawlspace Plumbing" at bounding box center [515, 442] width 273 height 22
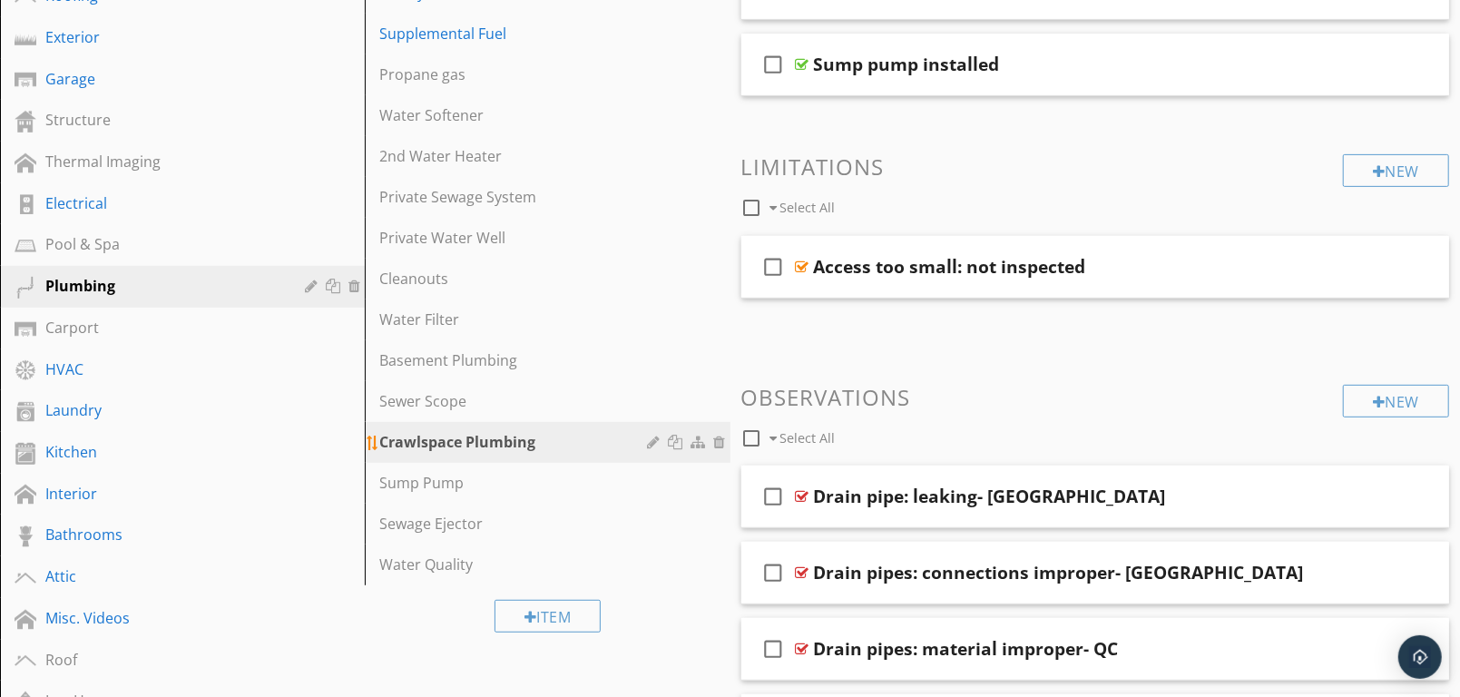
click at [653, 439] on div at bounding box center [656, 442] width 17 height 15
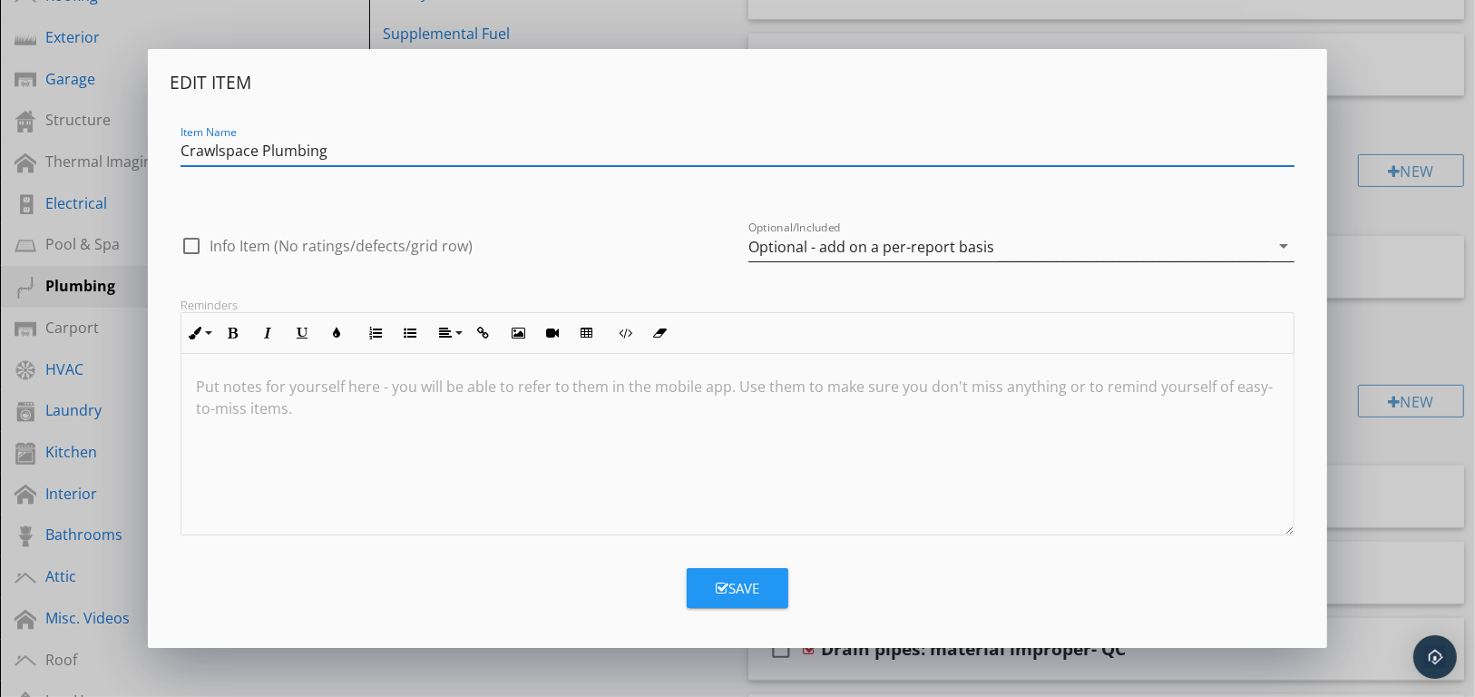
click at [1279, 244] on icon "arrow_drop_down" at bounding box center [1284, 246] width 22 height 22
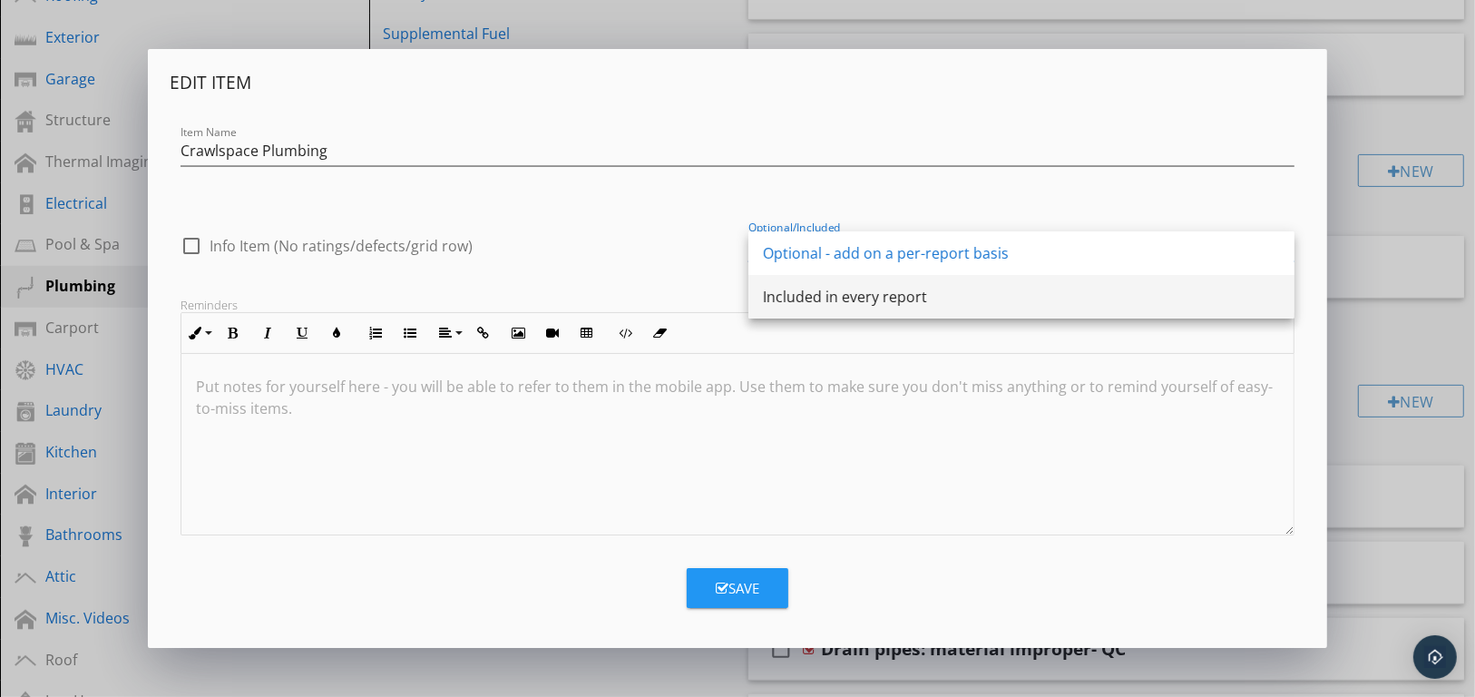
click at [849, 299] on div "Included in every report" at bounding box center [1021, 297] width 517 height 22
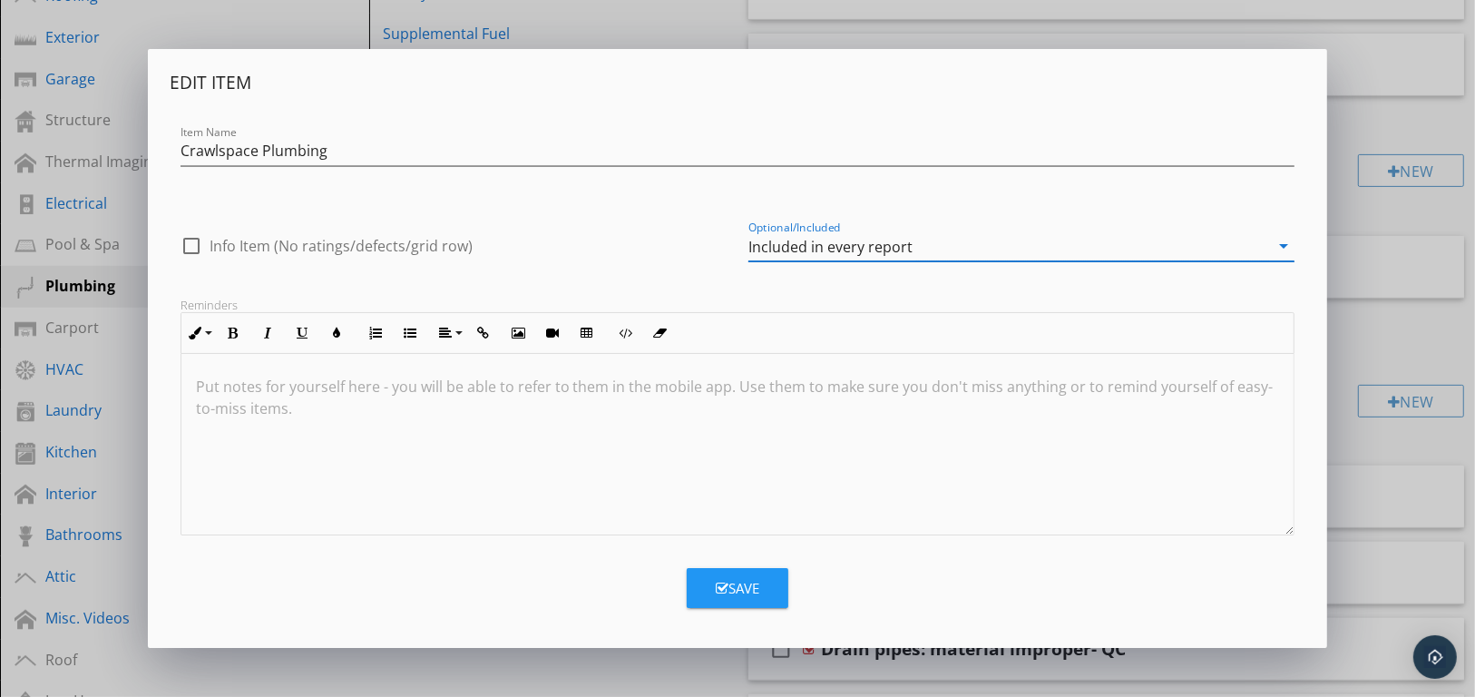
click at [748, 590] on div "Save" at bounding box center [738, 588] width 44 height 21
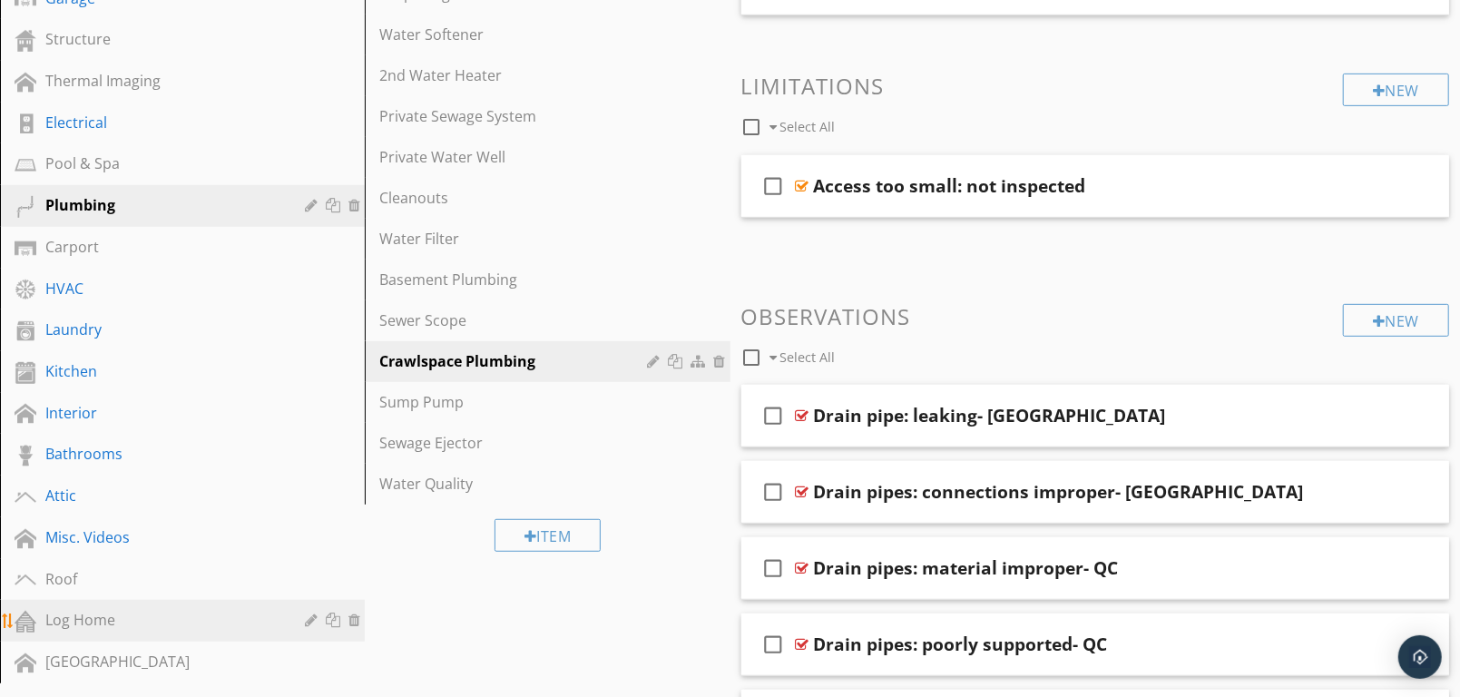
scroll to position [529, 0]
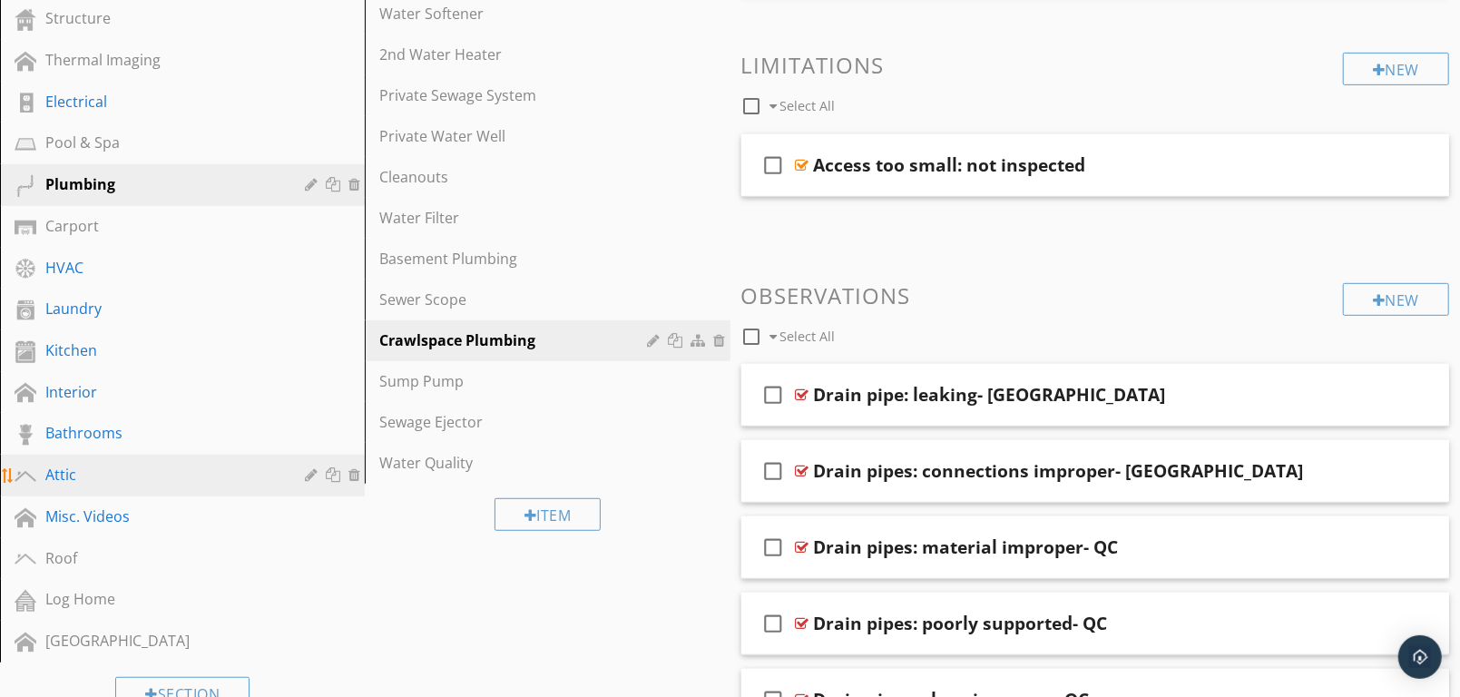
click at [69, 466] on div "Attic" at bounding box center [161, 475] width 233 height 22
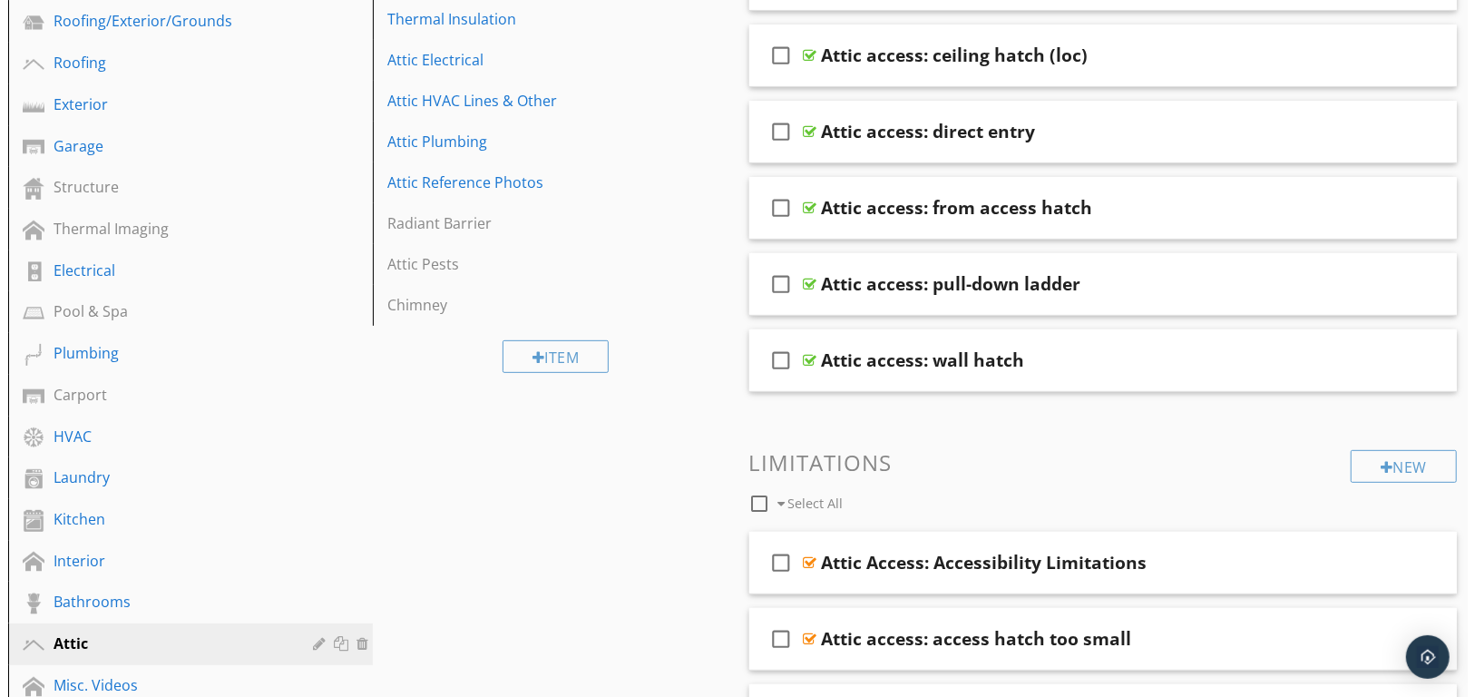
scroll to position [327, 0]
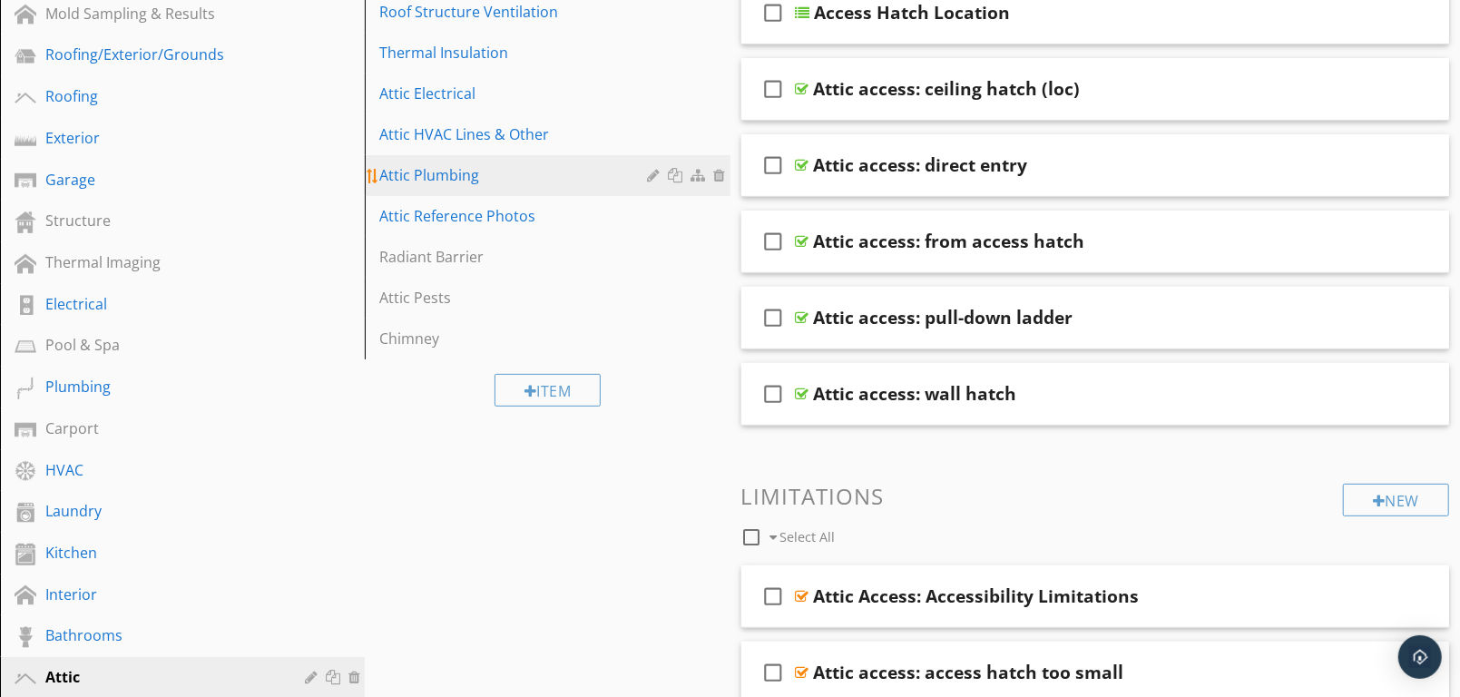
click at [675, 173] on div at bounding box center [678, 175] width 19 height 15
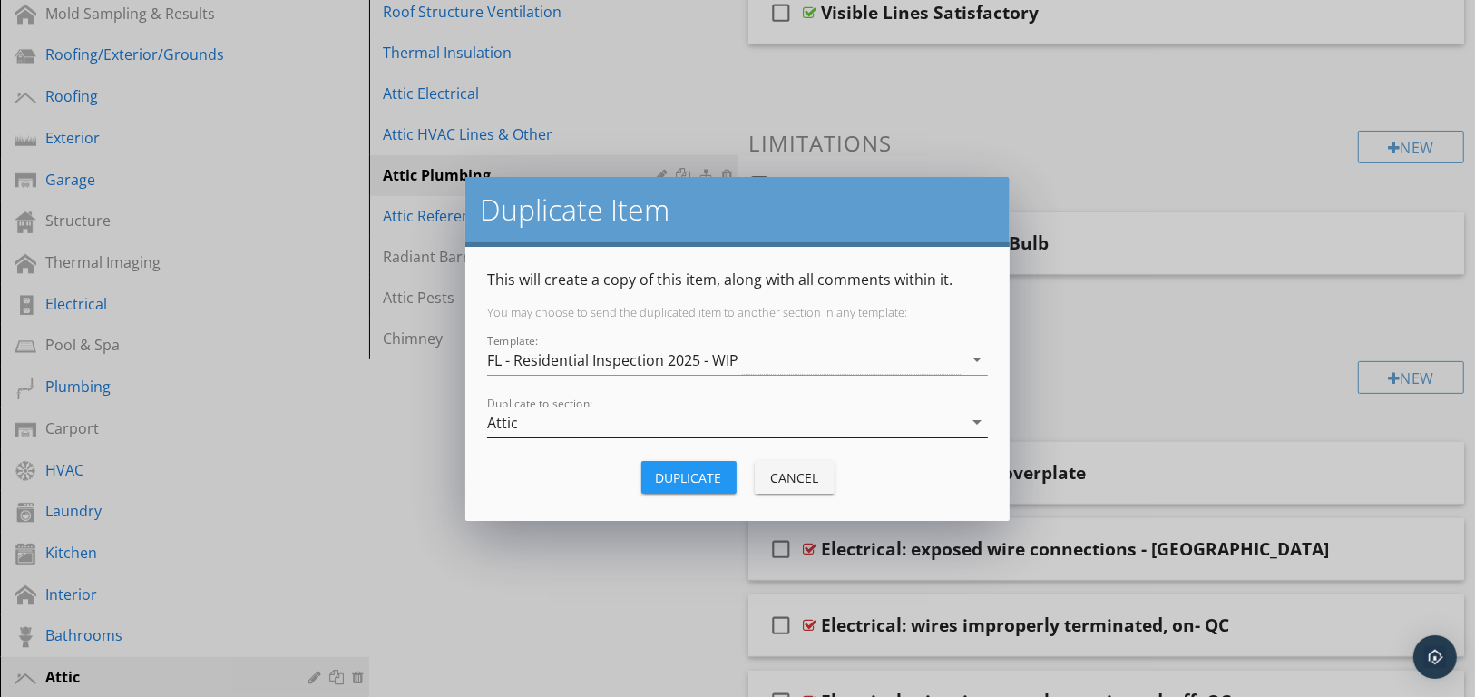
click at [975, 423] on icon "arrow_drop_down" at bounding box center [977, 422] width 22 height 22
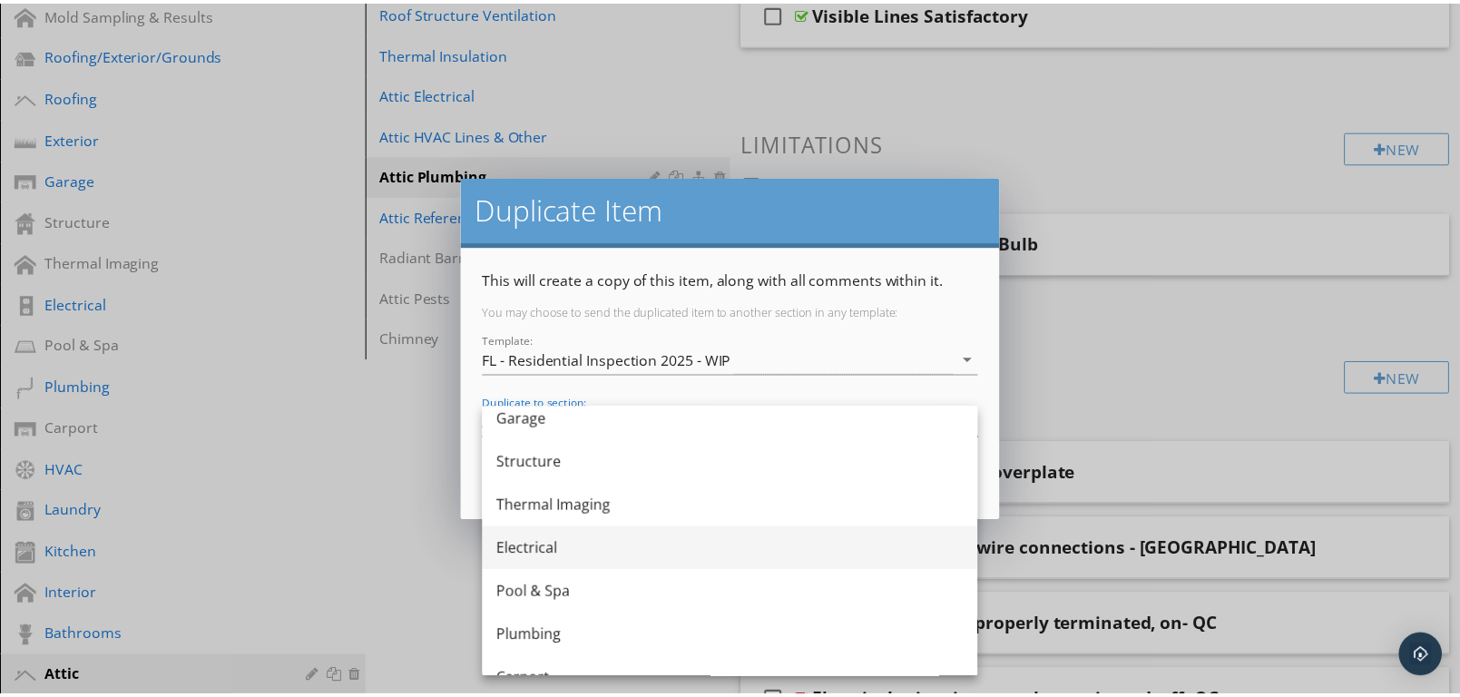
scroll to position [302, 0]
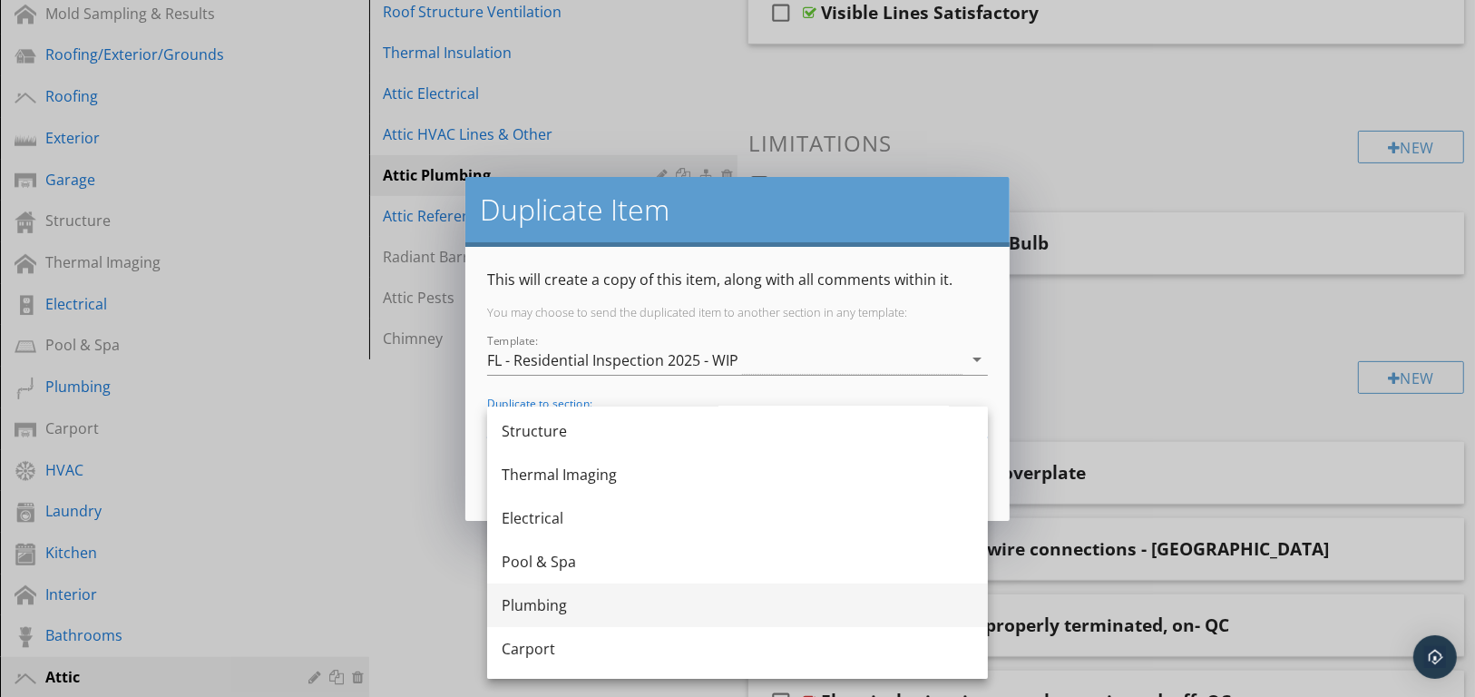
click at [581, 602] on div "Plumbing" at bounding box center [738, 605] width 472 height 22
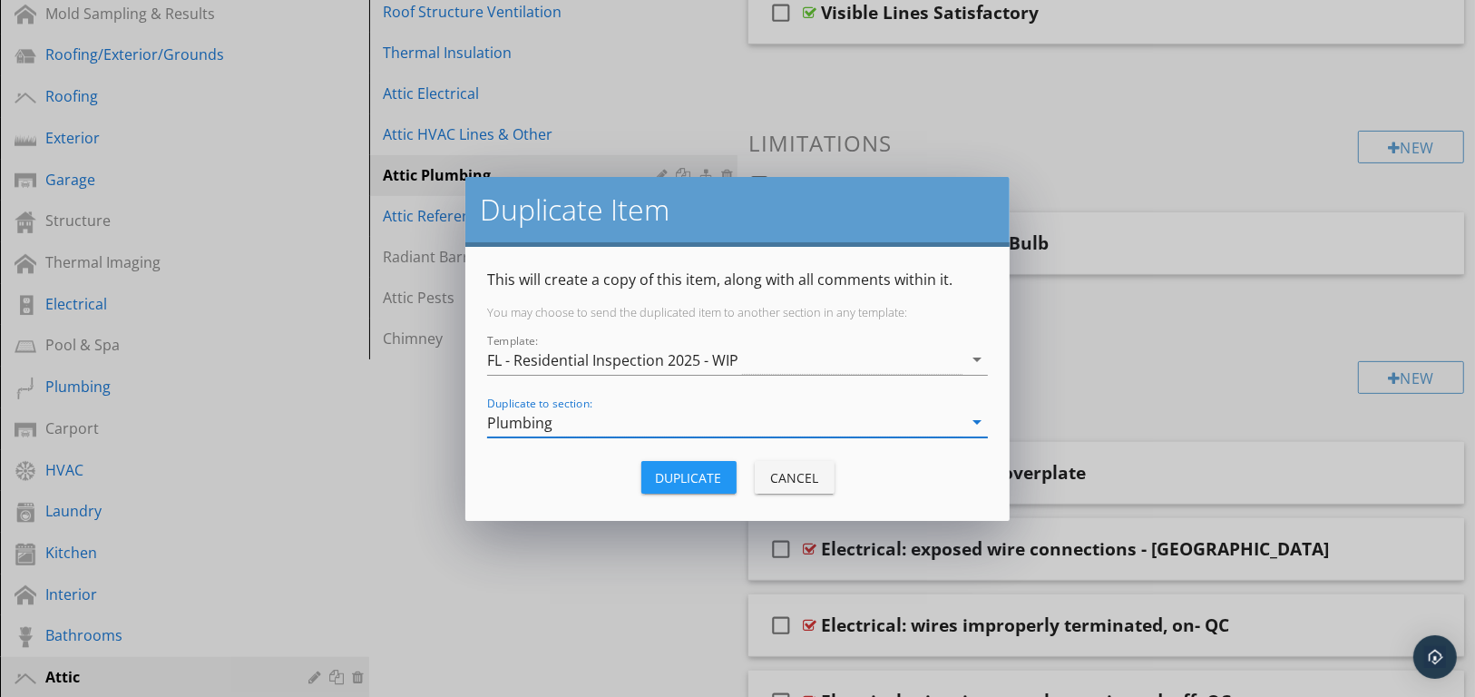
click at [715, 475] on div "Duplicate" at bounding box center [689, 477] width 66 height 19
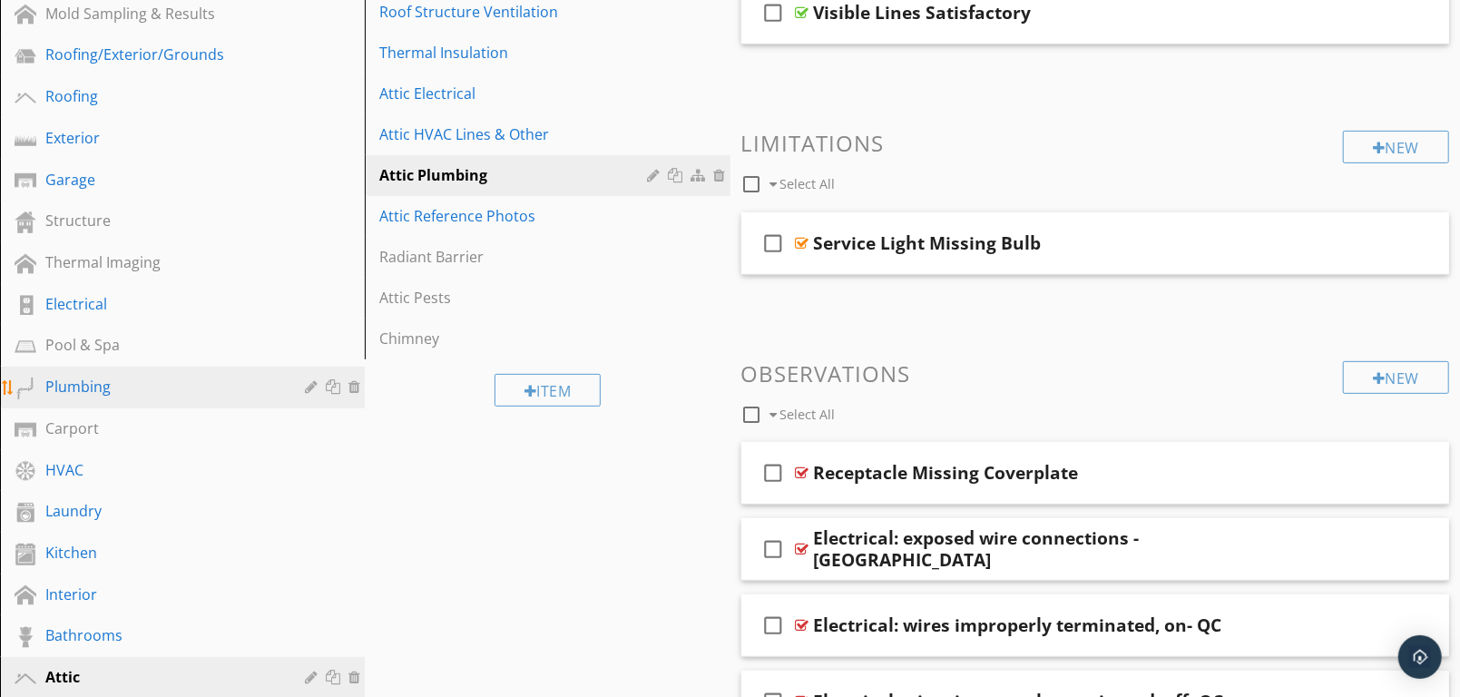
click at [84, 379] on div "Plumbing" at bounding box center [161, 387] width 233 height 22
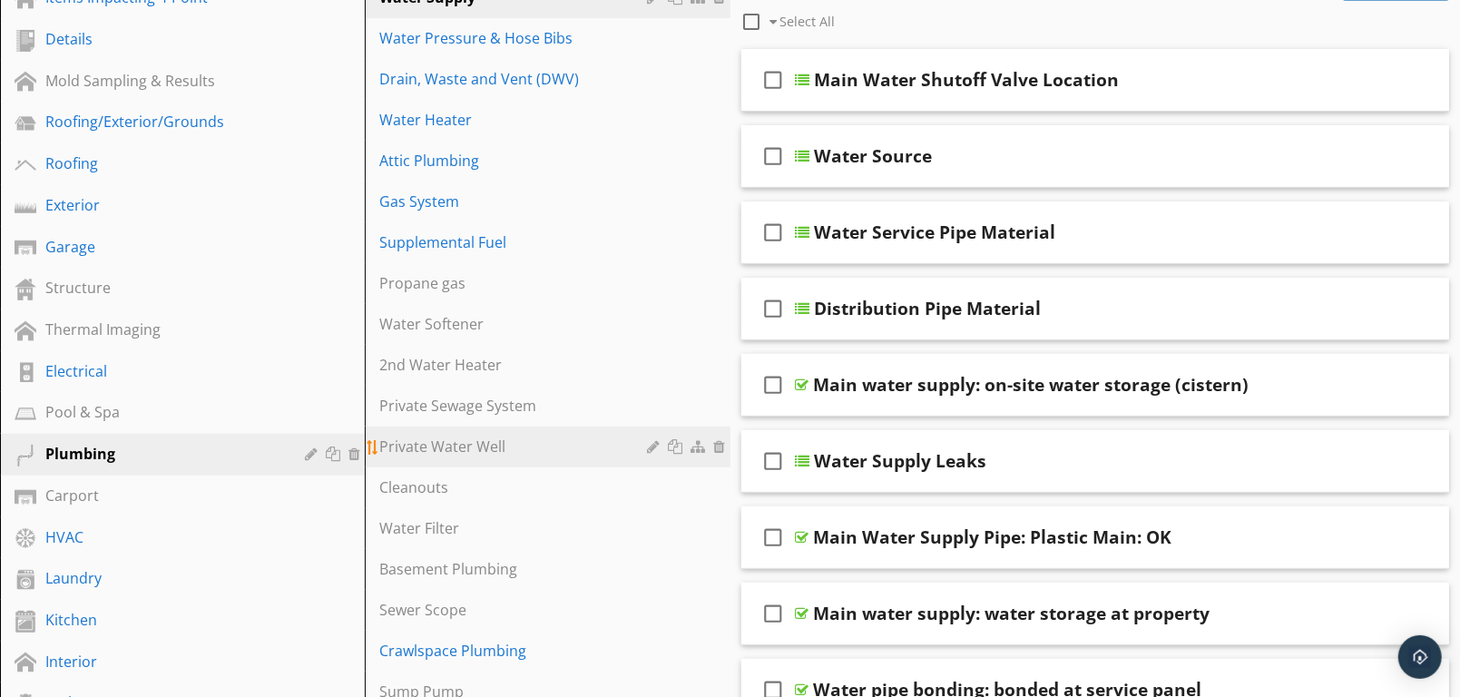
scroll to position [226, 0]
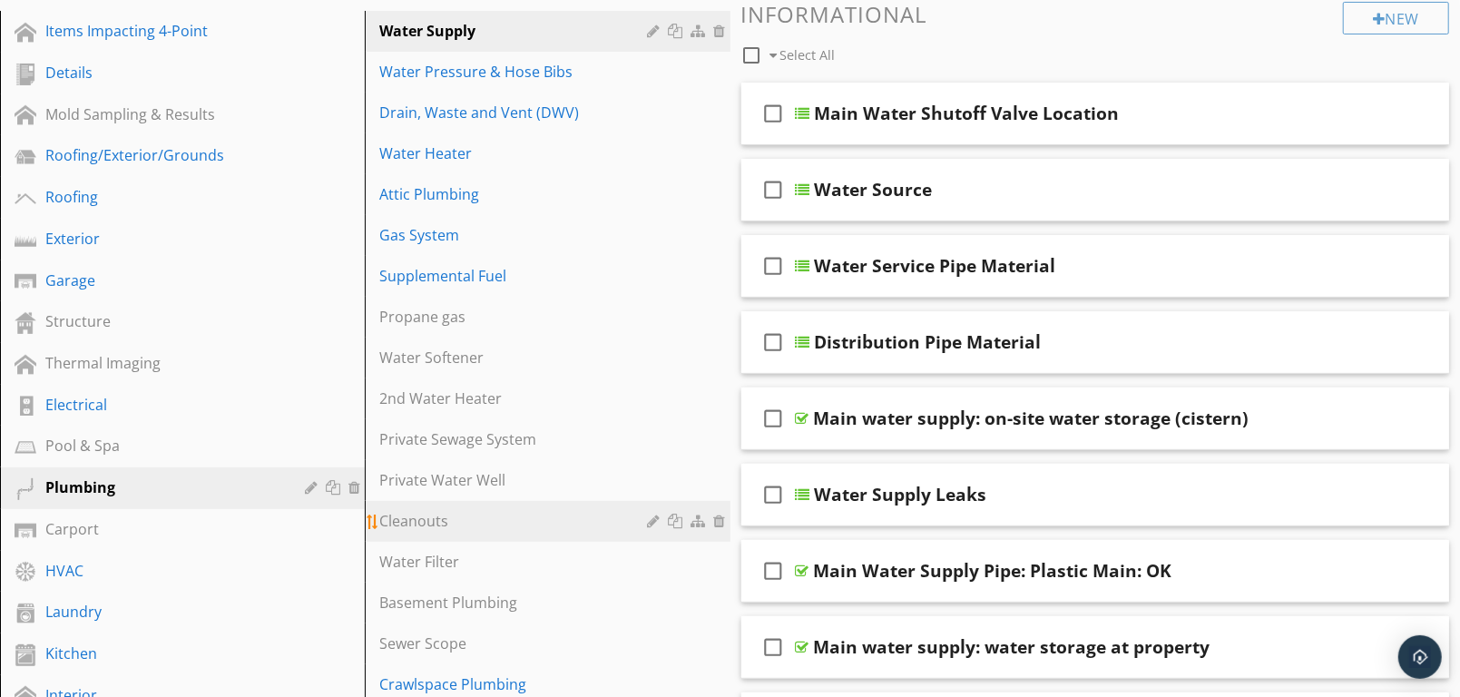
click at [434, 514] on div "Cleanouts" at bounding box center [515, 521] width 273 height 22
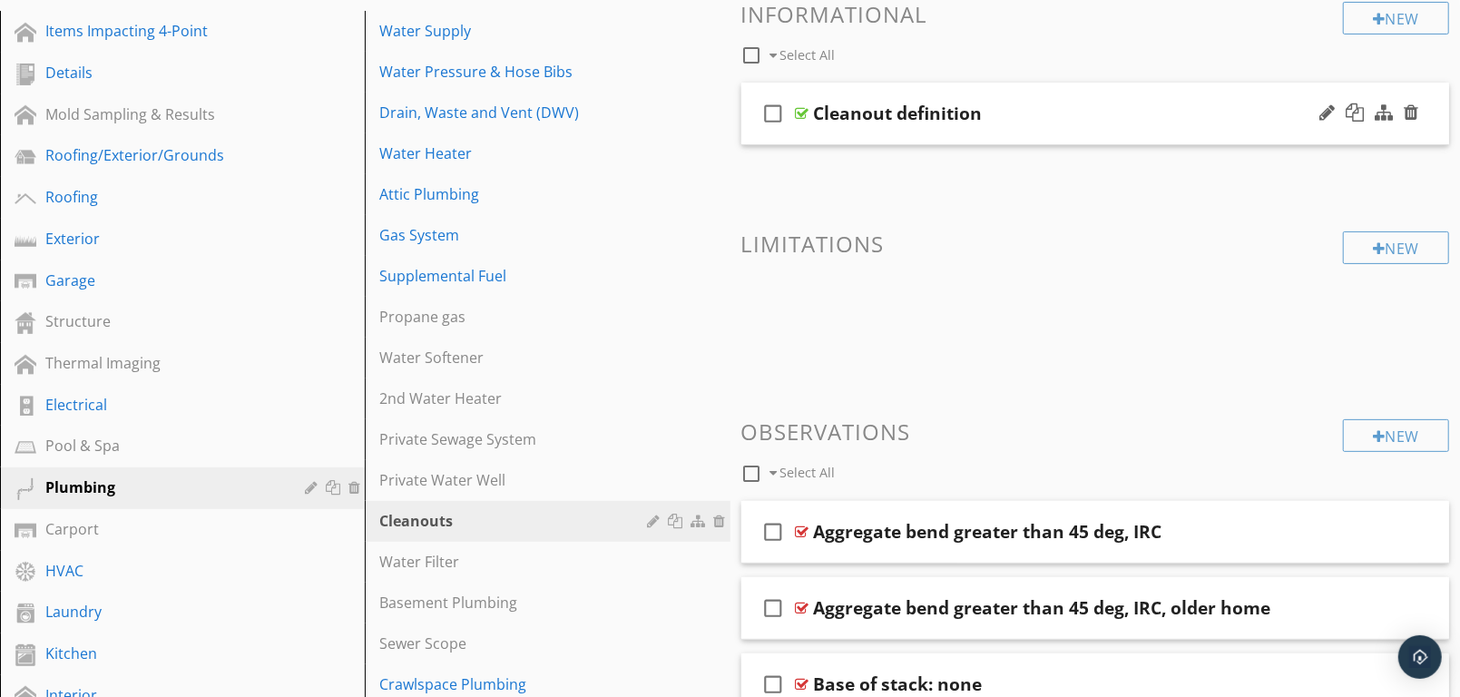
click at [1116, 97] on div "check_box_outline_blank Cleanout definition" at bounding box center [1095, 114] width 709 height 63
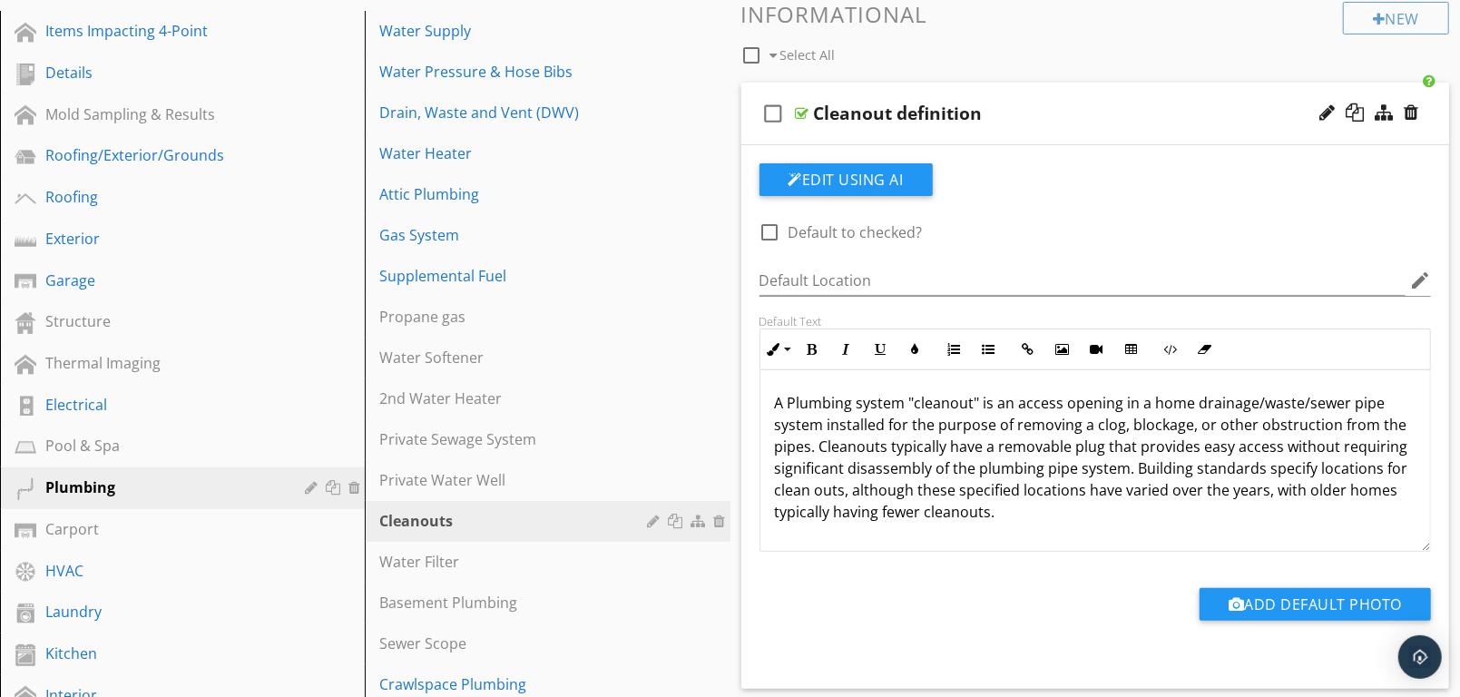
click at [1114, 103] on div "Cleanout definition" at bounding box center [1066, 114] width 504 height 22
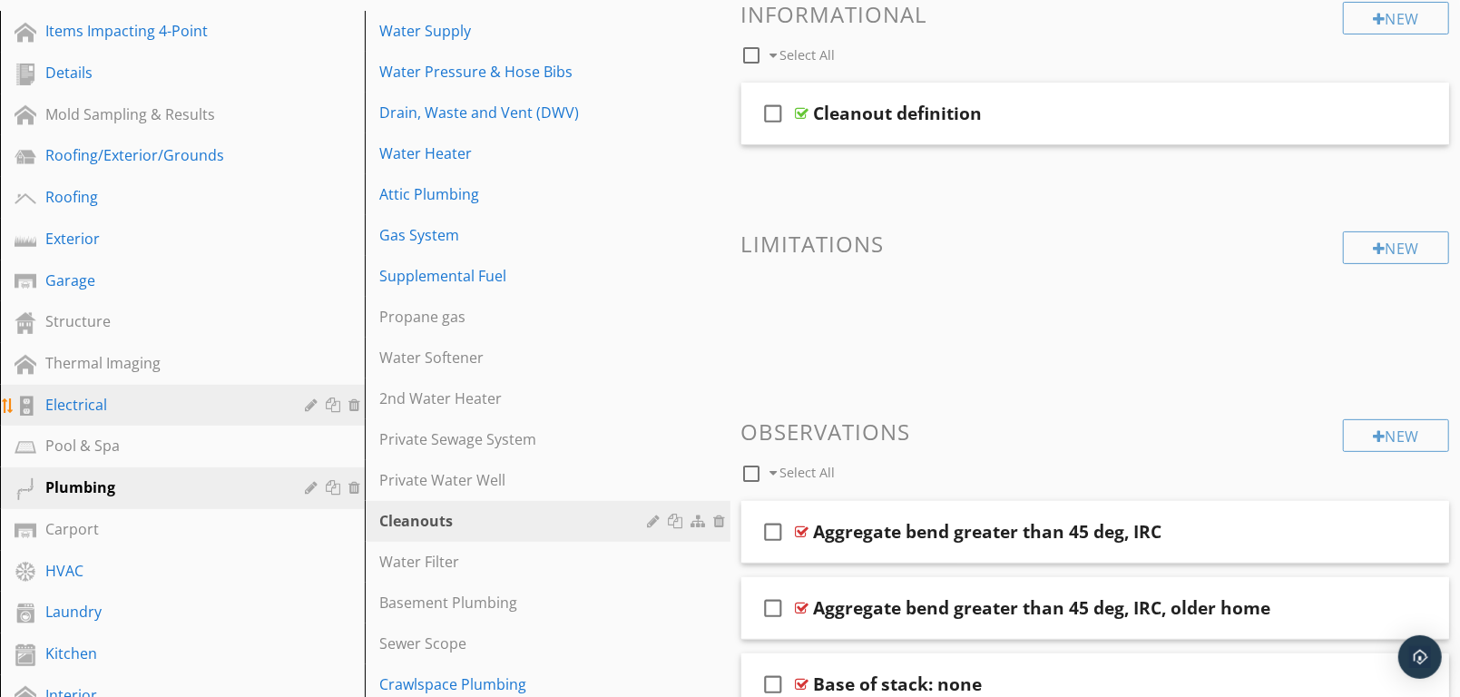
click at [70, 396] on div "Electrical" at bounding box center [161, 405] width 233 height 22
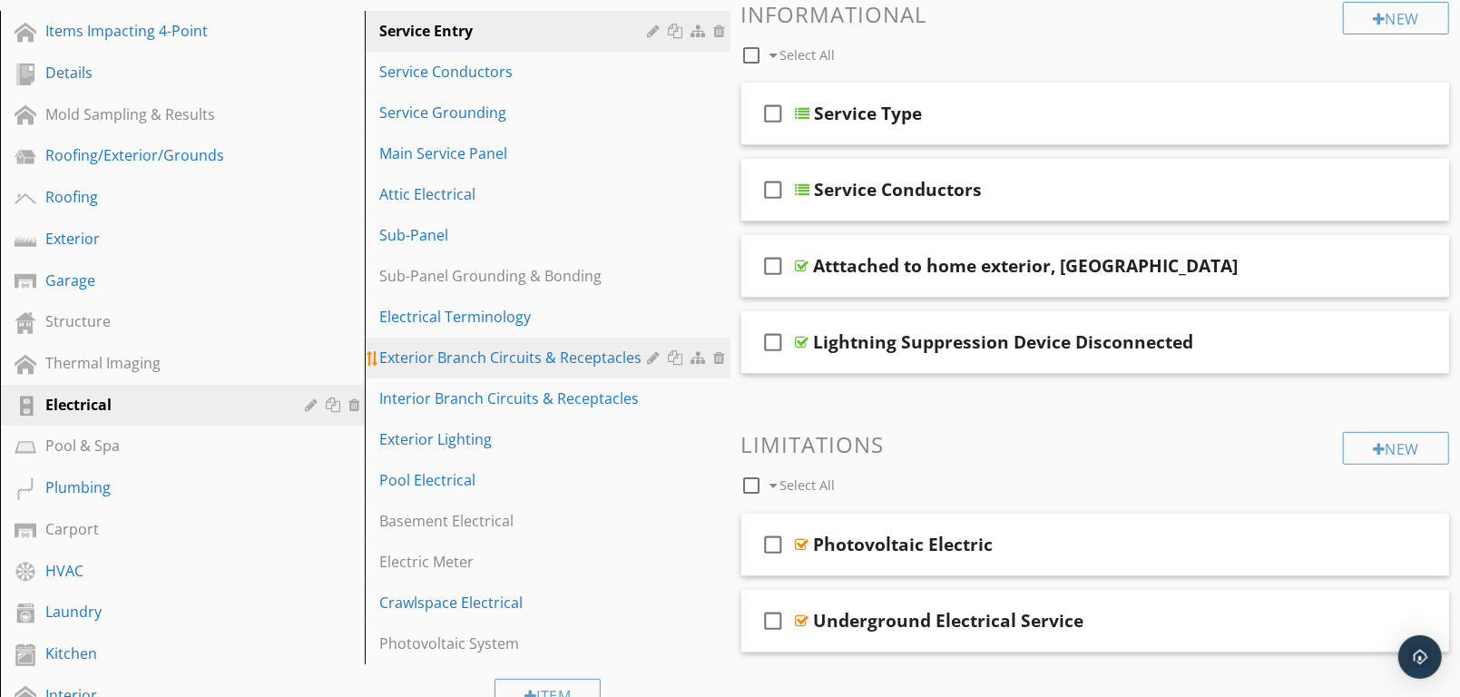
click at [648, 358] on div at bounding box center [656, 357] width 17 height 15
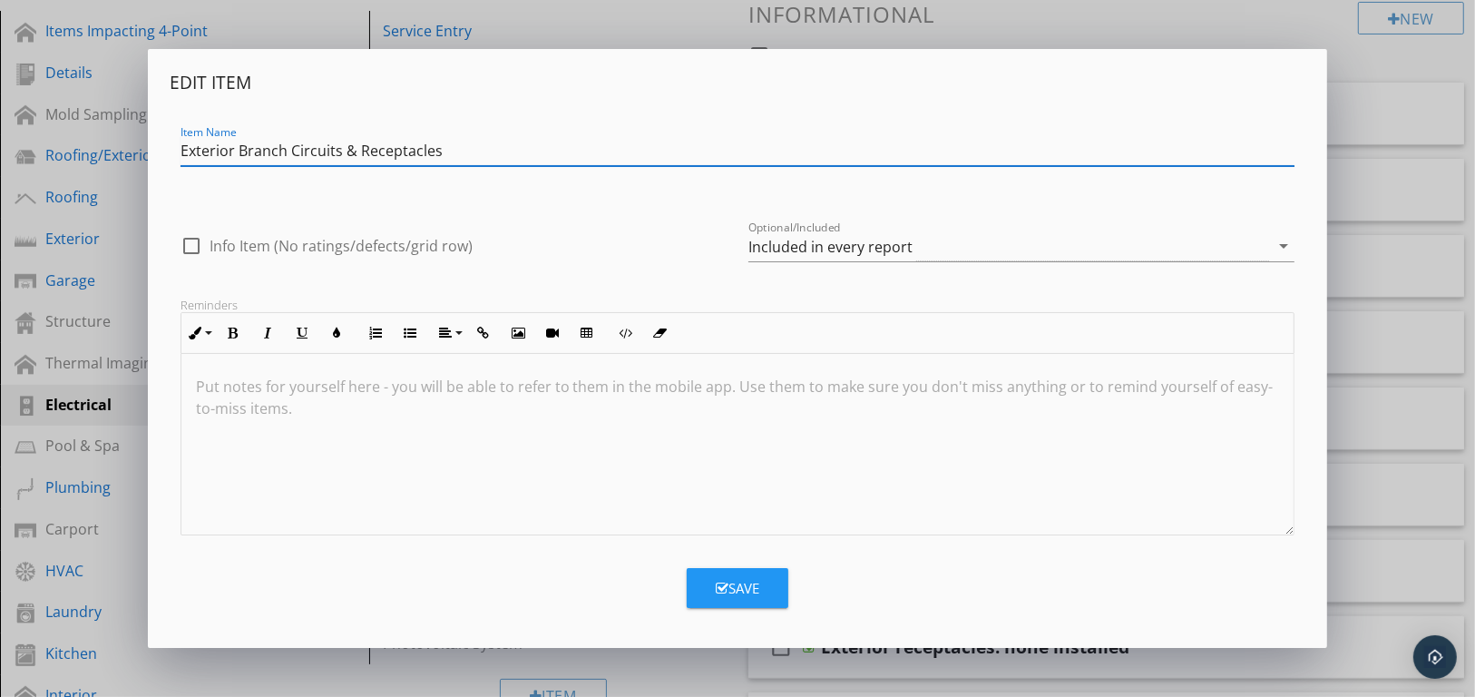
click at [290, 148] on input "Exterior Branch Circuits & Receptacles" at bounding box center [738, 151] width 1115 height 30
type input "Exterior Circuits & Receptacles"
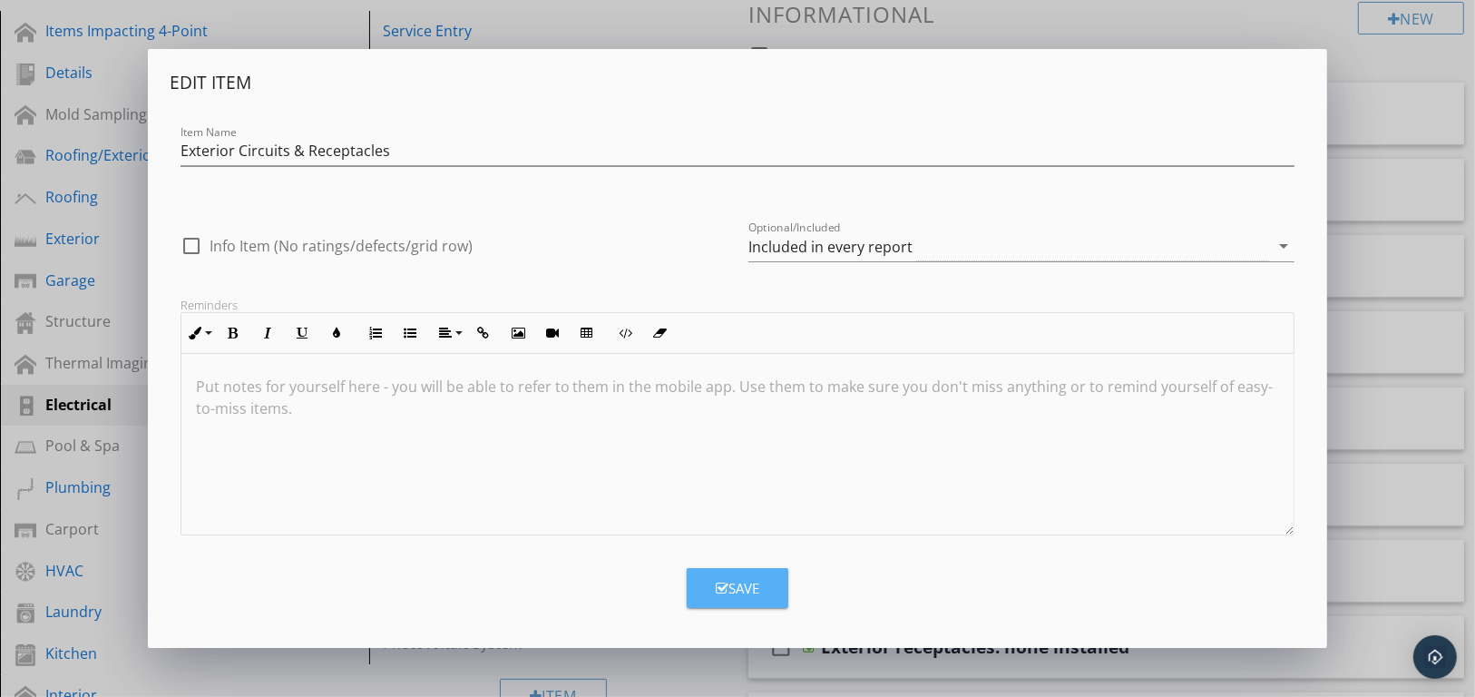
click at [740, 583] on div "Save" at bounding box center [738, 588] width 44 height 21
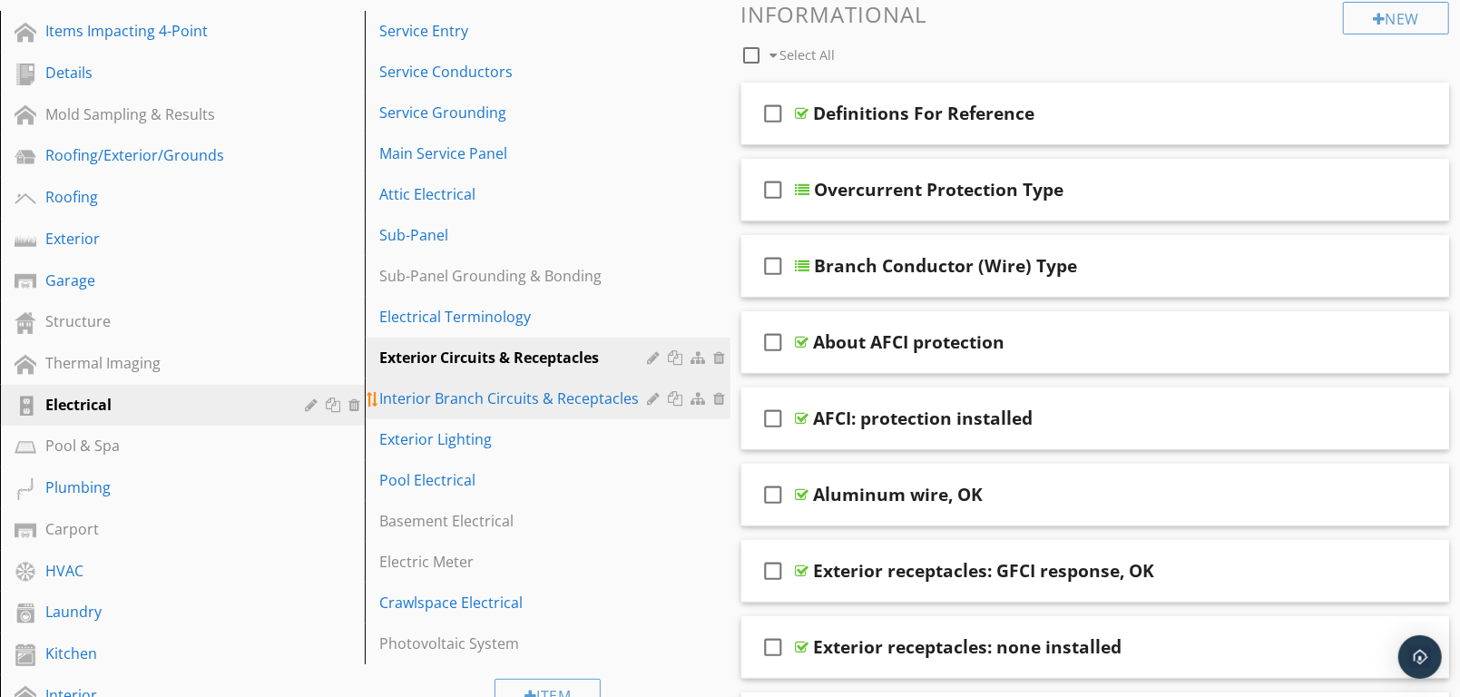
click at [654, 397] on div at bounding box center [656, 398] width 17 height 15
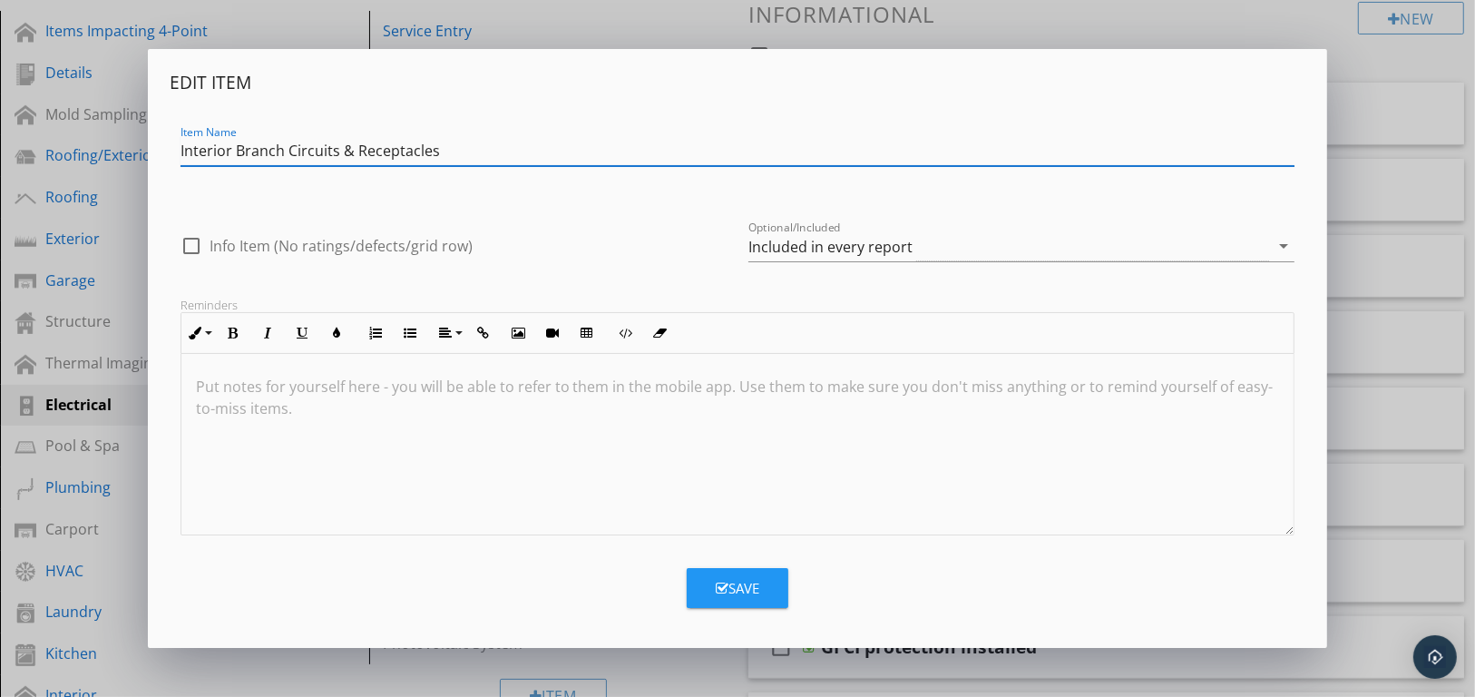
click at [287, 145] on input "Interior Branch Circuits & Receptacles" at bounding box center [738, 151] width 1115 height 30
type input "Interior Circuits & Receptacles"
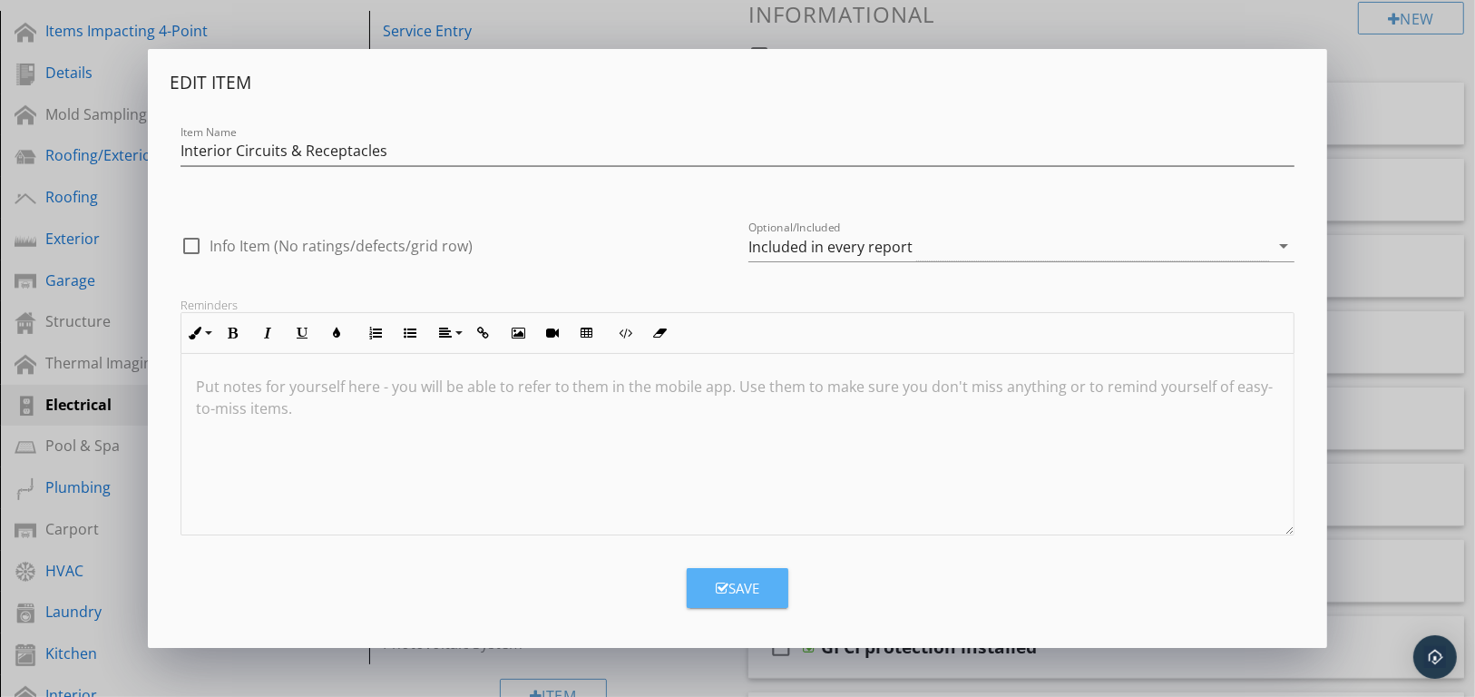
click at [753, 590] on div "Save" at bounding box center [738, 588] width 44 height 21
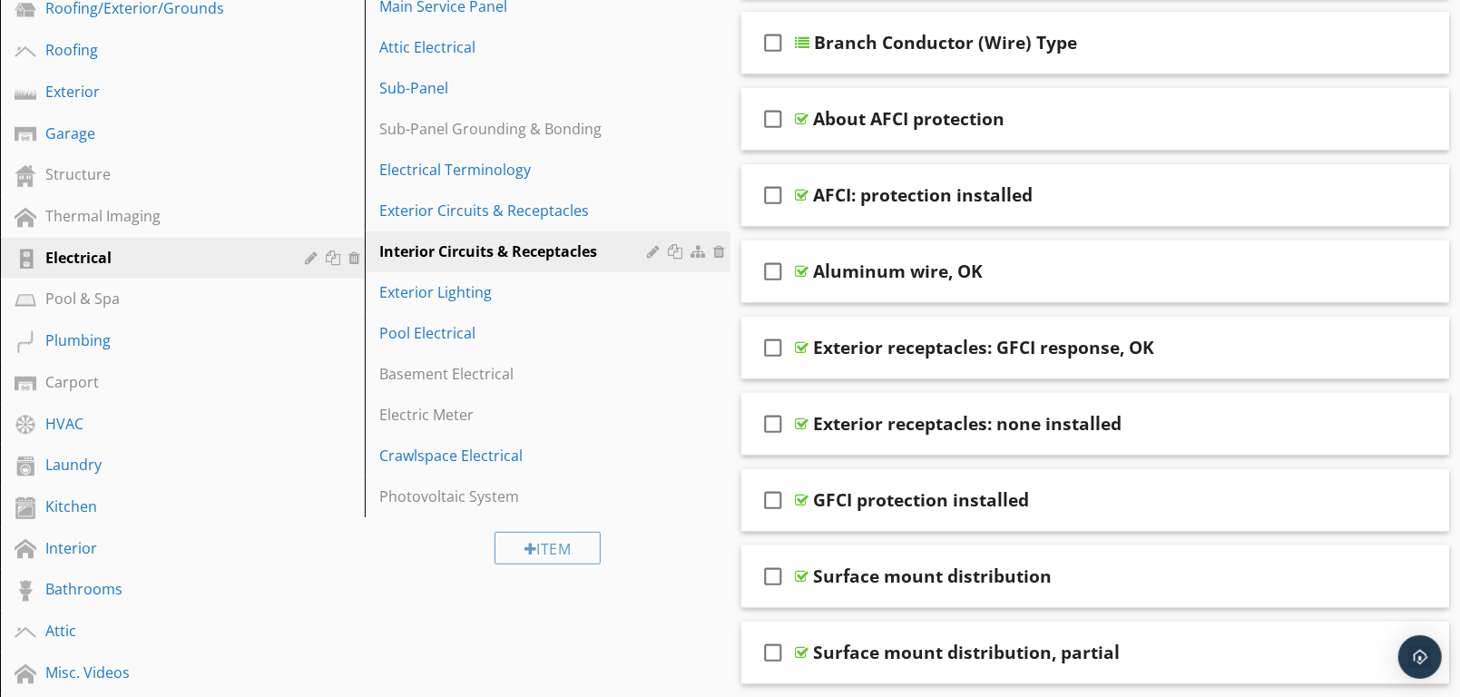
scroll to position [125, 0]
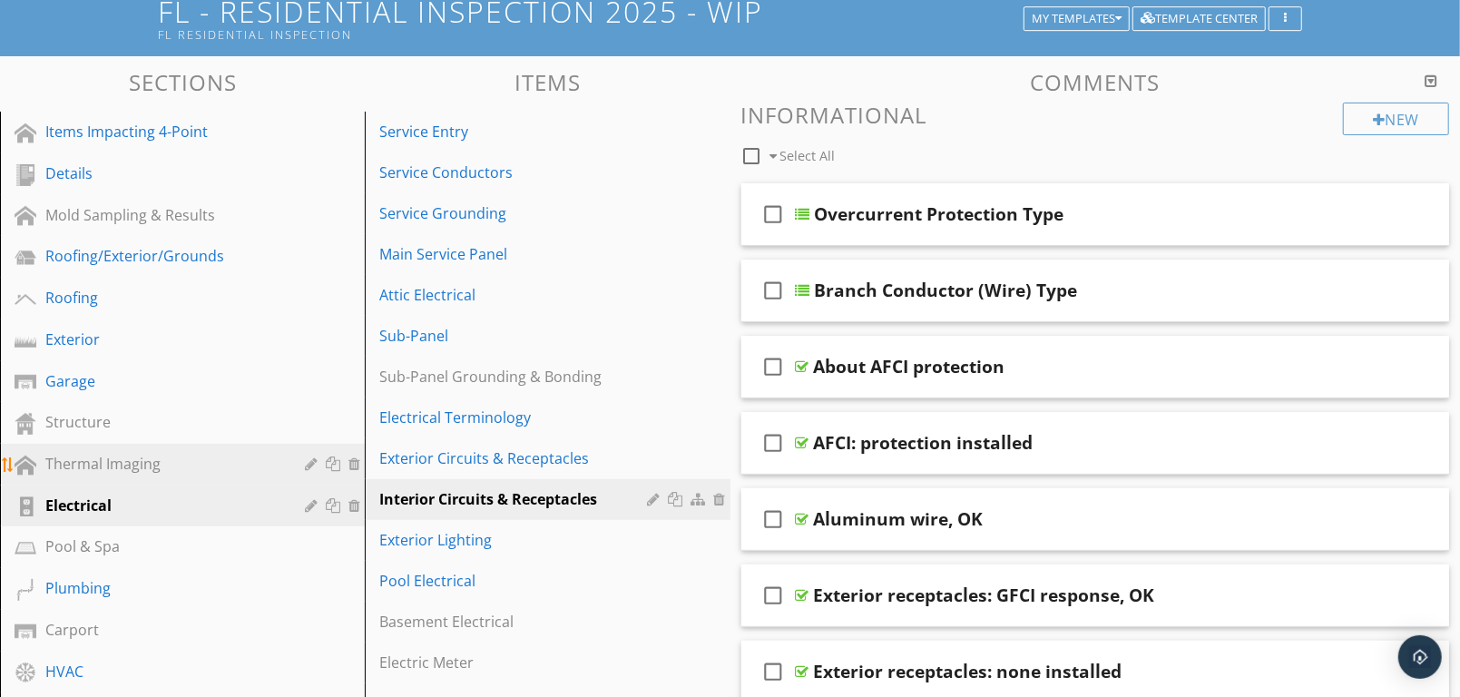
click at [102, 463] on div "Thermal Imaging" at bounding box center [161, 464] width 233 height 22
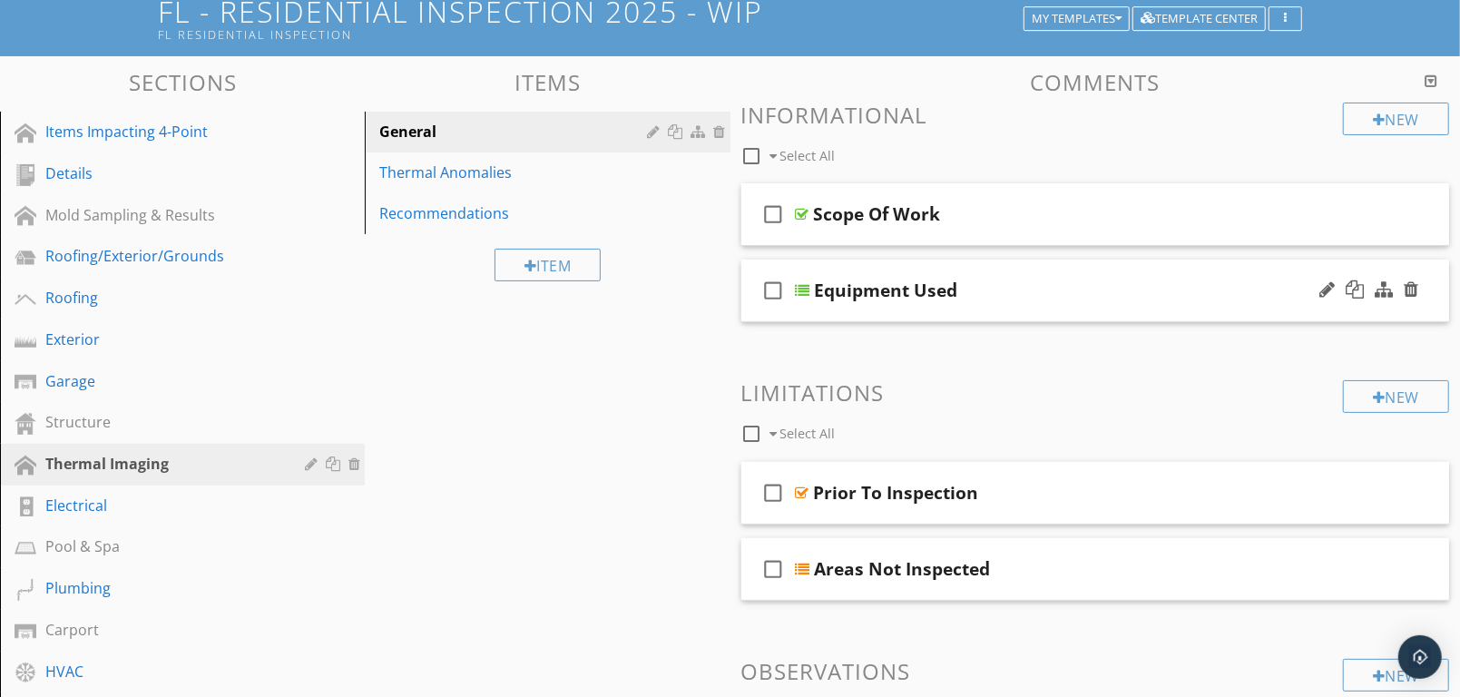
click at [1044, 276] on div "check_box_outline_blank Equipment Used" at bounding box center [1095, 290] width 709 height 63
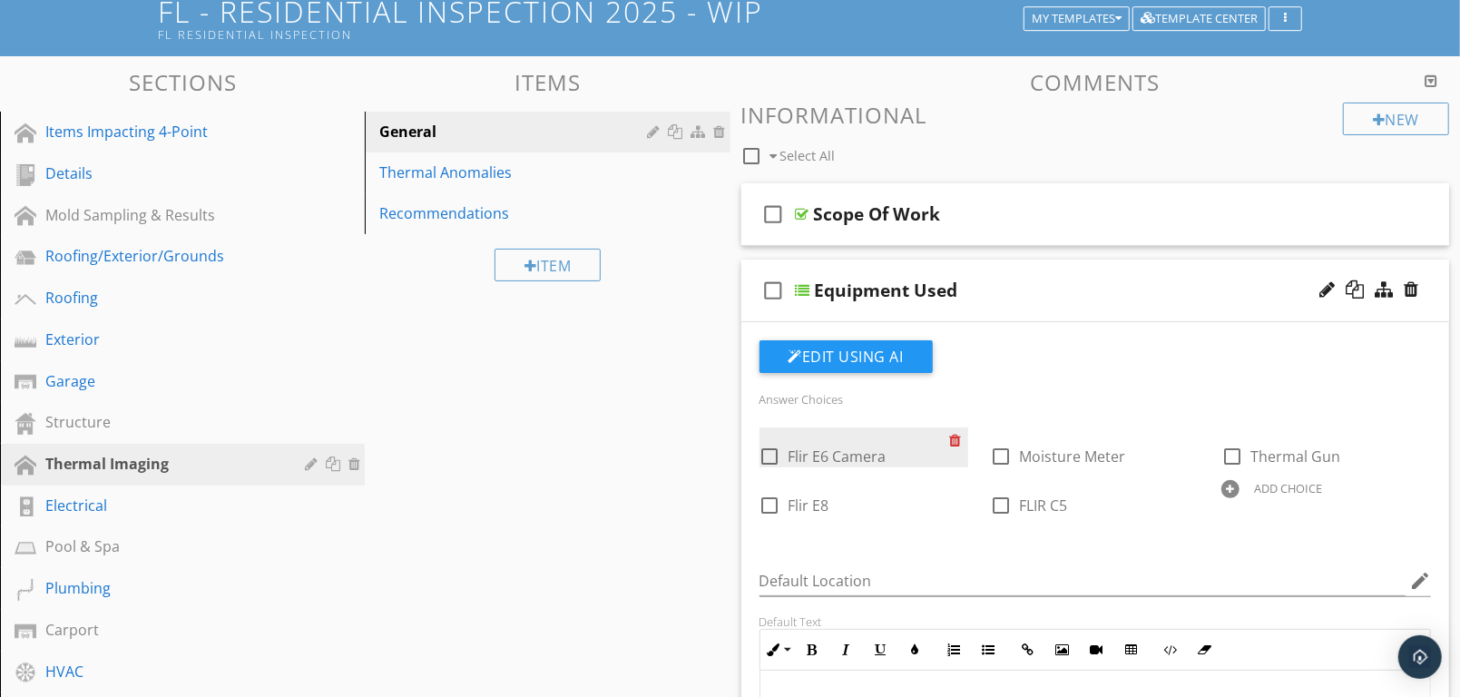
click at [954, 430] on div at bounding box center [958, 439] width 19 height 25
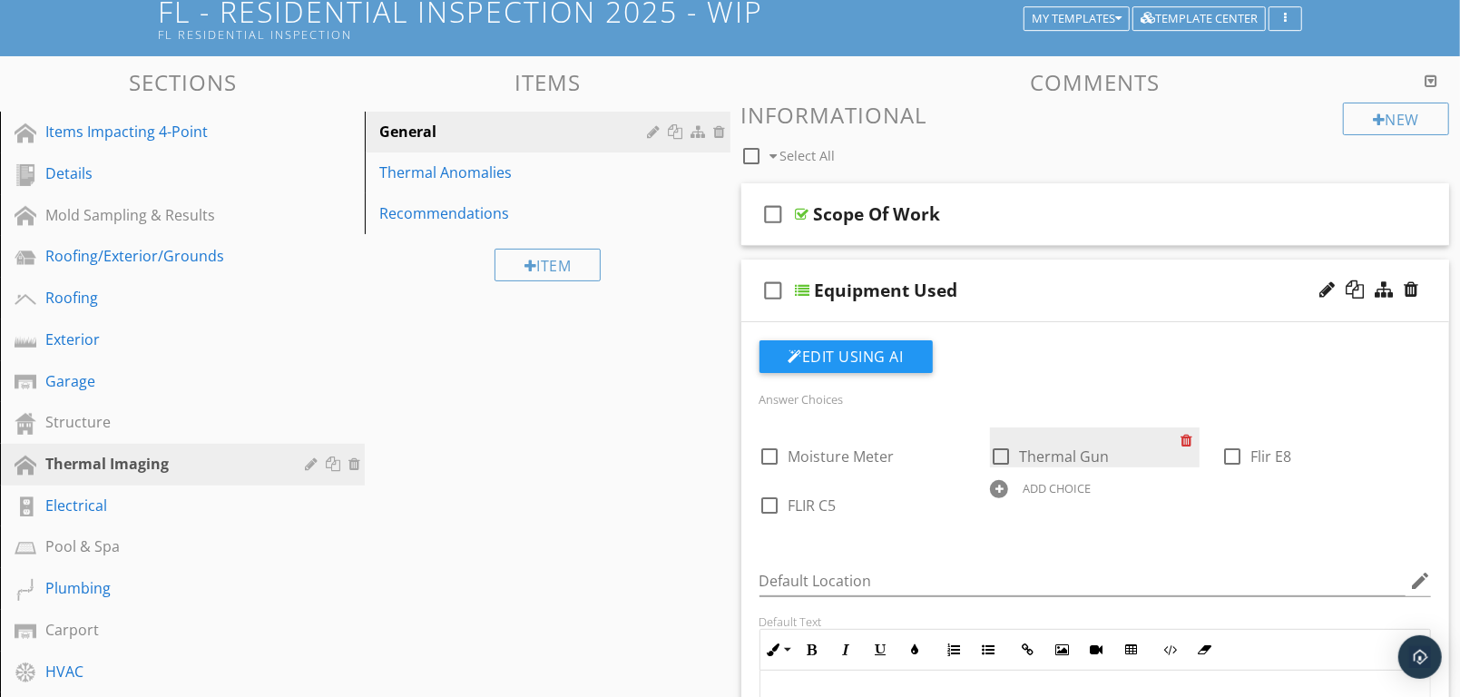
click at [1181, 437] on div at bounding box center [1189, 439] width 19 height 25
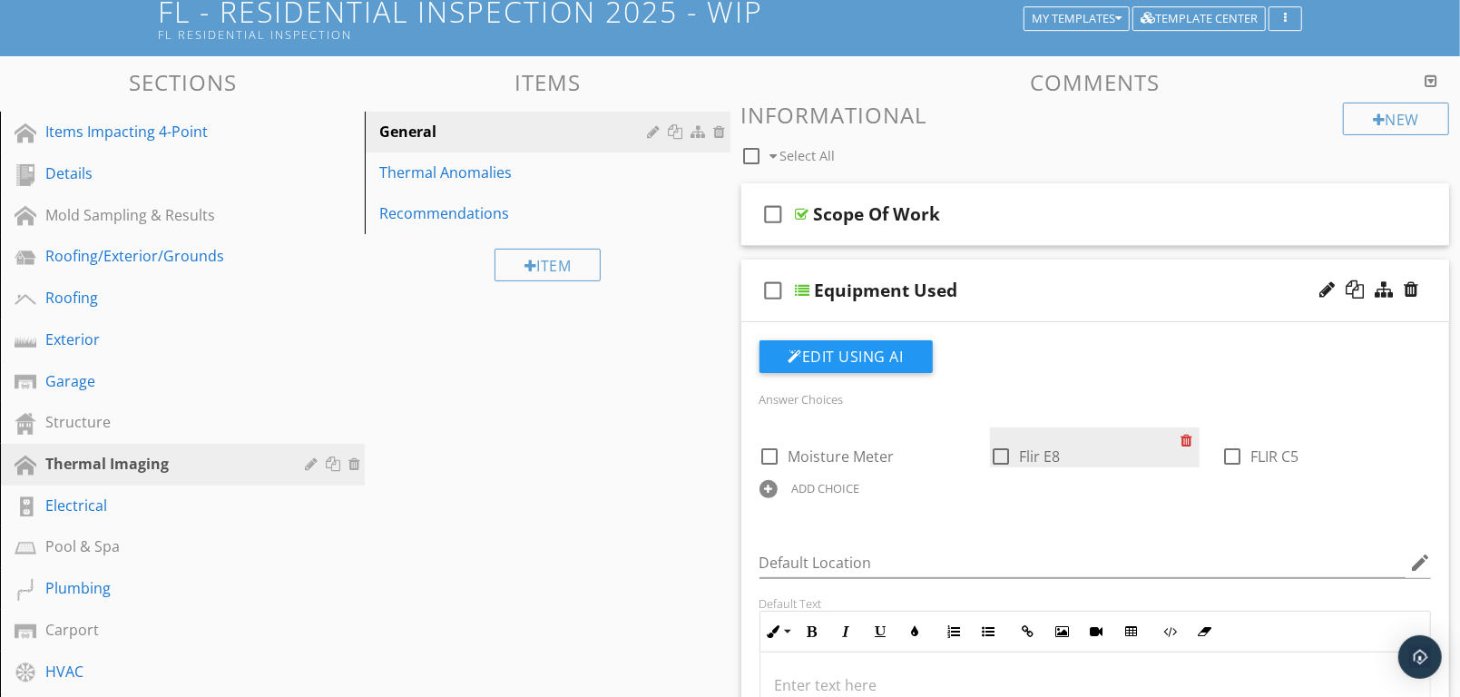
click at [1185, 435] on div at bounding box center [1189, 439] width 19 height 25
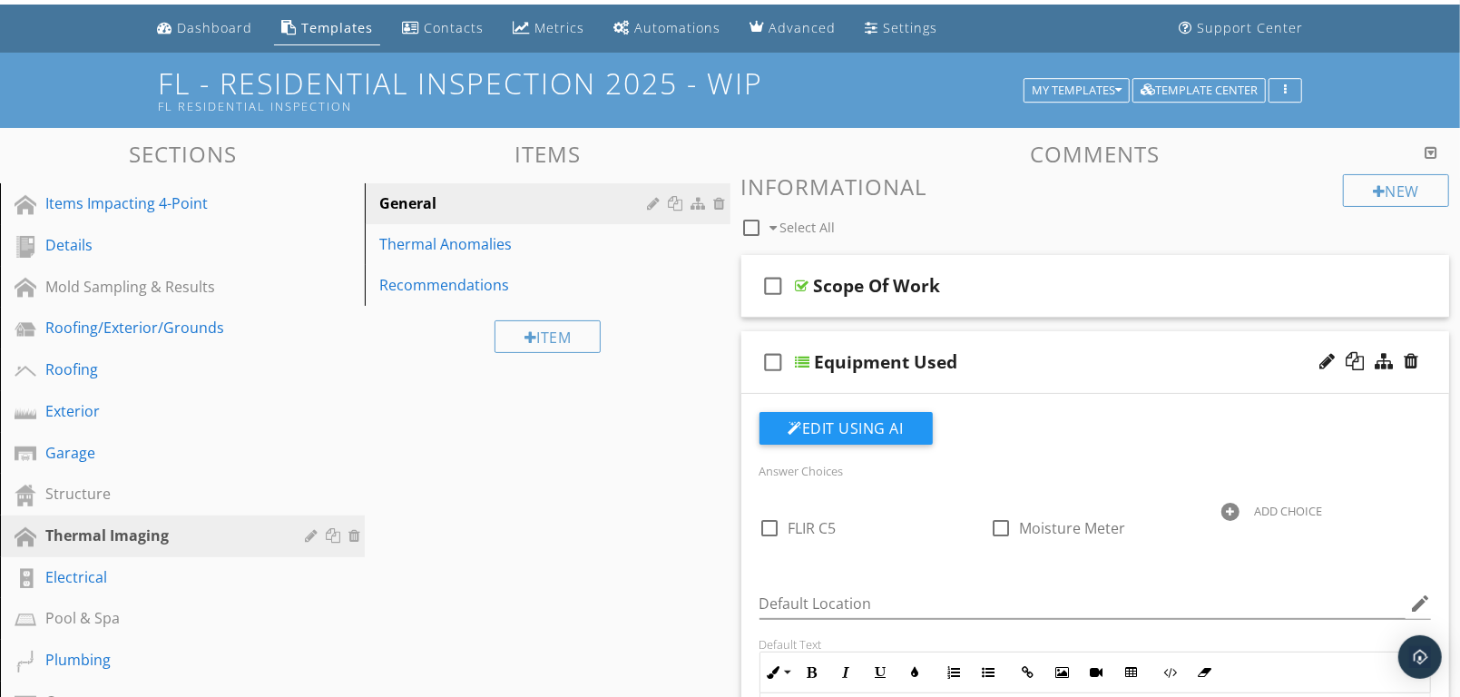
scroll to position [24, 0]
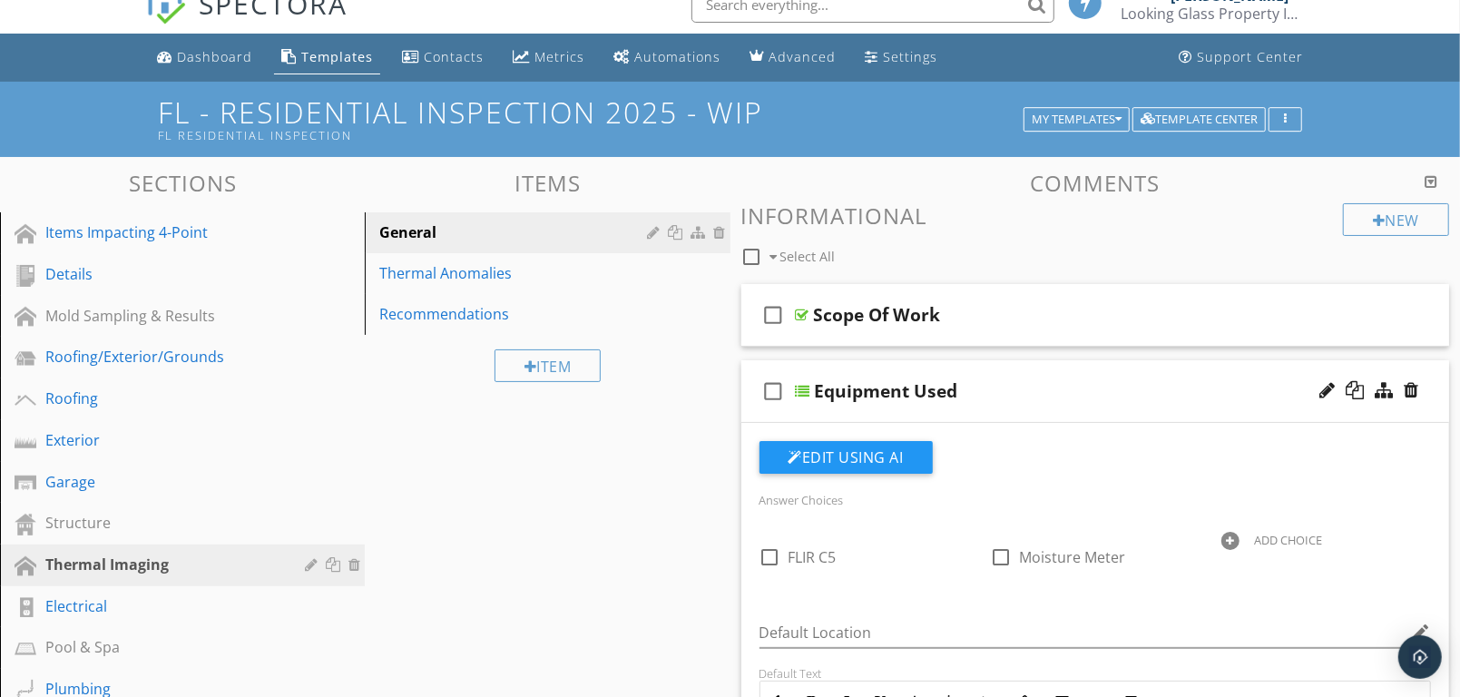
click at [1066, 373] on div "check_box_outline_blank Equipment Used" at bounding box center [1095, 391] width 709 height 63
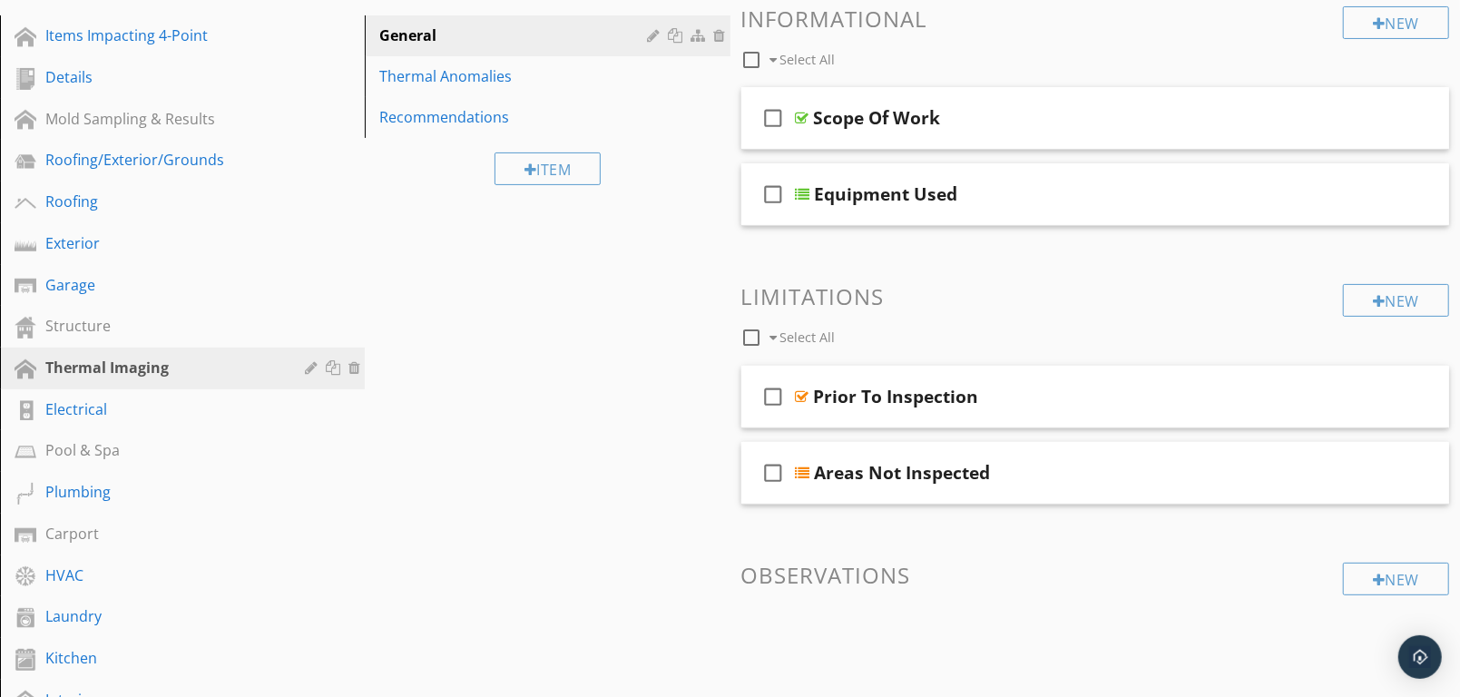
scroll to position [226, 0]
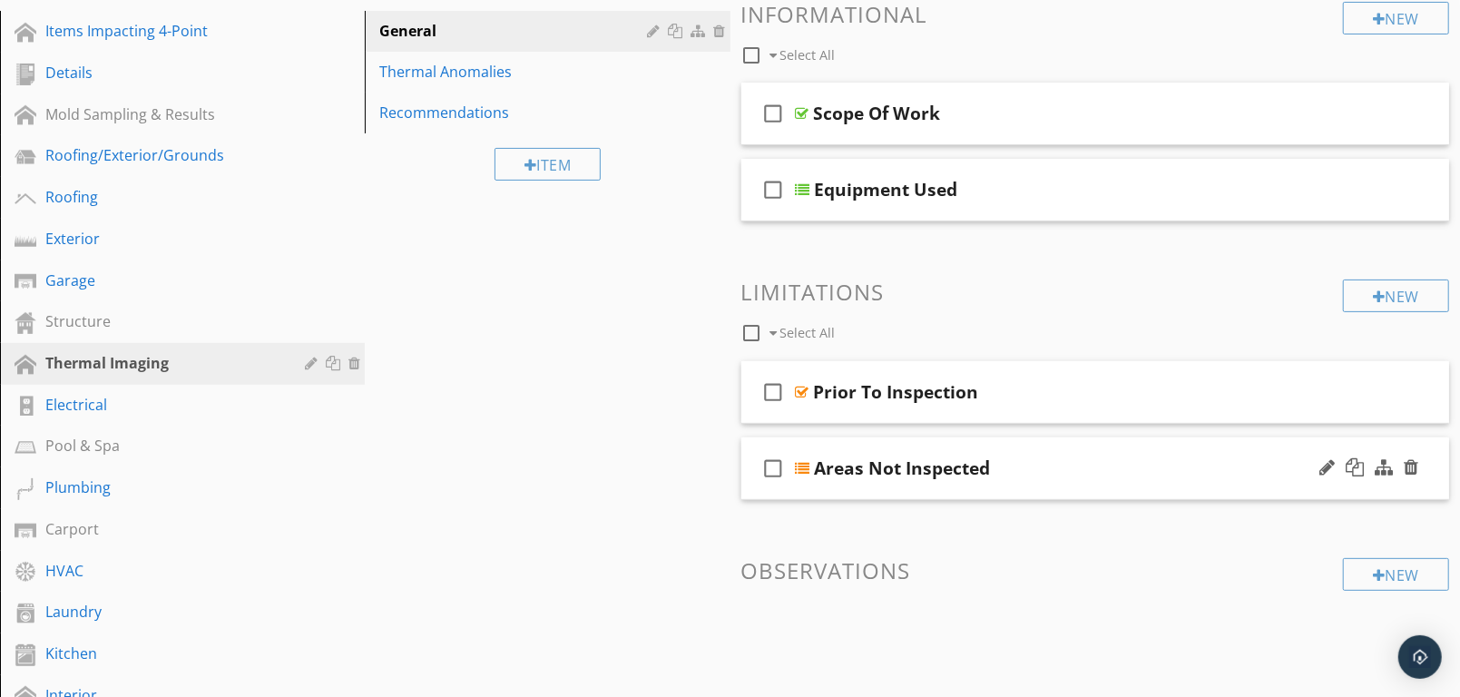
click at [1052, 455] on div "check_box_outline_blank Areas Not Inspected" at bounding box center [1095, 468] width 709 height 63
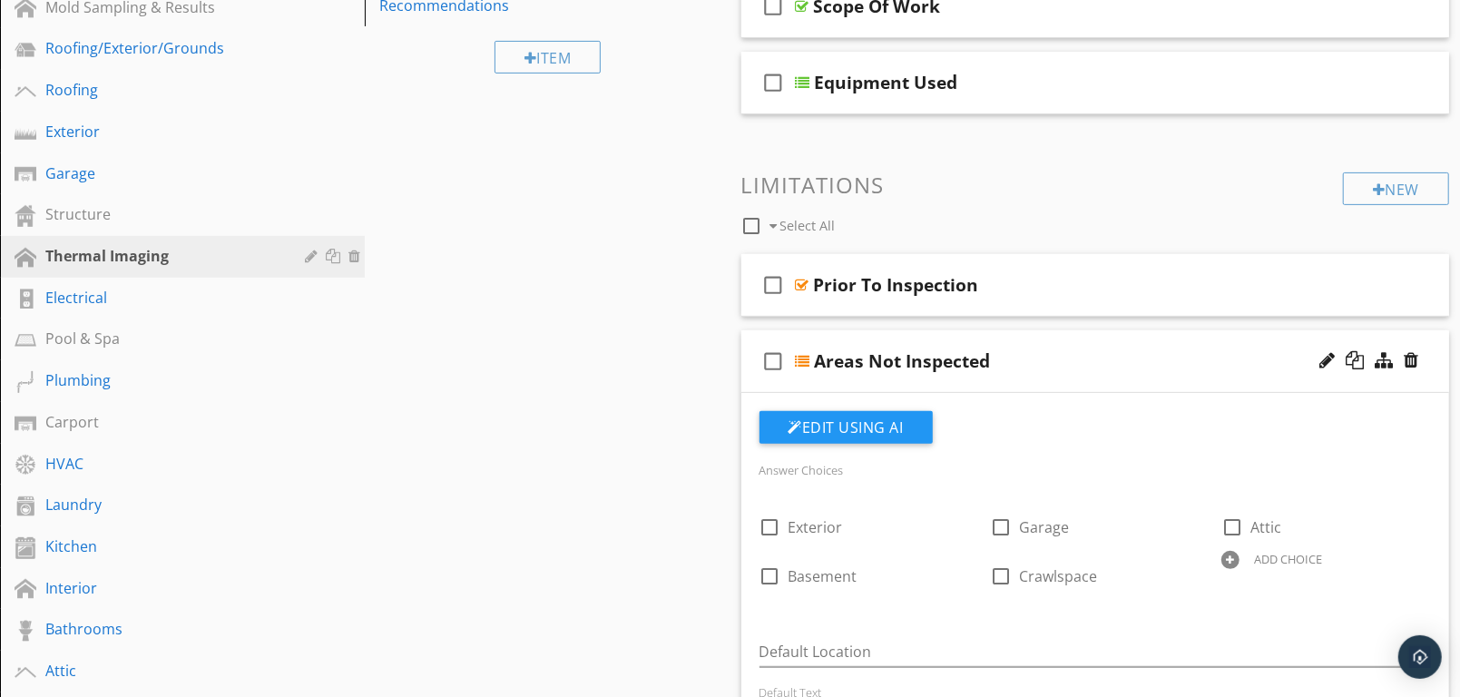
scroll to position [327, 0]
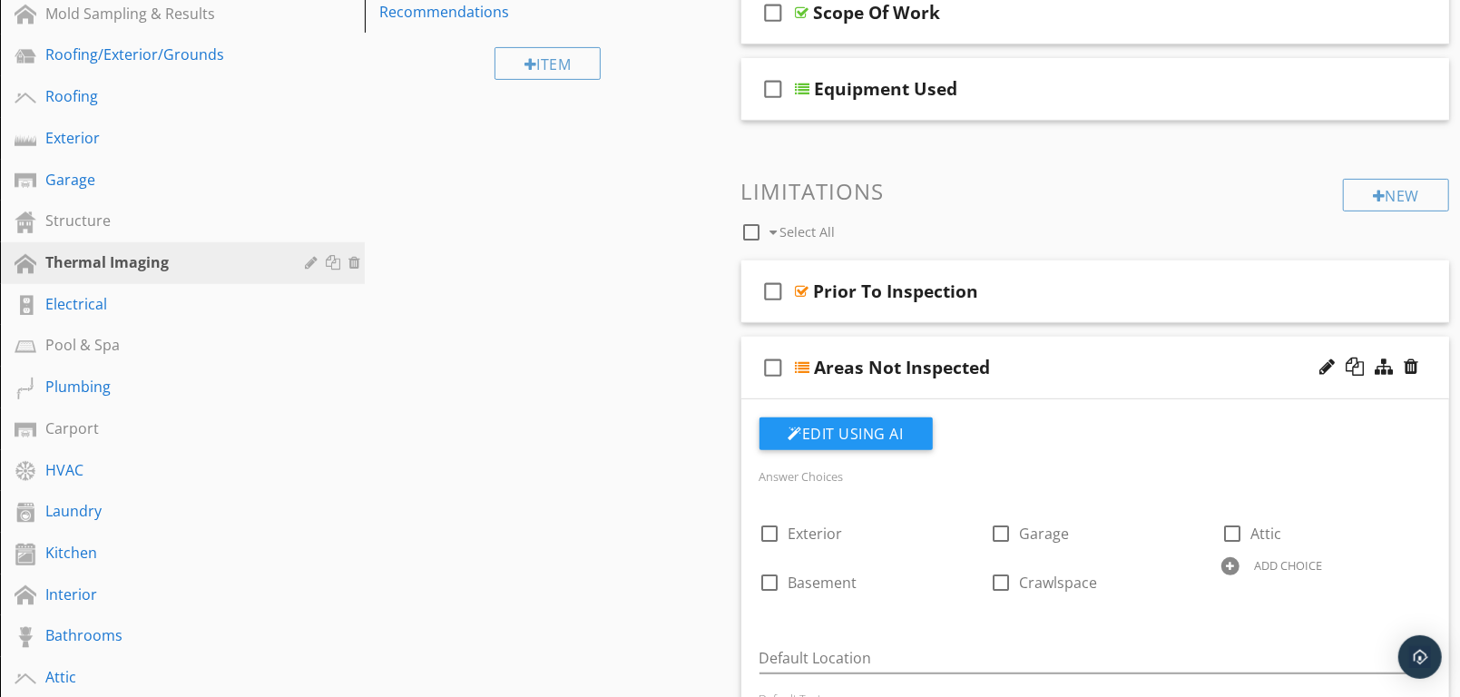
click at [1077, 359] on div "Areas Not Inspected" at bounding box center [1067, 368] width 504 height 22
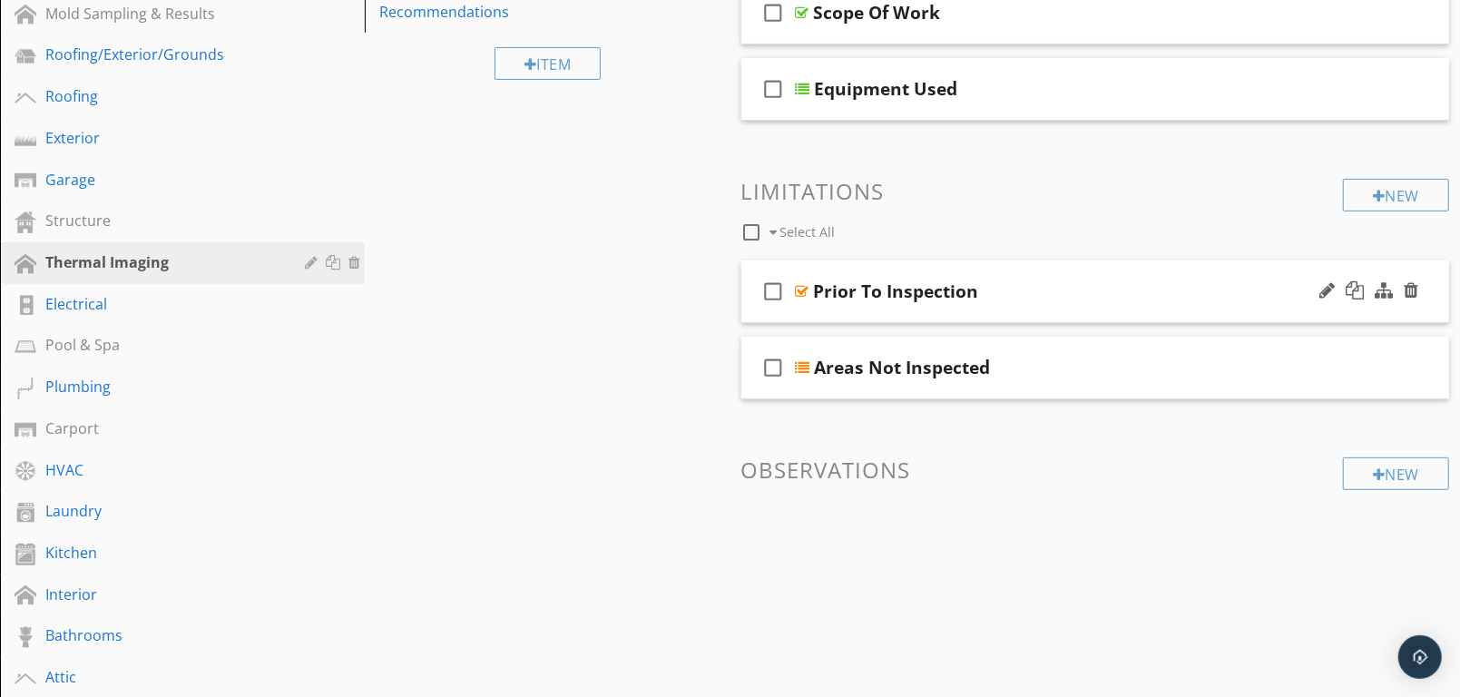
click at [1091, 288] on div "Prior To Inspection" at bounding box center [1066, 291] width 504 height 22
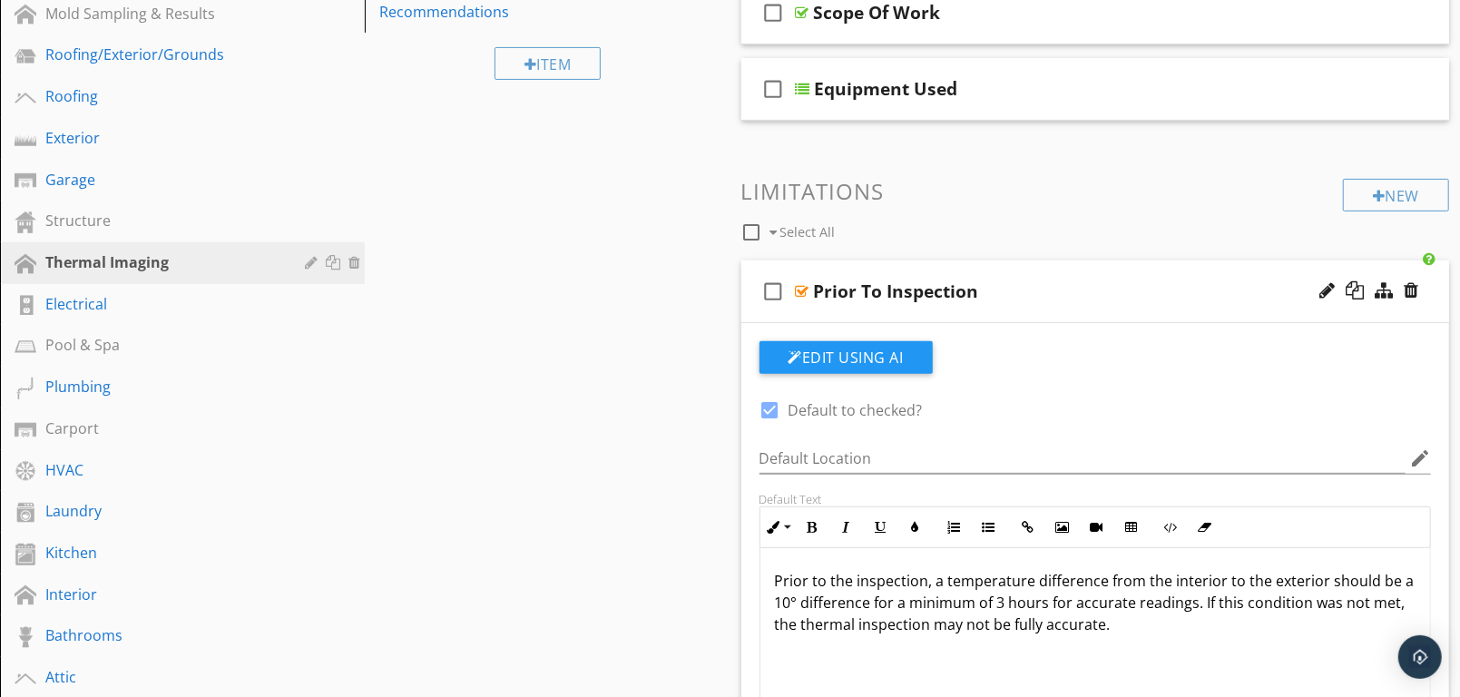
click at [1088, 281] on div "Prior To Inspection" at bounding box center [1066, 291] width 504 height 22
